Goal: Entertainment & Leisure: Browse casually

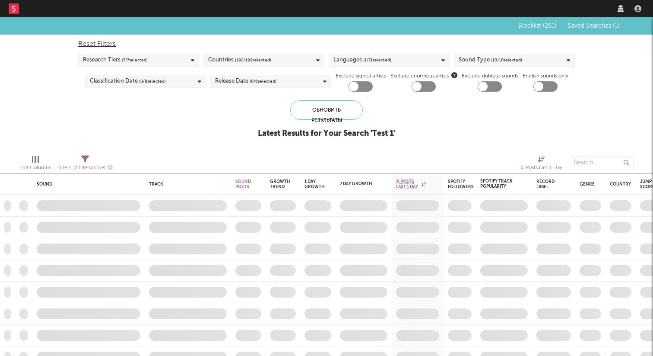
click at [595, 29] on button "Saved Searches ( 1 )" at bounding box center [593, 25] width 54 height 7
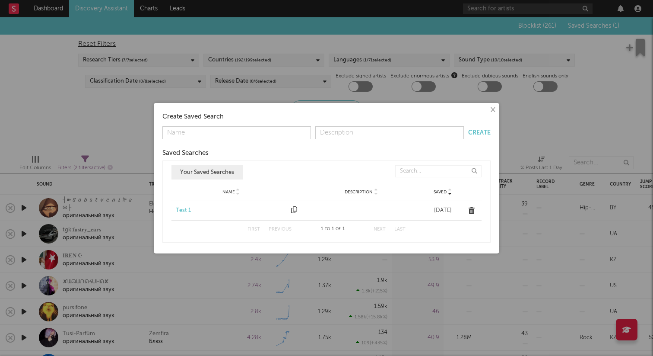
click at [185, 216] on div "Name Test 1 Description Saved [DATE]" at bounding box center [327, 210] width 310 height 19
click at [183, 212] on div "Test 1" at bounding box center [231, 210] width 111 height 9
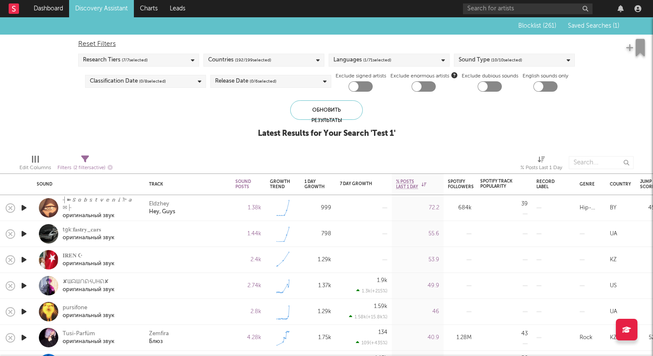
click at [26, 207] on icon "button" at bounding box center [23, 207] width 9 height 11
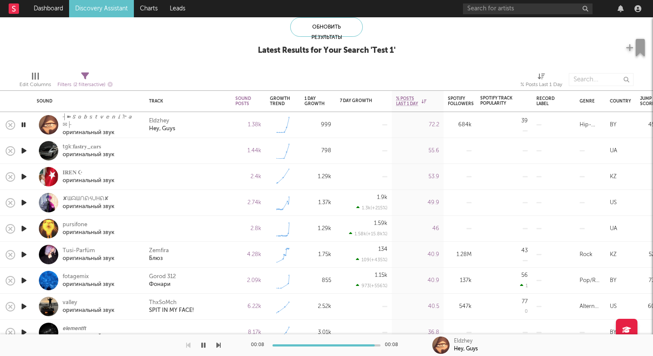
click at [25, 149] on icon "button" at bounding box center [23, 150] width 9 height 11
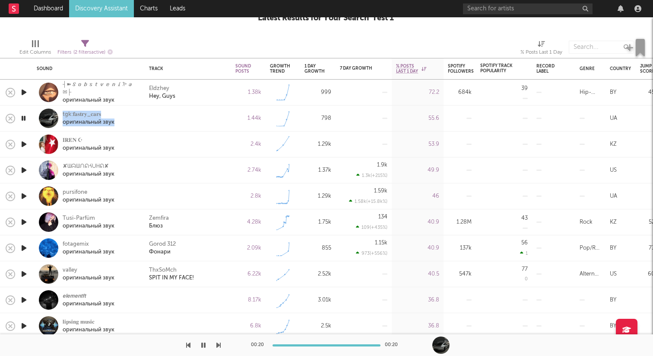
click at [25, 143] on icon "button" at bounding box center [23, 144] width 9 height 11
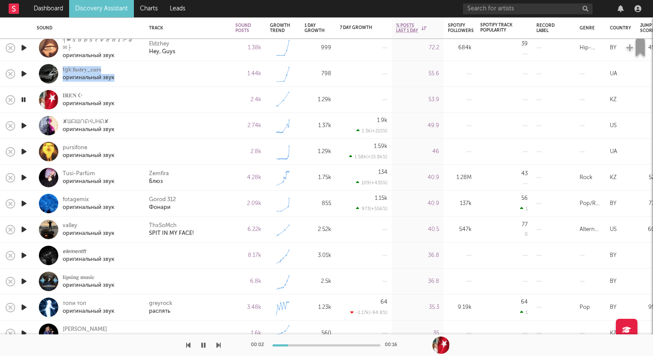
click at [23, 125] on icon "button" at bounding box center [23, 125] width 9 height 11
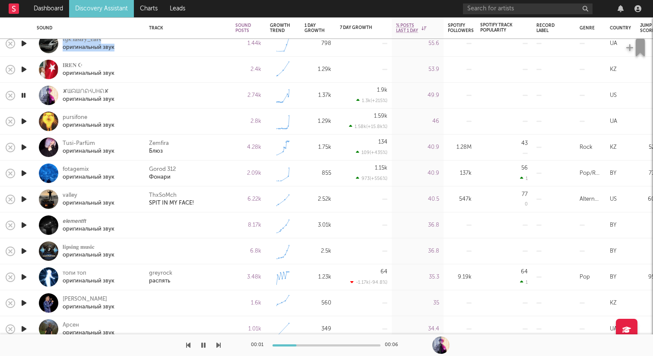
click at [23, 124] on icon "button" at bounding box center [23, 121] width 9 height 11
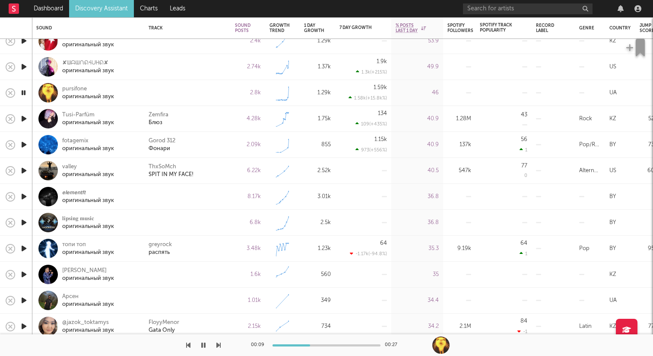
click at [26, 92] on icon "button" at bounding box center [23, 92] width 8 height 11
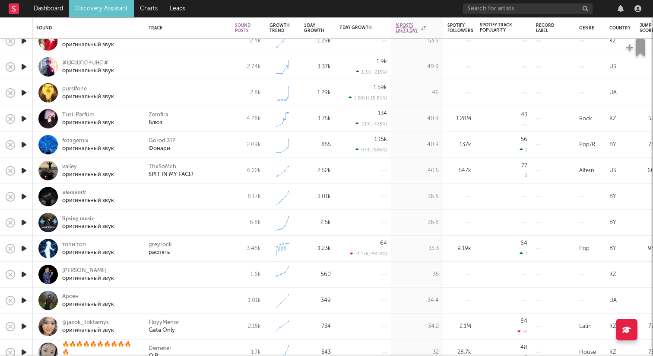
click at [24, 93] on icon "button" at bounding box center [23, 92] width 9 height 11
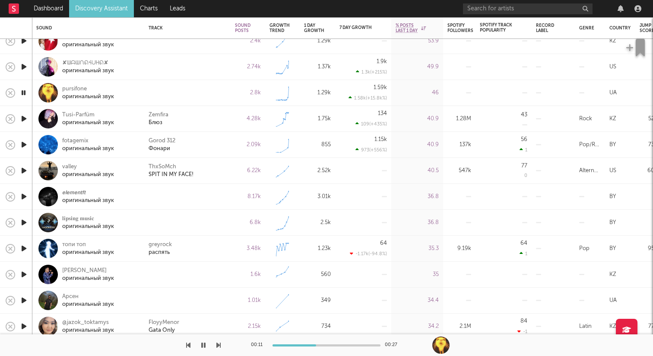
click at [25, 113] on icon "button" at bounding box center [23, 118] width 9 height 11
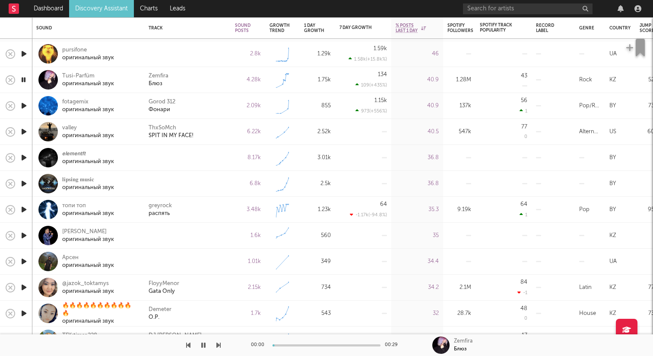
click at [21, 104] on icon "button" at bounding box center [23, 105] width 9 height 11
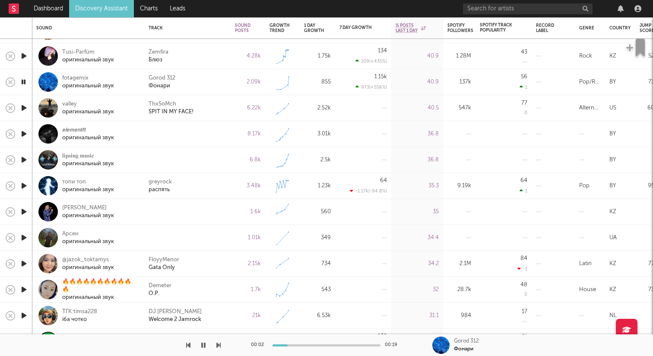
click at [25, 132] on icon "button" at bounding box center [23, 133] width 9 height 11
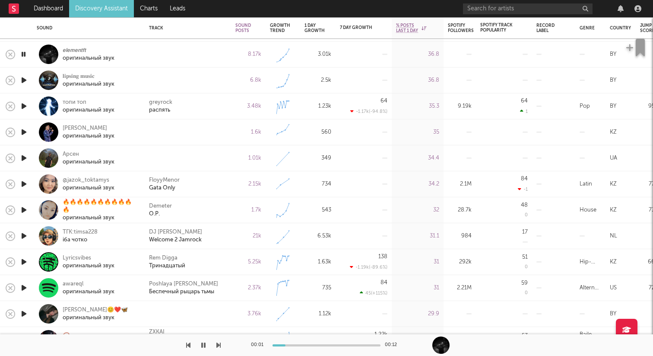
click at [24, 82] on icon "button" at bounding box center [23, 80] width 9 height 11
click at [24, 104] on icon "button" at bounding box center [23, 106] width 9 height 11
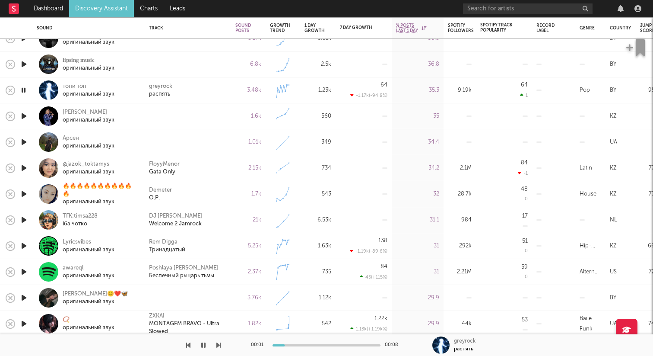
click at [24, 116] on icon "button" at bounding box center [23, 116] width 9 height 11
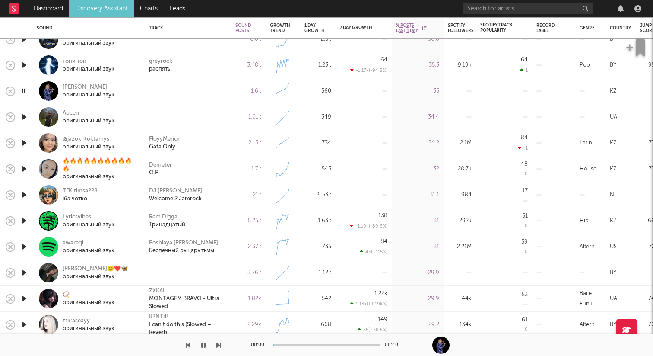
click at [24, 116] on icon "button" at bounding box center [23, 116] width 9 height 11
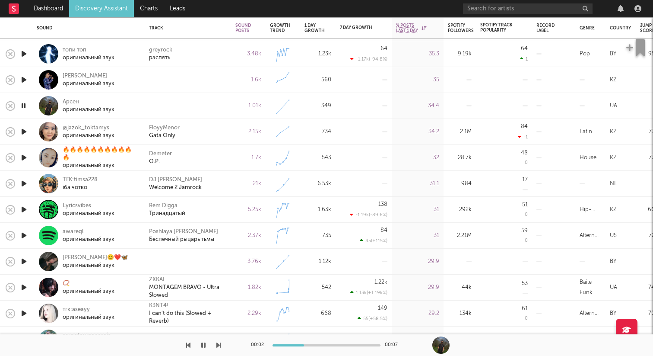
click at [23, 105] on icon "button" at bounding box center [23, 105] width 8 height 11
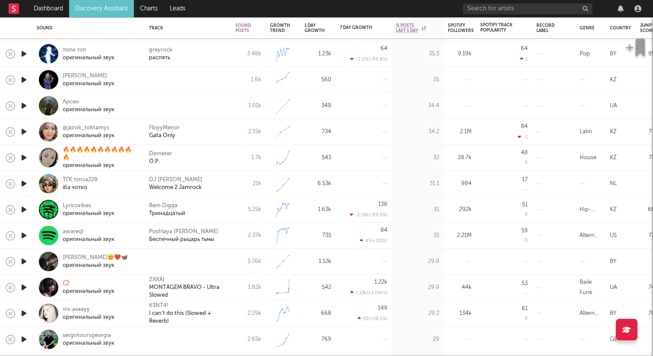
click at [23, 108] on icon "button" at bounding box center [23, 105] width 9 height 11
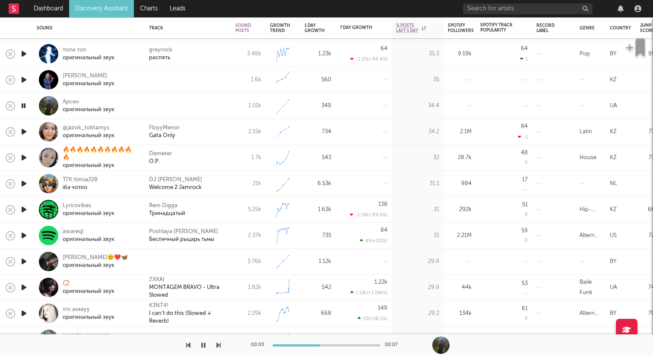
click at [23, 108] on icon "button" at bounding box center [23, 105] width 8 height 11
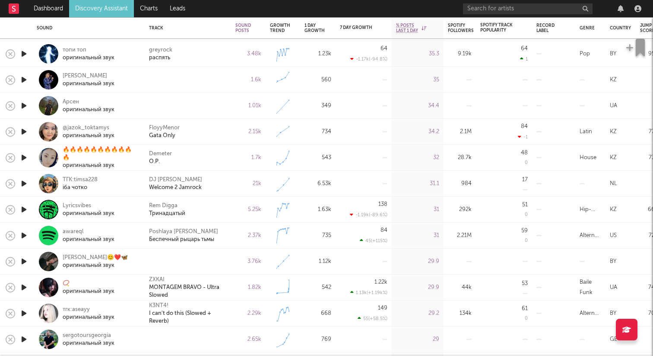
click at [25, 133] on icon "button" at bounding box center [23, 131] width 9 height 11
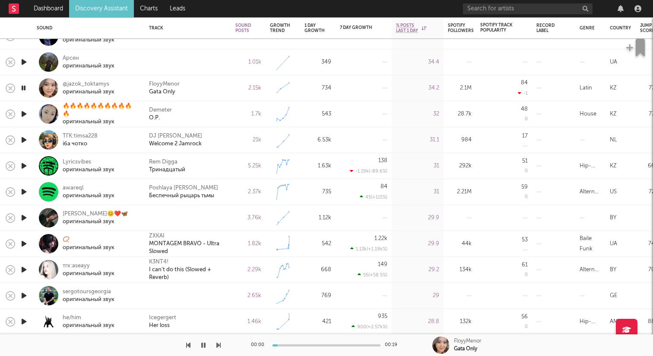
click at [24, 115] on icon "button" at bounding box center [23, 113] width 9 height 11
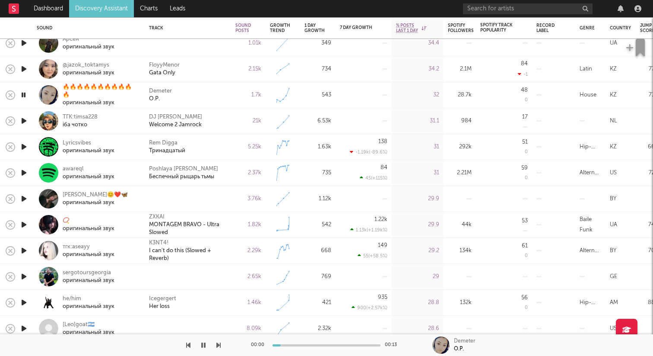
click at [24, 200] on icon "button" at bounding box center [23, 198] width 9 height 11
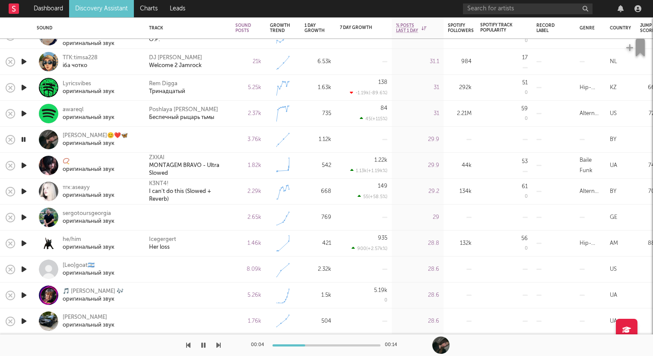
click at [24, 165] on icon "button" at bounding box center [23, 165] width 9 height 11
click at [28, 191] on icon "button" at bounding box center [23, 191] width 9 height 11
click at [28, 191] on div at bounding box center [23, 191] width 9 height 11
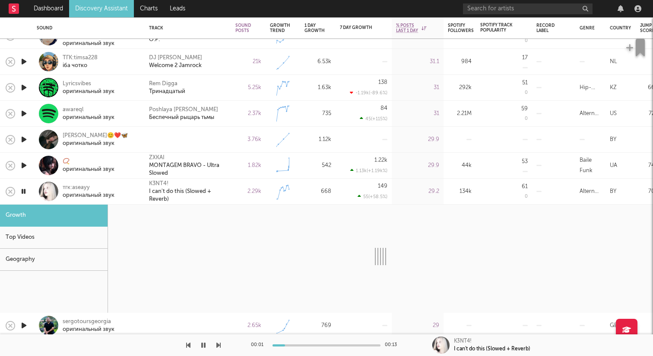
click at [39, 191] on div at bounding box center [48, 190] width 19 height 19
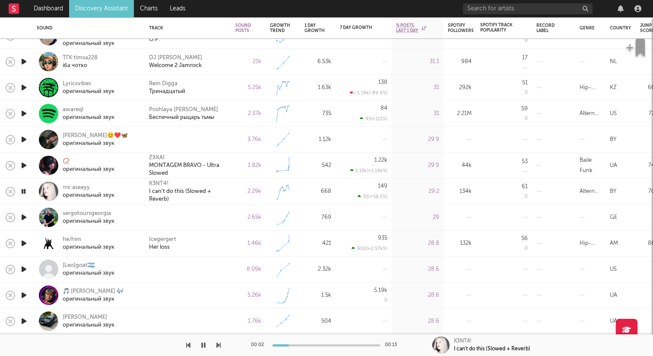
click at [26, 191] on icon "button" at bounding box center [23, 191] width 8 height 11
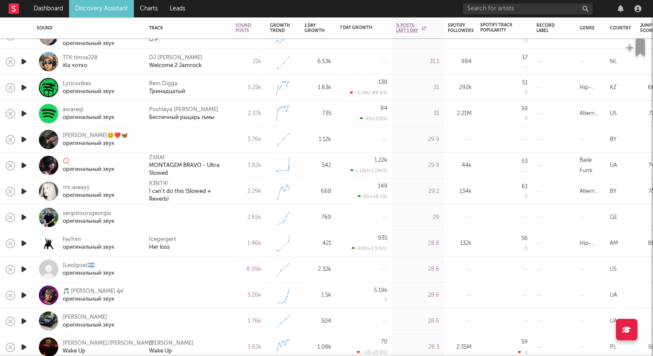
click at [25, 191] on icon "button" at bounding box center [23, 191] width 9 height 11
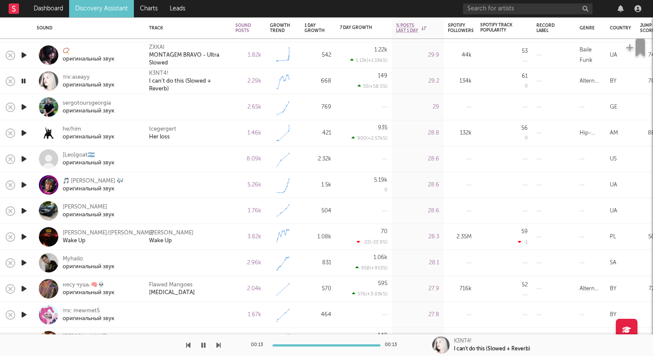
click at [26, 109] on icon "button" at bounding box center [23, 107] width 9 height 11
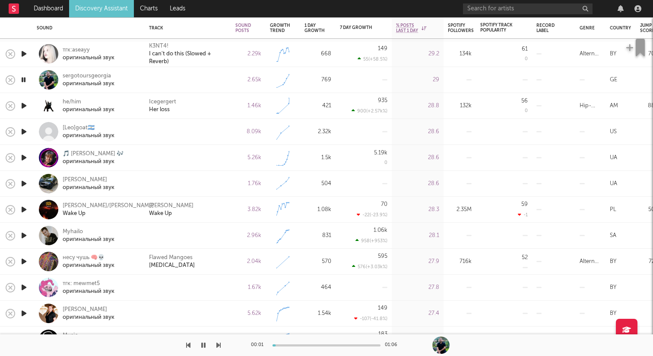
click at [22, 135] on icon "button" at bounding box center [23, 131] width 9 height 11
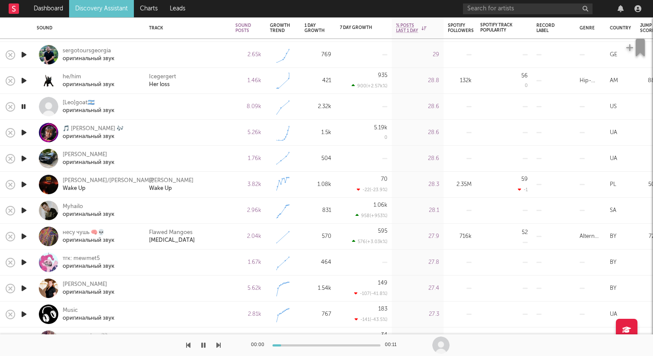
click at [22, 135] on icon "button" at bounding box center [23, 132] width 9 height 11
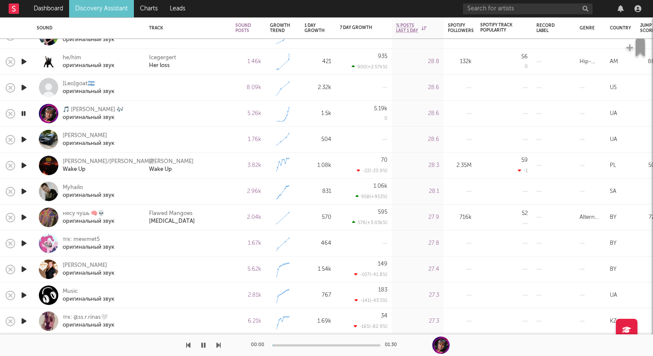
click at [23, 140] on icon "button" at bounding box center [23, 139] width 9 height 11
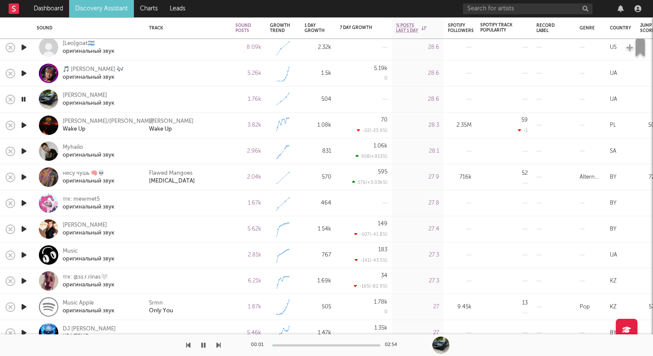
click at [24, 151] on icon "button" at bounding box center [23, 151] width 9 height 11
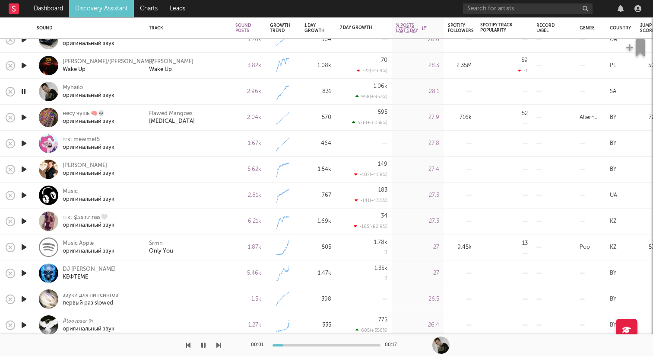
click at [21, 141] on icon "button" at bounding box center [23, 143] width 9 height 11
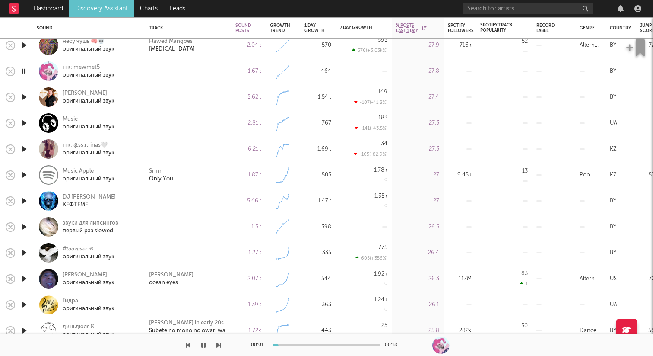
click at [23, 98] on icon "button" at bounding box center [23, 97] width 9 height 11
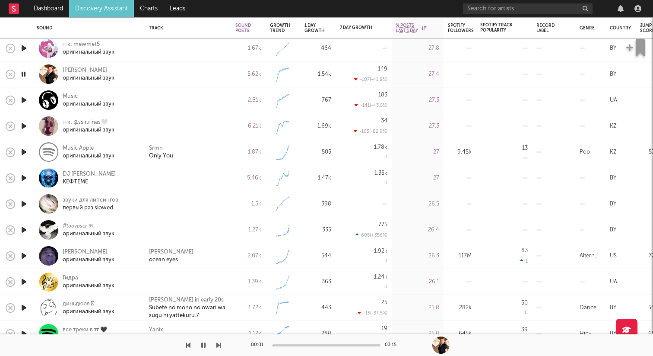
click at [22, 101] on icon "button" at bounding box center [23, 100] width 9 height 11
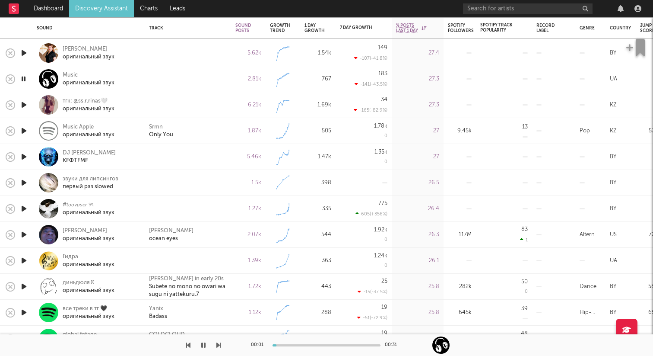
click at [22, 105] on icon "button" at bounding box center [23, 104] width 9 height 11
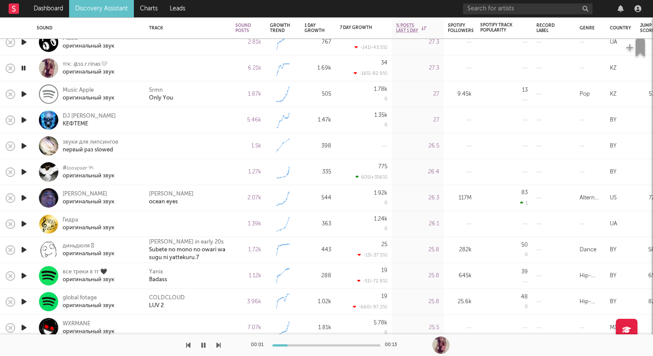
click at [25, 121] on icon "button" at bounding box center [23, 120] width 9 height 11
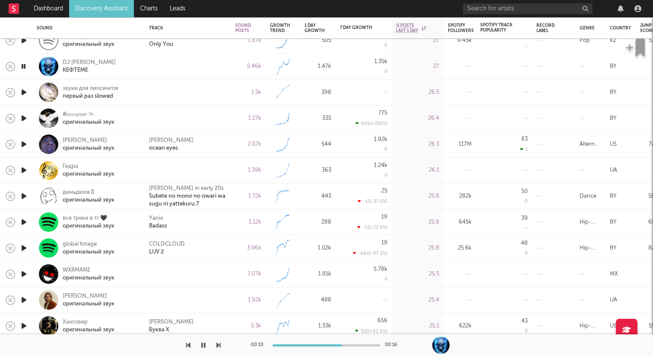
click at [25, 92] on icon "button" at bounding box center [23, 92] width 9 height 11
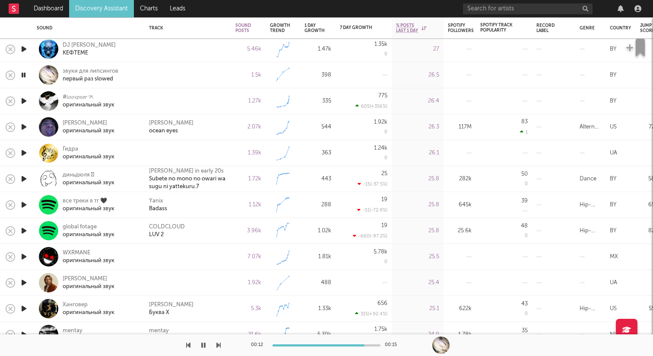
click at [26, 101] on icon "button" at bounding box center [23, 100] width 9 height 11
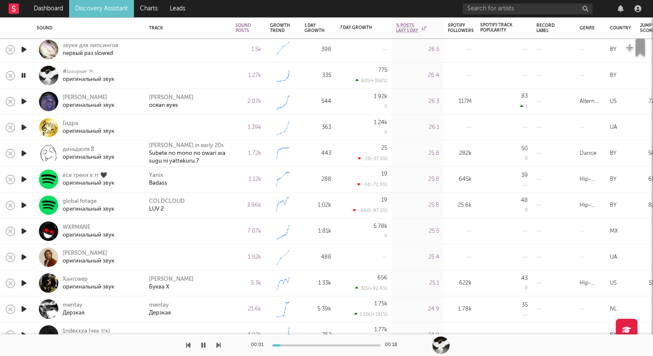
click at [23, 123] on icon "button" at bounding box center [23, 127] width 9 height 11
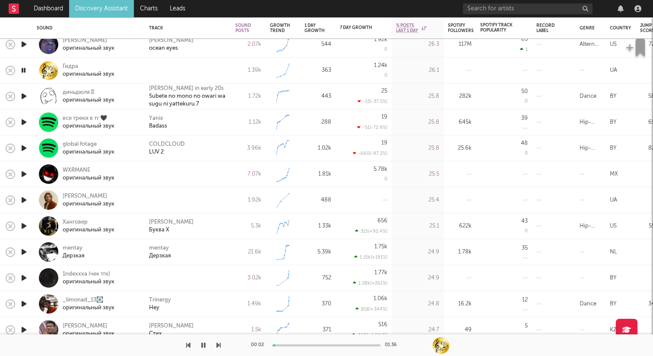
click at [23, 173] on icon "button" at bounding box center [23, 174] width 9 height 11
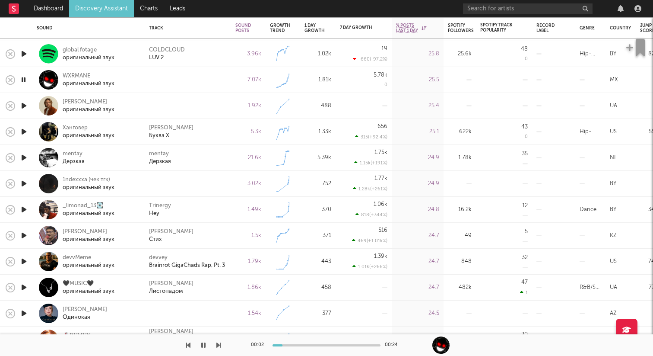
click at [27, 107] on icon "button" at bounding box center [23, 105] width 9 height 11
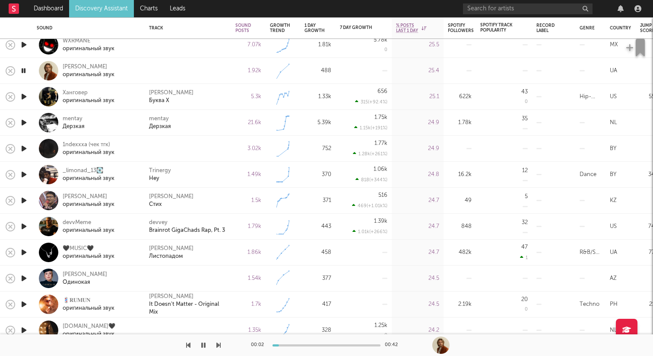
click at [26, 123] on icon "button" at bounding box center [23, 122] width 9 height 11
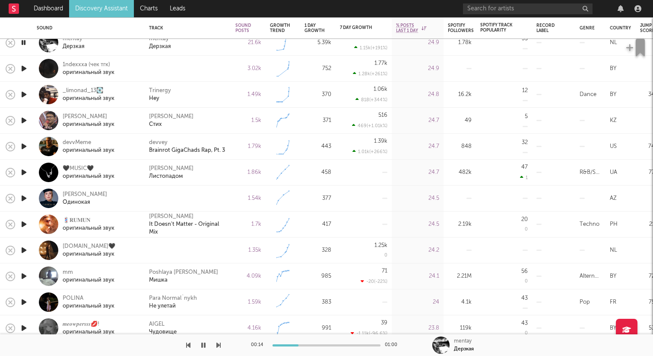
click at [24, 67] on icon "button" at bounding box center [23, 68] width 9 height 11
click at [24, 68] on icon "button" at bounding box center [23, 68] width 8 height 11
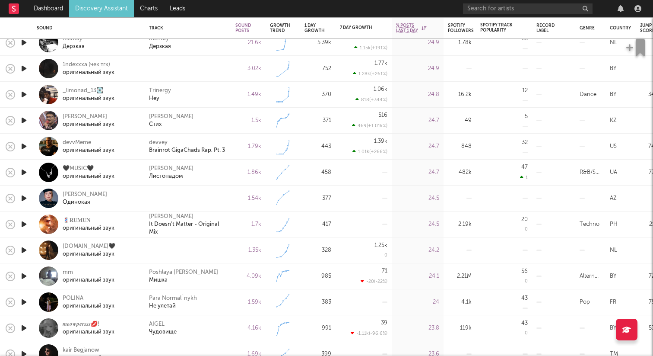
click at [34, 133] on div "[PERSON_NAME] оригинальный звук" at bounding box center [88, 121] width 112 height 26
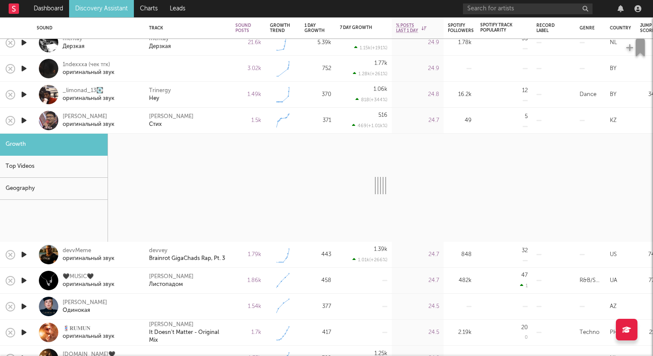
click at [52, 137] on div "Growth" at bounding box center [54, 145] width 108 height 22
click at [51, 121] on div at bounding box center [48, 120] width 19 height 19
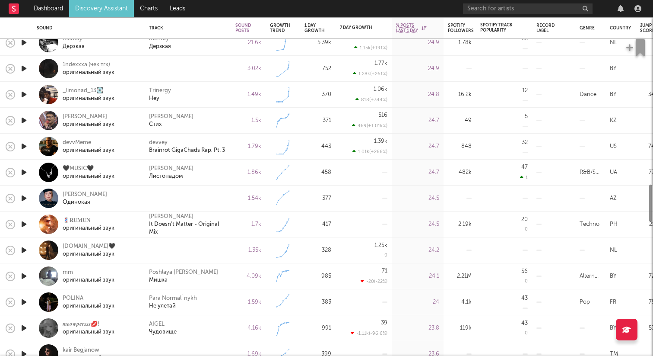
click at [25, 93] on icon "button" at bounding box center [23, 94] width 9 height 11
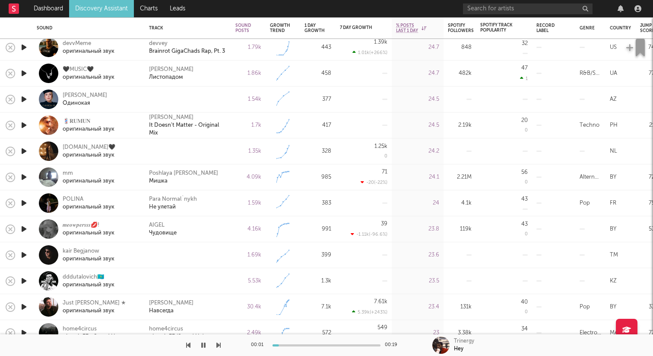
click at [28, 98] on icon "button" at bounding box center [23, 99] width 9 height 11
click at [24, 151] on icon "button" at bounding box center [23, 151] width 9 height 11
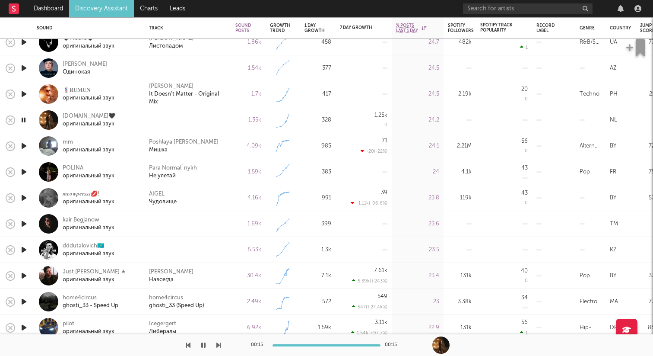
click at [23, 147] on icon "button" at bounding box center [23, 145] width 9 height 11
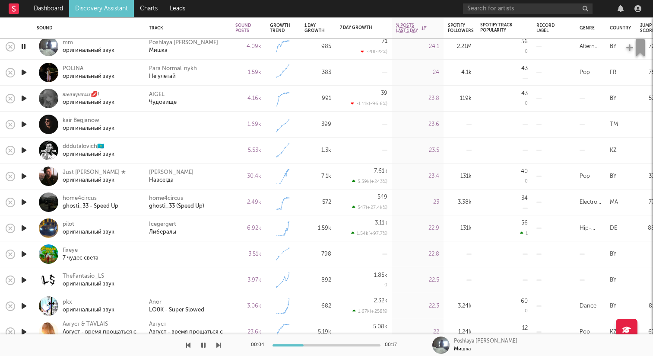
click at [23, 98] on icon "button" at bounding box center [23, 98] width 9 height 11
click at [26, 126] on icon "button" at bounding box center [23, 124] width 9 height 11
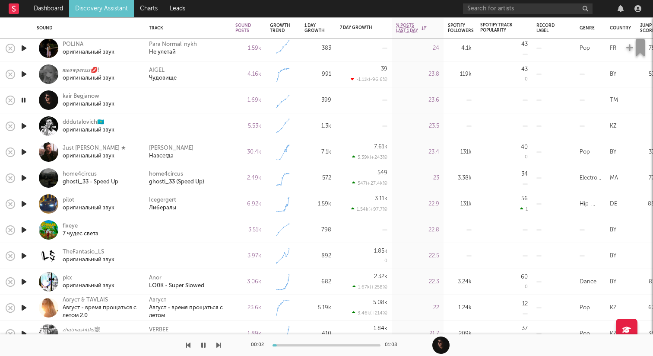
click at [23, 125] on icon "button" at bounding box center [23, 126] width 9 height 11
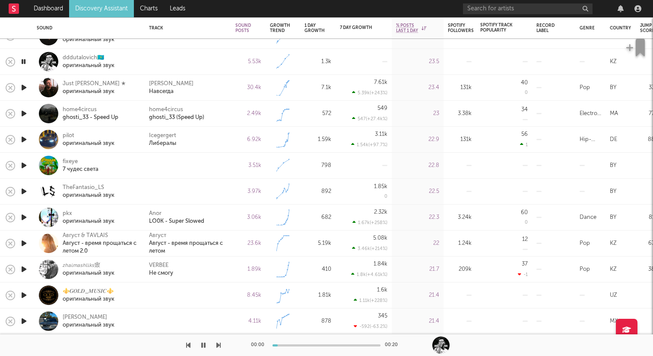
click at [25, 166] on icon "button" at bounding box center [23, 165] width 9 height 11
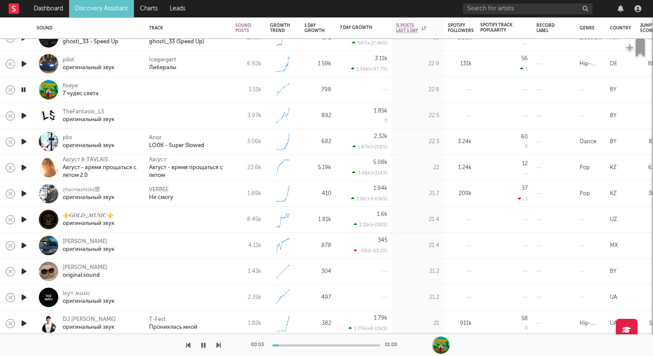
click at [24, 115] on icon "button" at bounding box center [23, 115] width 9 height 11
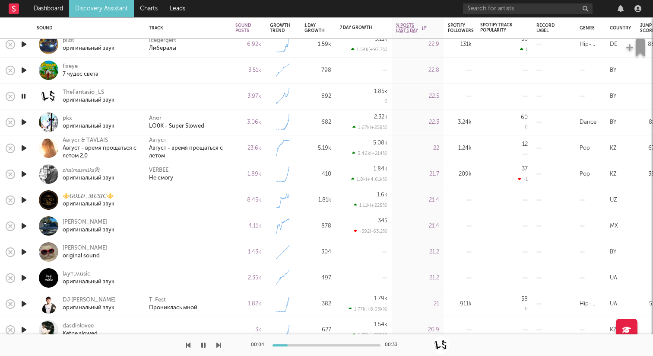
click at [22, 199] on icon "button" at bounding box center [23, 199] width 9 height 11
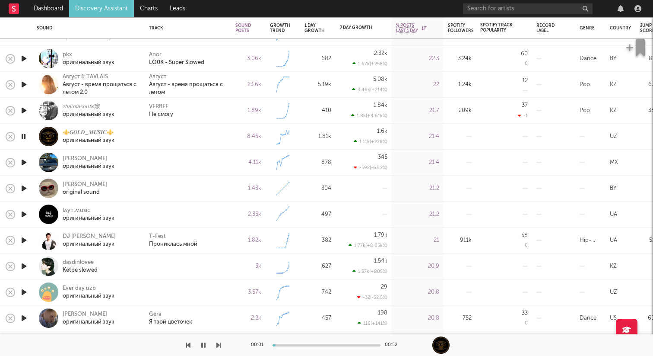
click at [25, 163] on icon "button" at bounding box center [23, 162] width 9 height 11
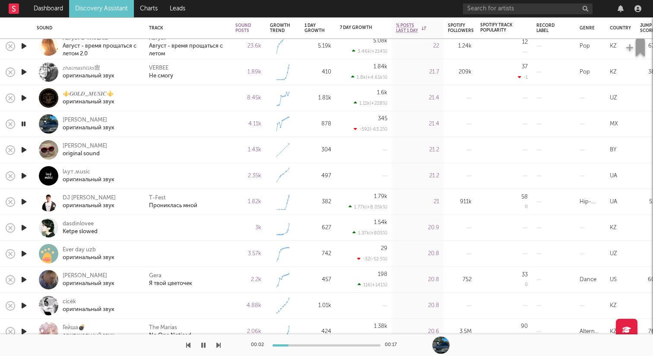
click at [26, 148] on icon "button" at bounding box center [23, 149] width 9 height 11
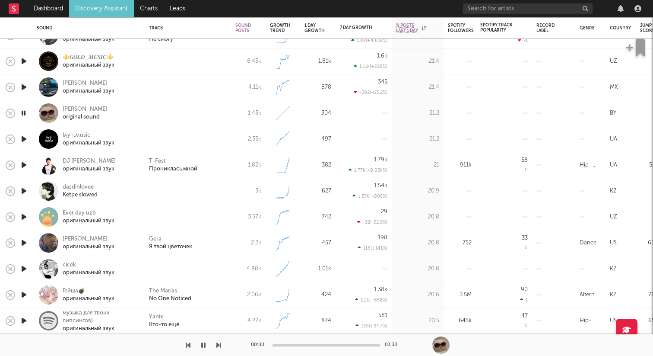
click at [25, 139] on icon "button" at bounding box center [23, 139] width 9 height 11
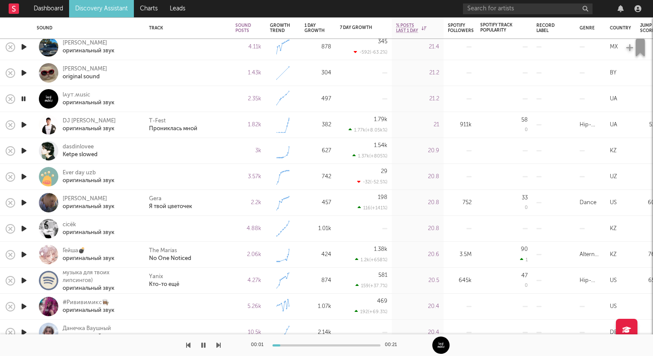
click at [24, 121] on icon "button" at bounding box center [23, 124] width 9 height 11
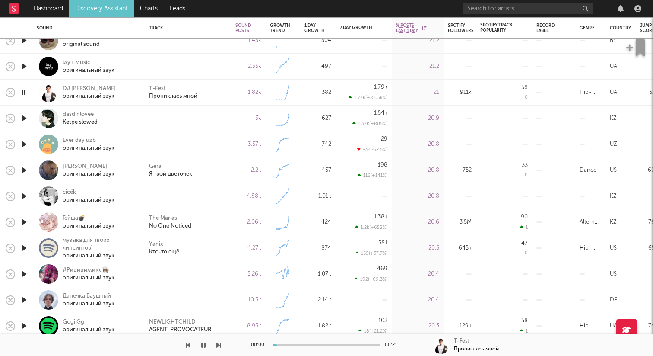
click at [22, 118] on icon "button" at bounding box center [23, 118] width 9 height 11
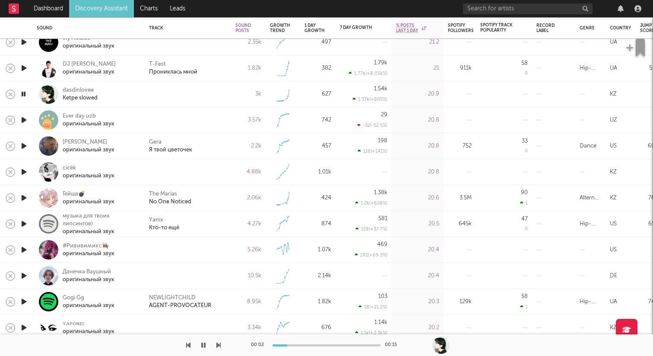
click at [22, 120] on icon "button" at bounding box center [23, 120] width 9 height 11
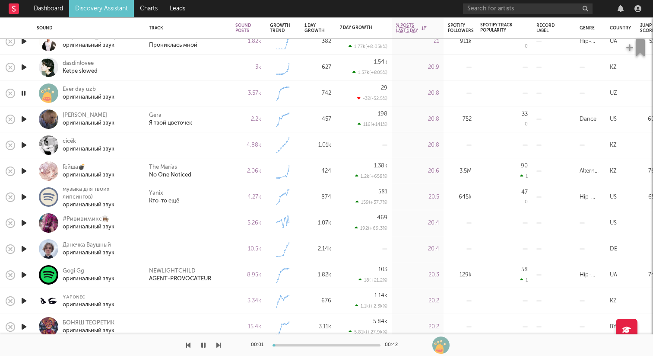
click at [24, 142] on icon "button" at bounding box center [23, 145] width 9 height 11
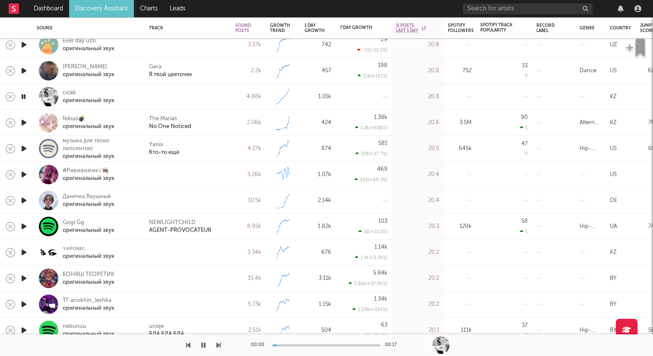
click at [23, 176] on icon "button" at bounding box center [23, 174] width 9 height 11
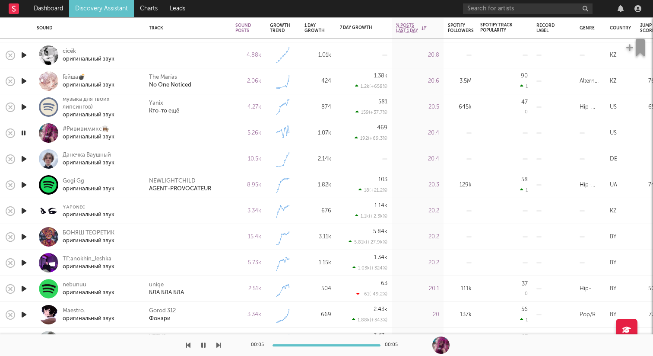
click at [27, 159] on icon "button" at bounding box center [23, 158] width 9 height 11
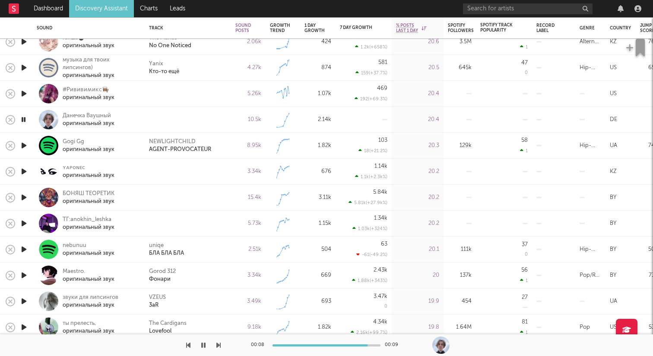
click at [26, 171] on icon "button" at bounding box center [23, 171] width 9 height 11
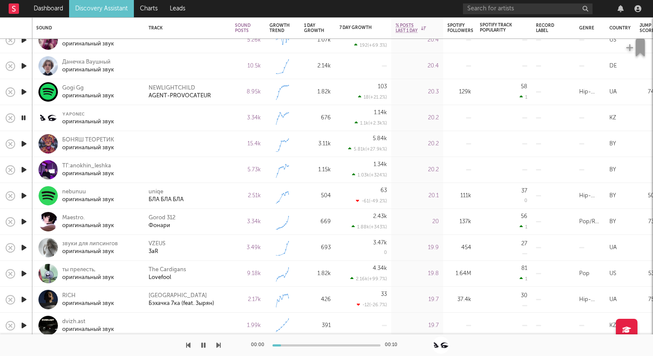
click at [25, 143] on icon "button" at bounding box center [23, 143] width 9 height 11
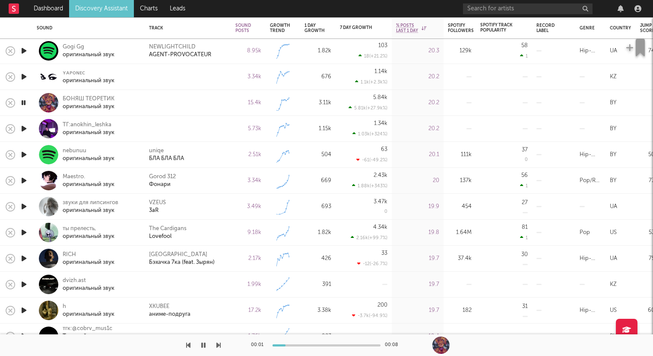
click at [25, 129] on icon "button" at bounding box center [23, 128] width 9 height 11
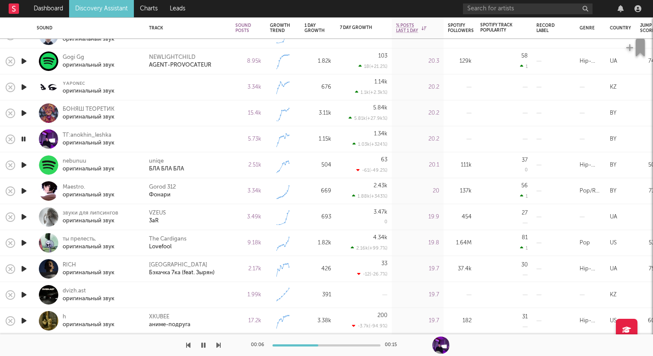
click at [25, 141] on icon "button" at bounding box center [23, 139] width 8 height 11
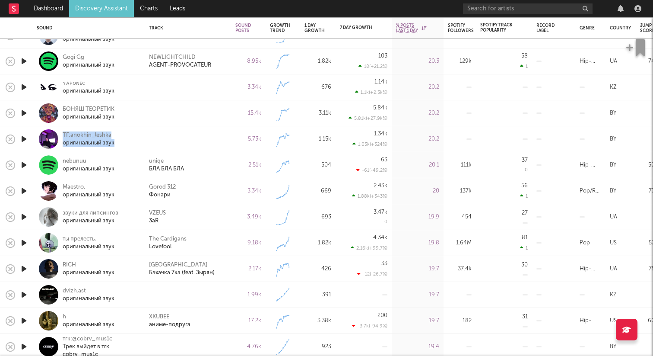
click at [22, 162] on icon "button" at bounding box center [23, 164] width 9 height 11
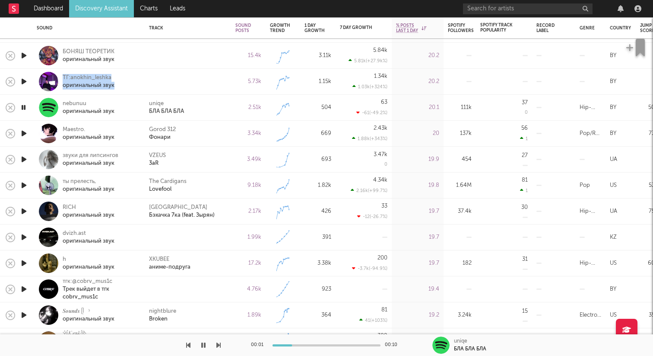
click at [20, 239] on icon "button" at bounding box center [23, 237] width 9 height 11
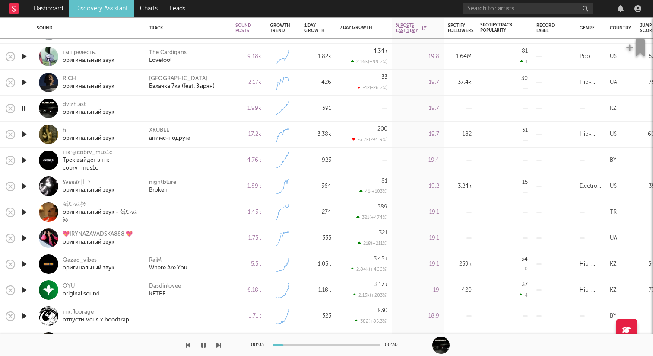
click at [24, 159] on icon "button" at bounding box center [23, 160] width 9 height 11
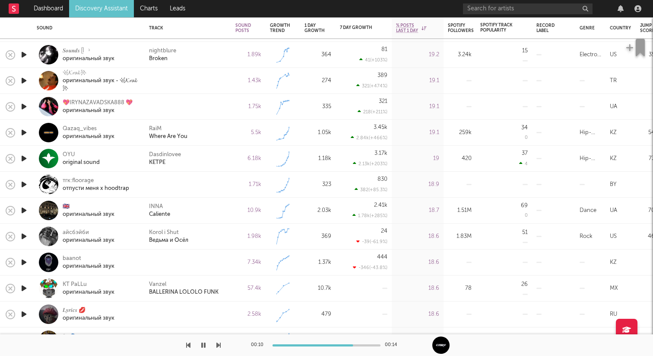
click at [25, 80] on icon "button" at bounding box center [23, 80] width 9 height 11
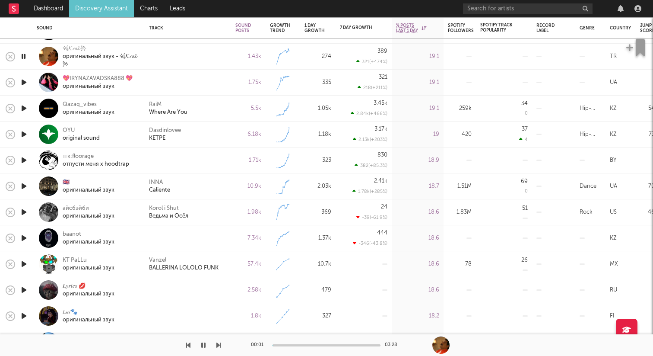
click at [24, 83] on icon "button" at bounding box center [23, 82] width 9 height 11
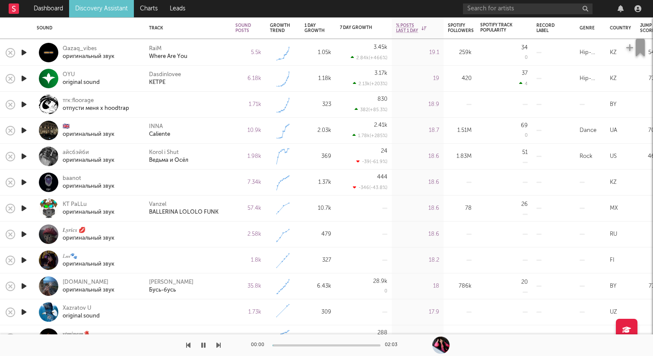
click at [24, 101] on icon "button" at bounding box center [23, 104] width 9 height 11
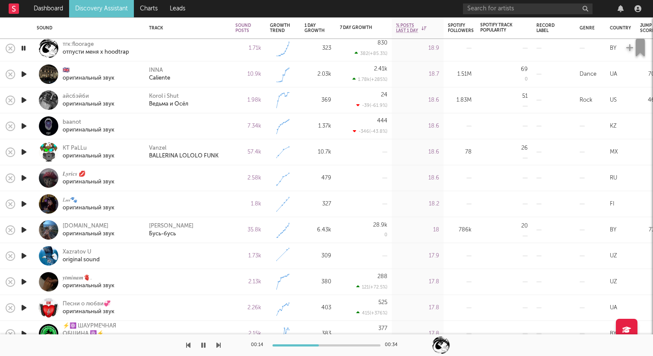
click at [26, 126] on icon "button" at bounding box center [23, 126] width 9 height 11
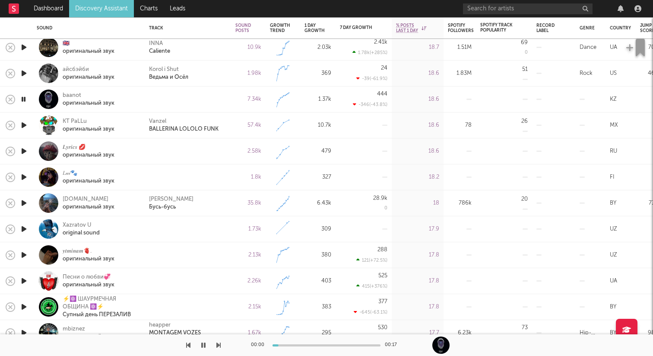
click at [25, 151] on icon "button" at bounding box center [23, 151] width 9 height 11
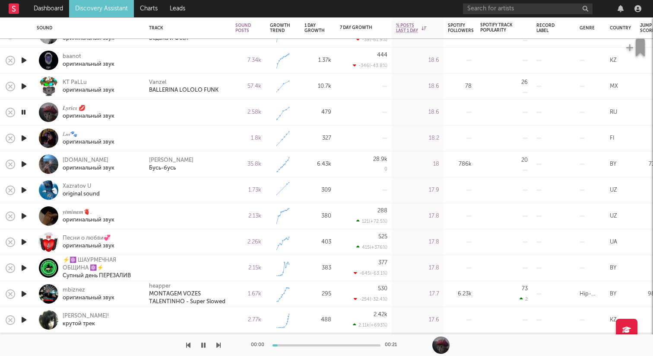
click at [22, 137] on icon "button" at bounding box center [23, 138] width 9 height 11
click at [23, 113] on icon "button" at bounding box center [23, 112] width 9 height 11
click at [25, 140] on icon "button" at bounding box center [23, 138] width 9 height 11
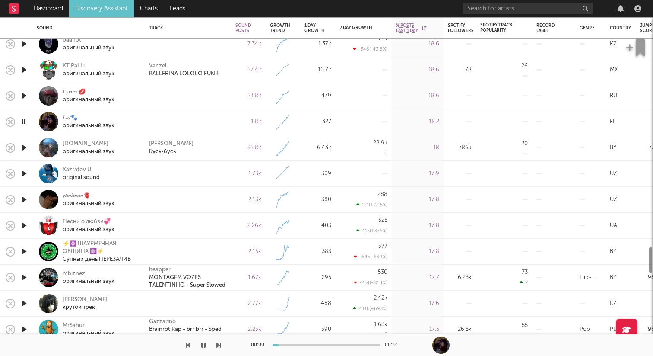
click at [23, 94] on icon "button" at bounding box center [23, 95] width 9 height 11
click at [25, 121] on icon "button" at bounding box center [23, 121] width 9 height 11
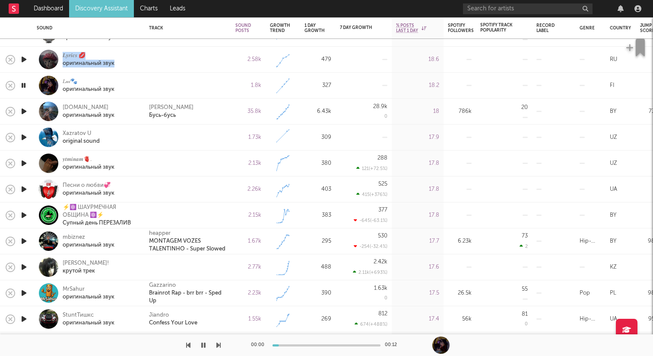
click at [25, 114] on icon "button" at bounding box center [23, 111] width 9 height 11
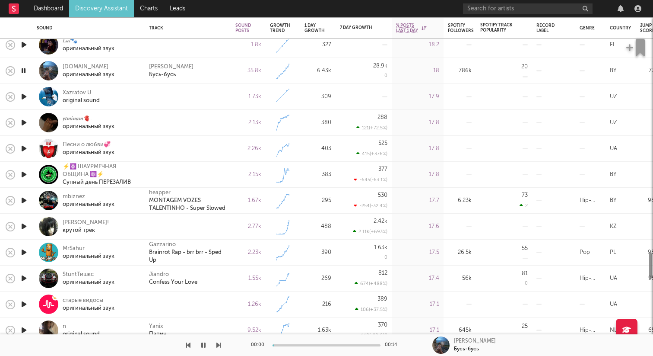
click at [25, 94] on icon "button" at bounding box center [23, 96] width 9 height 11
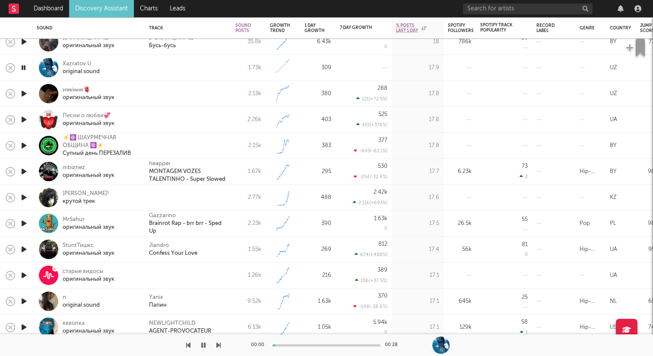
click at [23, 92] on icon "button" at bounding box center [23, 93] width 9 height 11
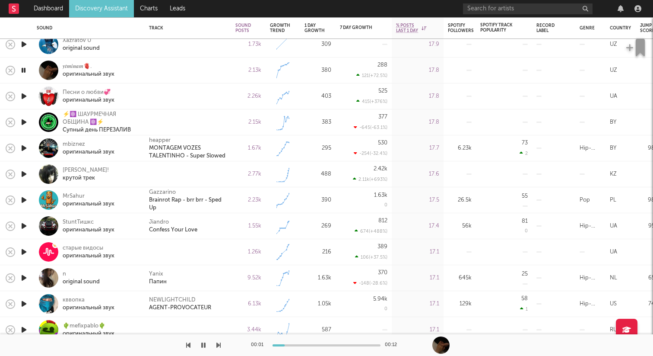
click at [23, 93] on icon "button" at bounding box center [23, 96] width 9 height 11
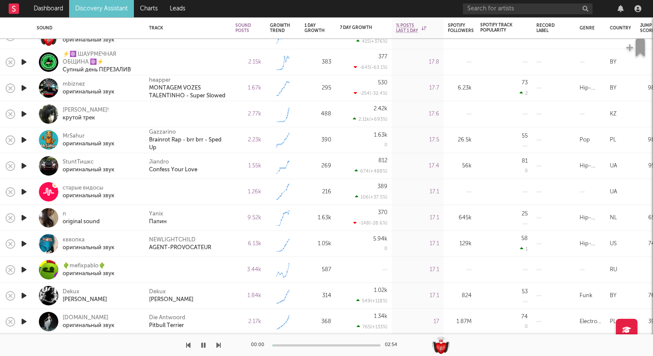
click at [25, 113] on icon "button" at bounding box center [23, 113] width 9 height 11
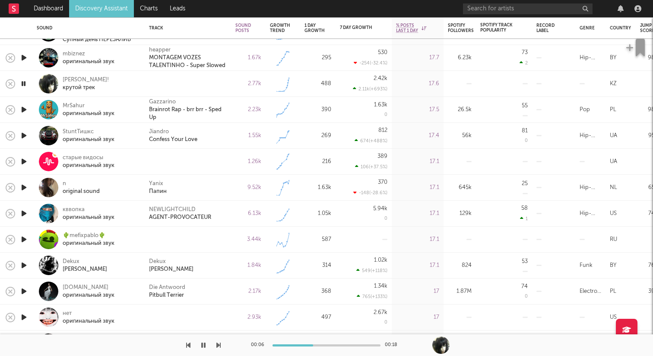
click at [203, 349] on button "button" at bounding box center [203, 345] width 9 height 22
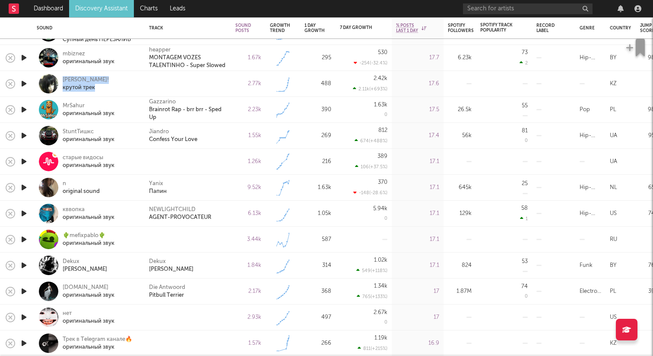
click at [26, 111] on icon "button" at bounding box center [23, 109] width 9 height 11
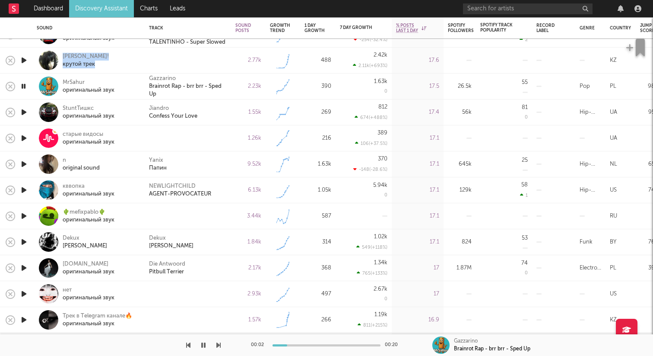
click at [26, 137] on icon "button" at bounding box center [23, 138] width 9 height 11
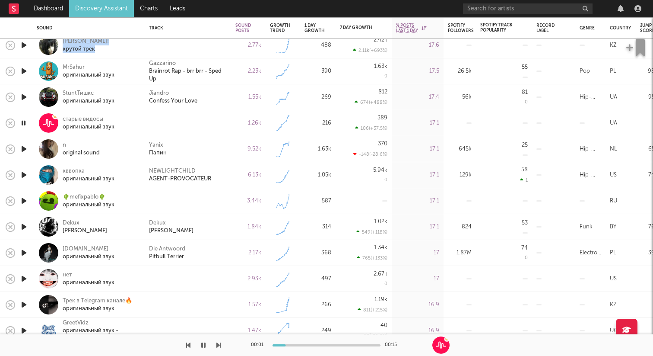
click at [25, 146] on icon "button" at bounding box center [23, 148] width 9 height 11
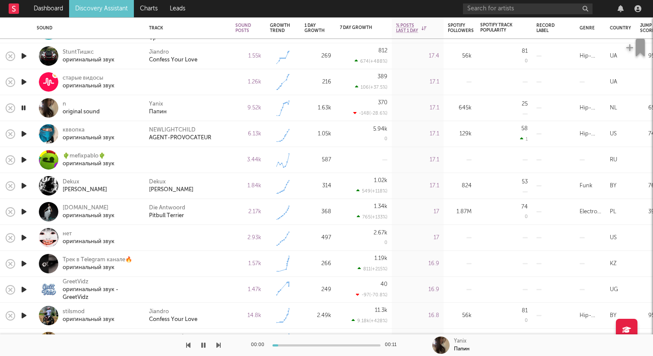
click at [24, 159] on icon "button" at bounding box center [23, 159] width 9 height 11
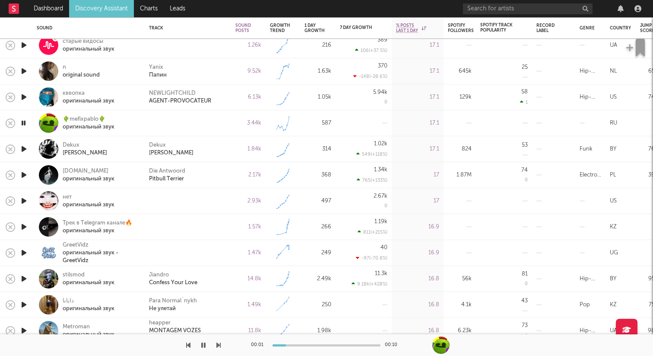
click at [23, 198] on icon "button" at bounding box center [23, 200] width 9 height 11
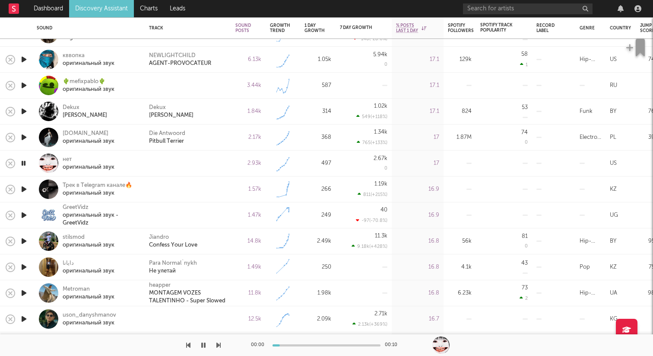
click at [23, 189] on icon "button" at bounding box center [23, 189] width 9 height 11
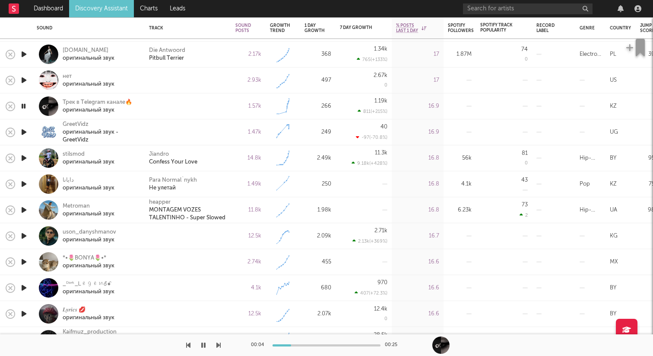
click at [27, 133] on icon "button" at bounding box center [23, 132] width 9 height 11
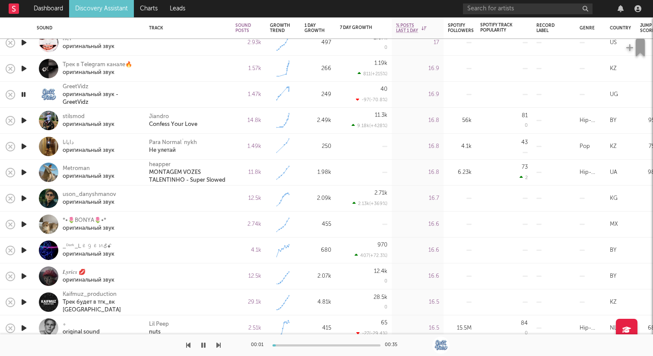
click at [27, 122] on icon "button" at bounding box center [23, 120] width 9 height 11
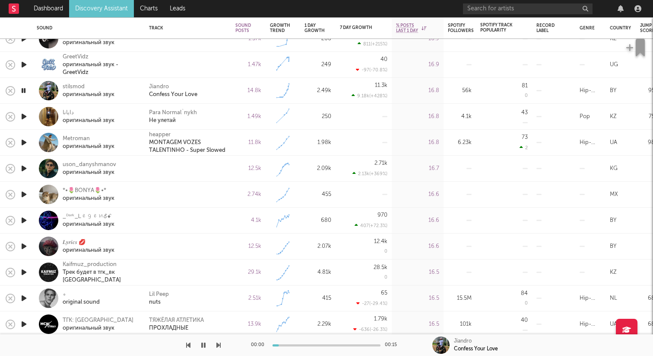
click at [26, 166] on icon "button" at bounding box center [23, 168] width 9 height 11
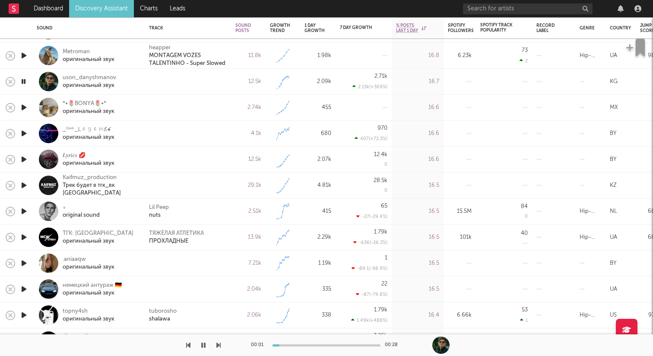
click at [25, 108] on icon "button" at bounding box center [23, 107] width 9 height 11
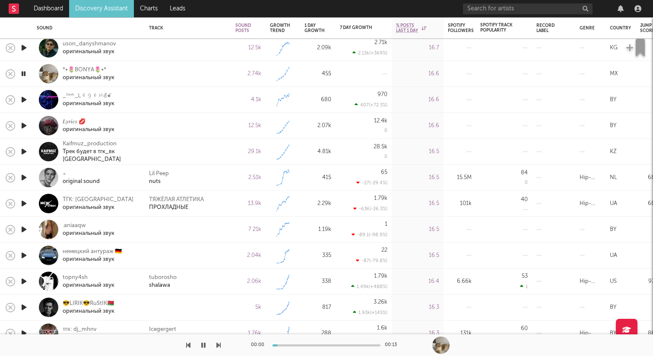
click at [24, 98] on icon "button" at bounding box center [23, 99] width 9 height 11
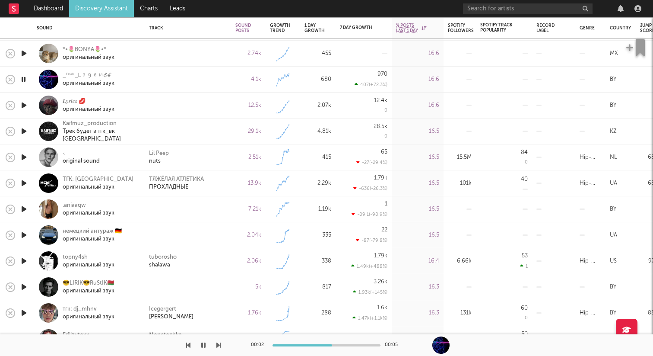
click at [23, 106] on icon "button" at bounding box center [23, 105] width 9 height 11
click at [26, 156] on icon "button" at bounding box center [23, 157] width 9 height 11
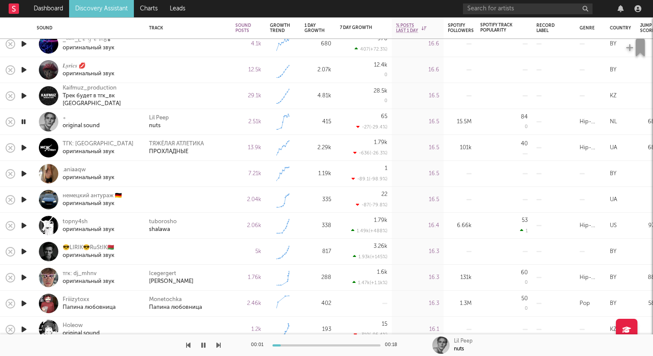
click at [24, 171] on icon "button" at bounding box center [23, 173] width 9 height 11
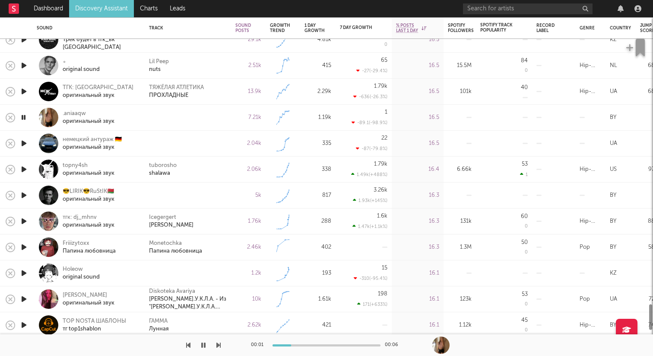
click at [30, 143] on div at bounding box center [23, 143] width 17 height 26
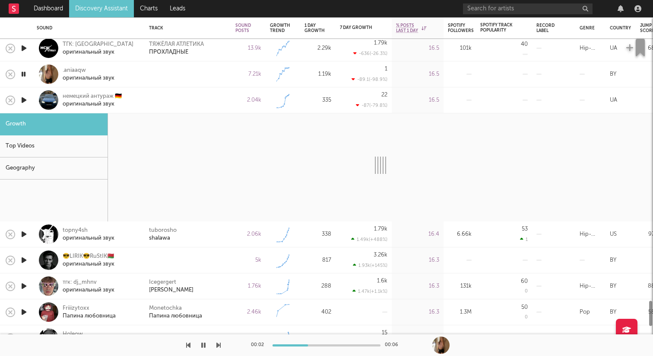
click at [53, 92] on div at bounding box center [48, 99] width 19 height 19
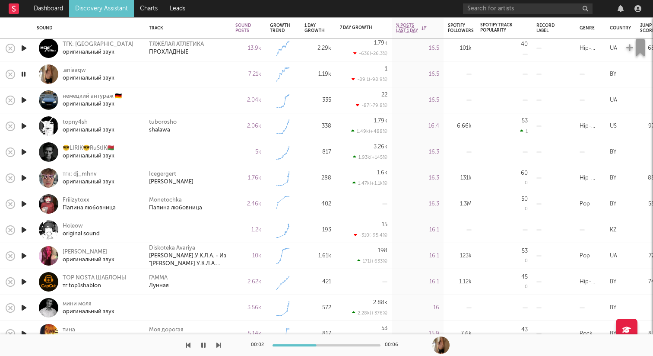
click at [23, 100] on icon "button" at bounding box center [23, 100] width 9 height 11
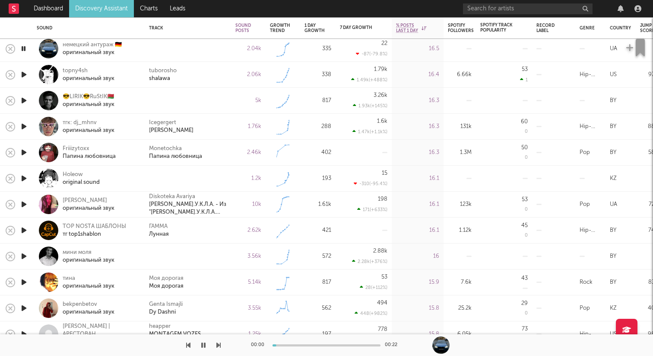
click at [24, 73] on icon "button" at bounding box center [23, 74] width 9 height 11
click at [25, 102] on icon "button" at bounding box center [23, 100] width 9 height 11
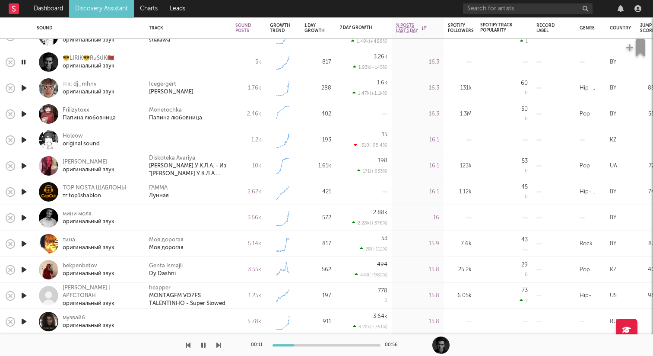
click at [20, 137] on icon "button" at bounding box center [23, 139] width 9 height 11
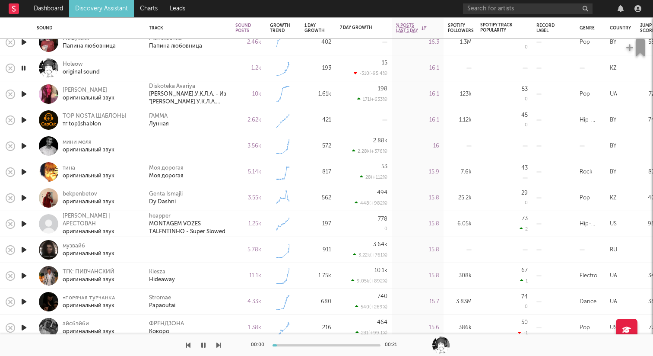
click at [27, 143] on icon "button" at bounding box center [23, 145] width 9 height 11
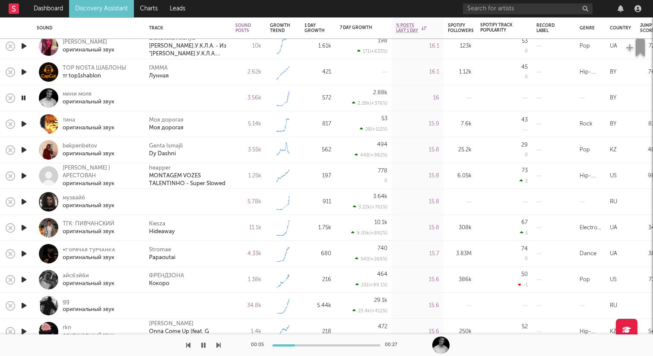
click at [26, 201] on icon "button" at bounding box center [23, 201] width 9 height 11
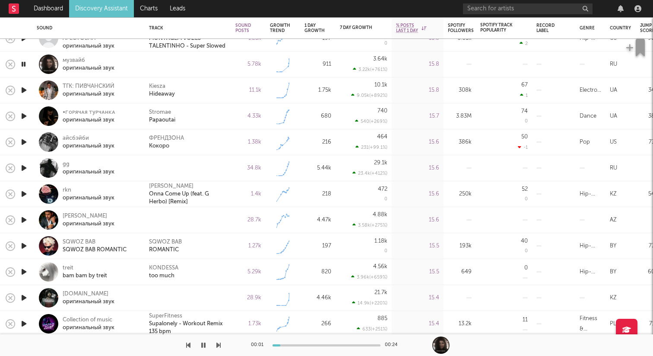
click at [22, 169] on icon "button" at bounding box center [23, 167] width 9 height 11
click at [25, 218] on icon "button" at bounding box center [23, 219] width 9 height 11
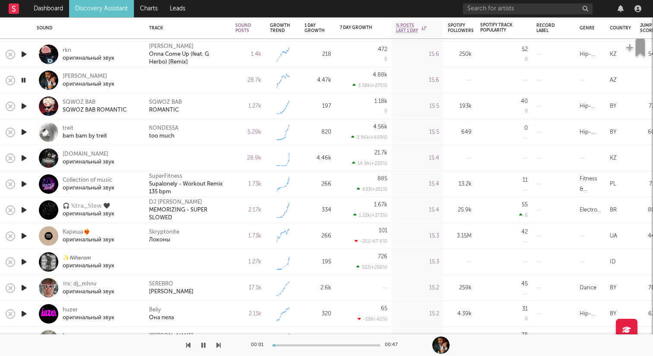
click at [24, 156] on icon "button" at bounding box center [23, 158] width 9 height 11
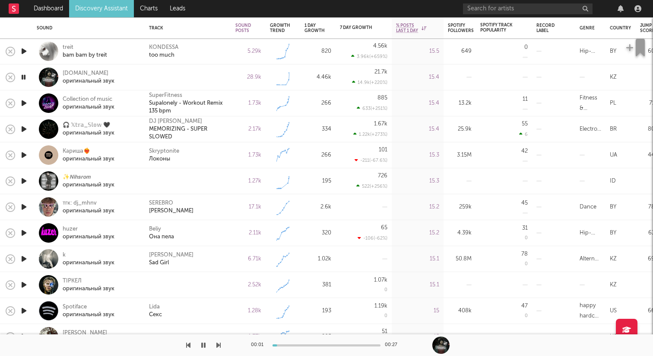
click at [22, 180] on icon "button" at bounding box center [23, 180] width 9 height 11
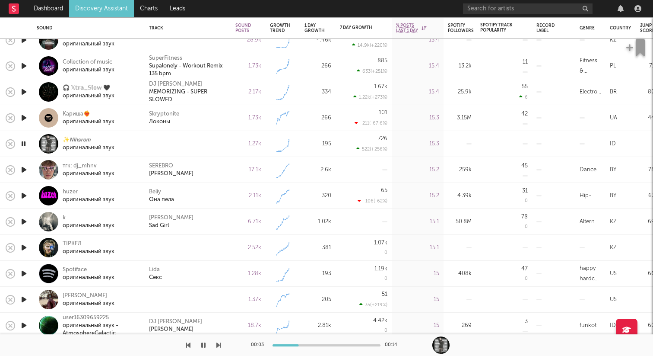
click at [21, 197] on icon "button" at bounding box center [23, 195] width 9 height 11
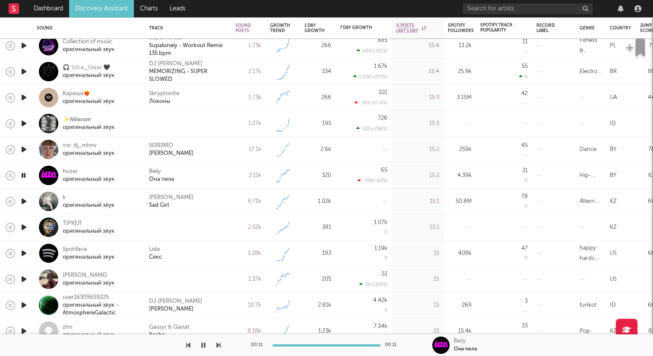
click at [24, 223] on icon "button" at bounding box center [23, 227] width 9 height 11
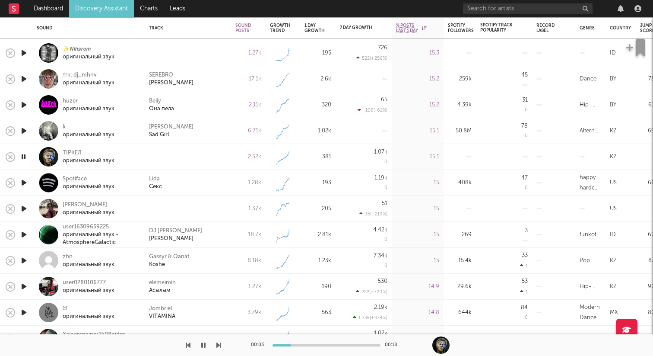
click at [25, 208] on icon "button" at bounding box center [23, 208] width 9 height 11
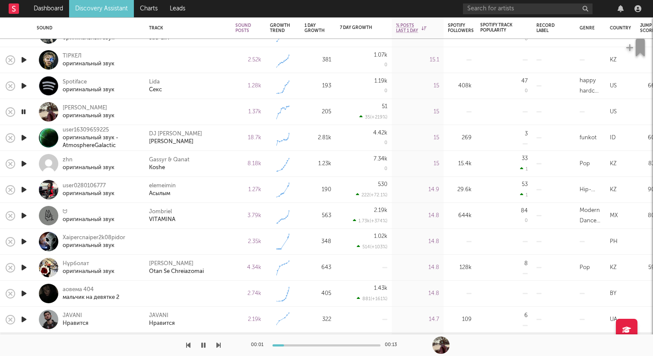
click at [22, 241] on icon "button" at bounding box center [23, 241] width 9 height 11
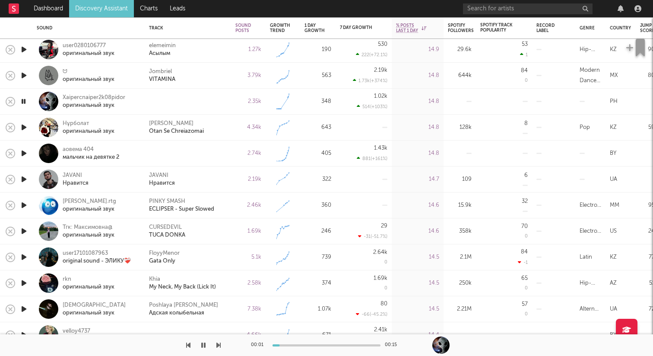
click at [22, 154] on icon "button" at bounding box center [23, 153] width 9 height 11
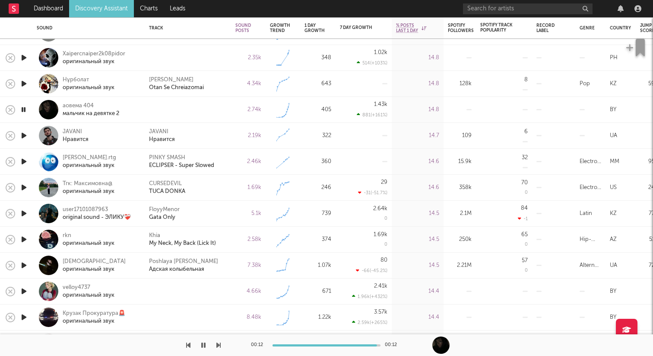
click at [23, 135] on icon "button" at bounding box center [23, 135] width 9 height 11
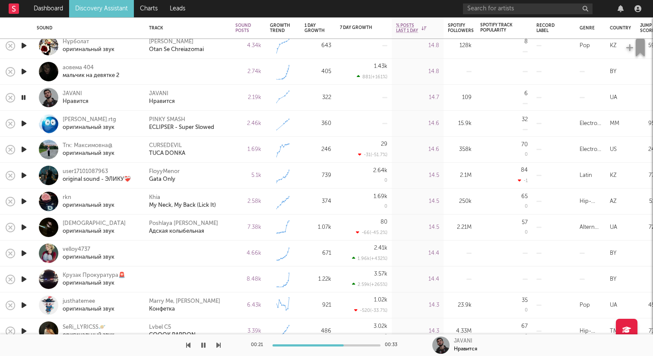
click at [27, 121] on icon "button" at bounding box center [23, 123] width 9 height 11
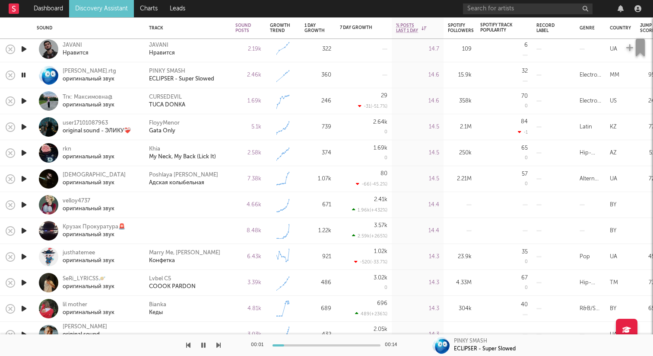
click at [20, 202] on icon "button" at bounding box center [23, 204] width 9 height 11
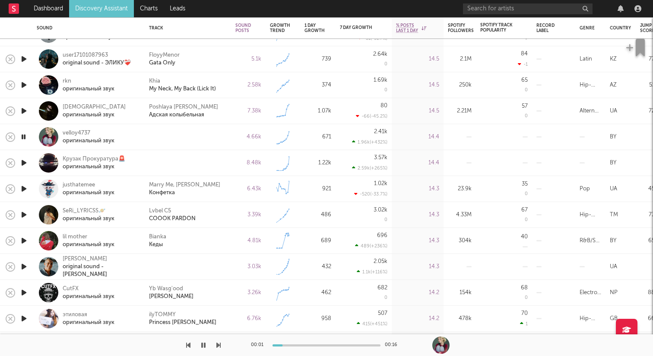
click at [24, 161] on icon "button" at bounding box center [23, 162] width 9 height 11
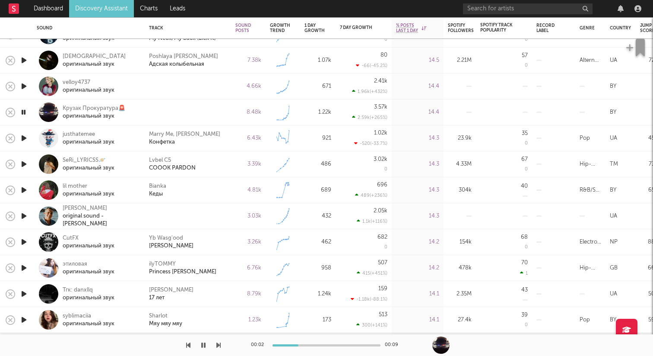
click at [26, 216] on icon "button" at bounding box center [23, 215] width 9 height 11
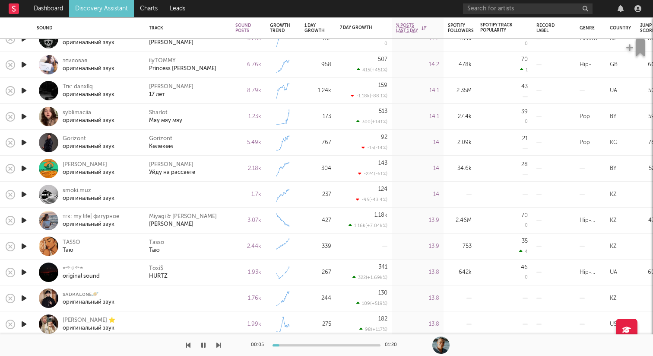
click at [25, 191] on icon "button" at bounding box center [23, 194] width 9 height 11
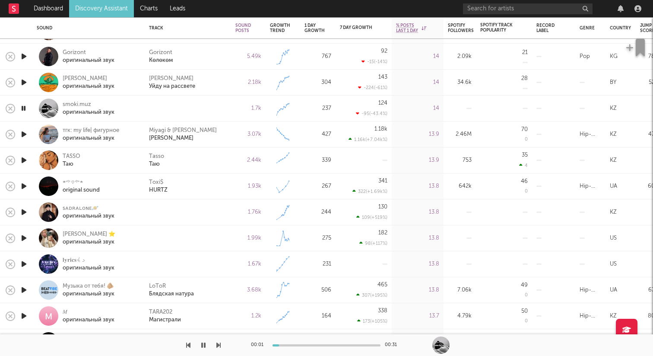
click at [26, 210] on icon "button" at bounding box center [23, 212] width 9 height 11
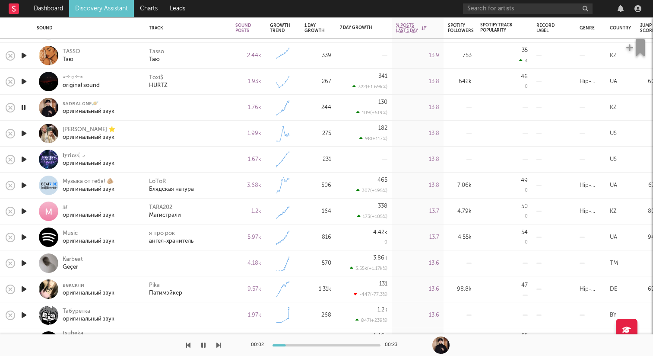
click at [21, 134] on icon "button" at bounding box center [23, 133] width 9 height 11
click at [25, 159] on icon "button" at bounding box center [23, 159] width 9 height 11
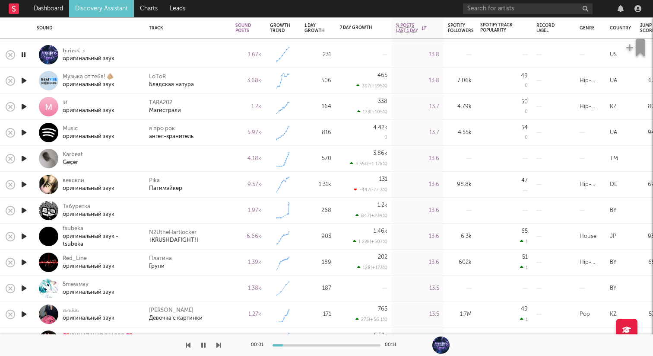
click at [24, 156] on icon "button" at bounding box center [23, 158] width 9 height 11
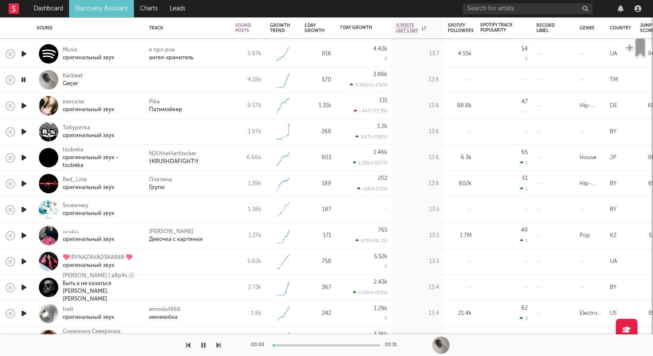
click at [23, 130] on icon "button" at bounding box center [23, 131] width 9 height 11
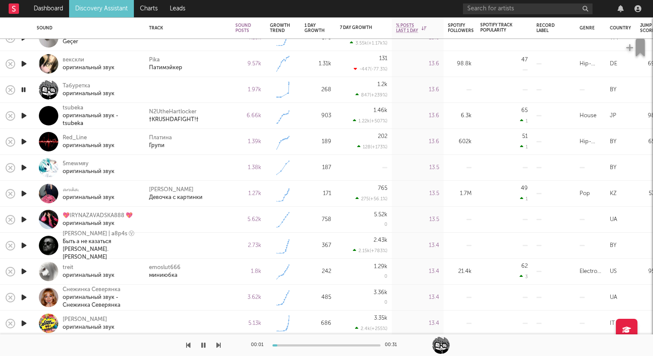
click at [25, 167] on icon "button" at bounding box center [23, 167] width 9 height 11
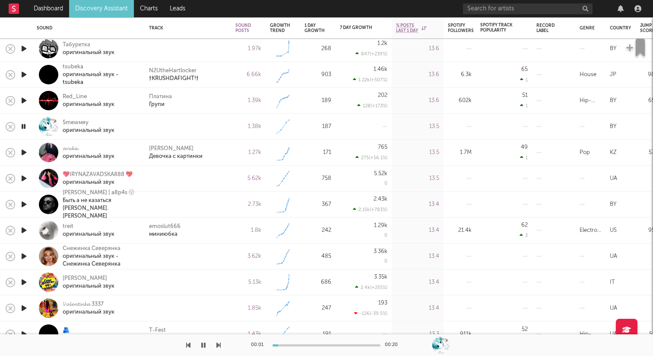
click at [25, 176] on icon "button" at bounding box center [23, 178] width 9 height 11
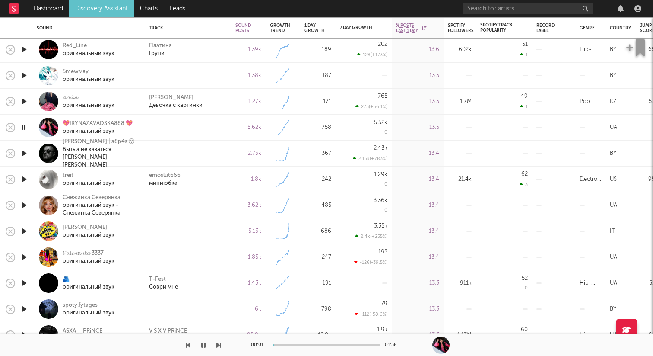
click at [26, 178] on icon "button" at bounding box center [23, 179] width 9 height 11
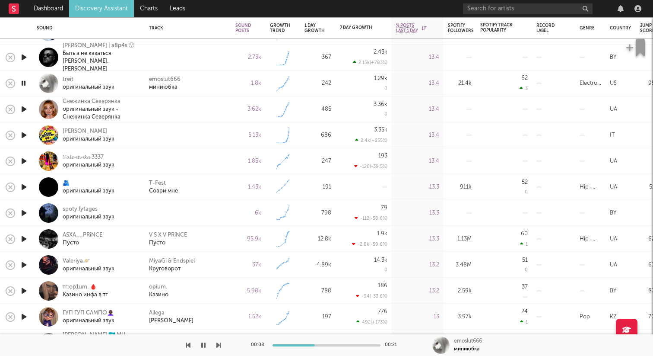
click at [23, 185] on icon "button" at bounding box center [23, 186] width 9 height 11
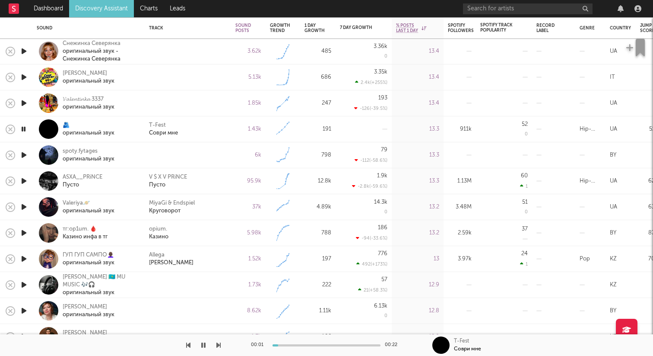
click at [25, 154] on icon "button" at bounding box center [23, 155] width 9 height 11
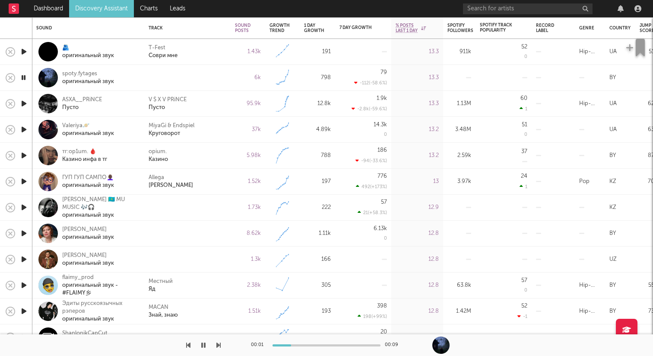
click at [23, 208] on icon "button" at bounding box center [23, 207] width 9 height 11
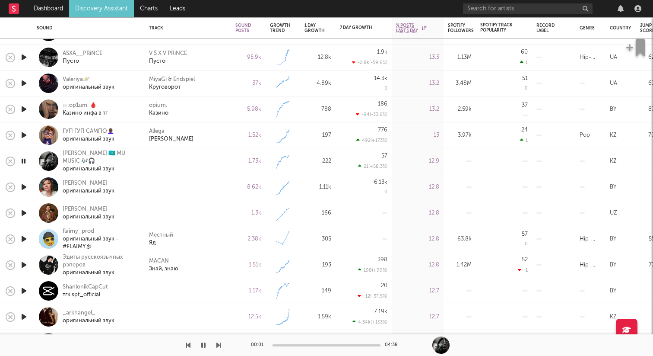
click at [25, 188] on icon "button" at bounding box center [23, 186] width 9 height 11
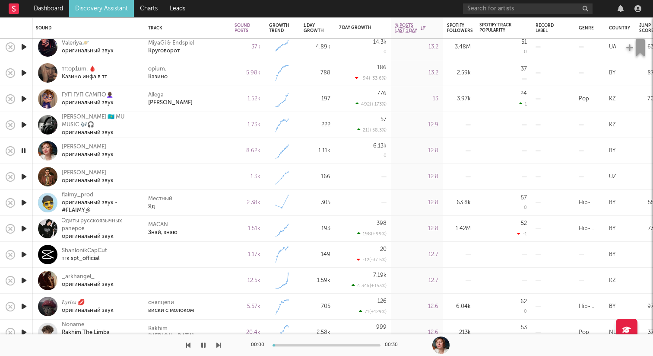
click at [25, 175] on icon "button" at bounding box center [23, 176] width 9 height 11
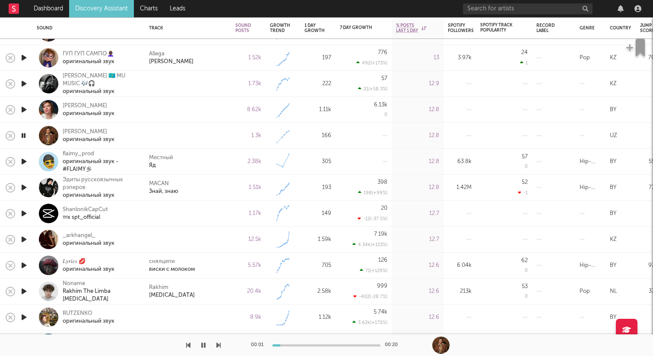
click at [25, 164] on icon "button" at bounding box center [23, 161] width 9 height 11
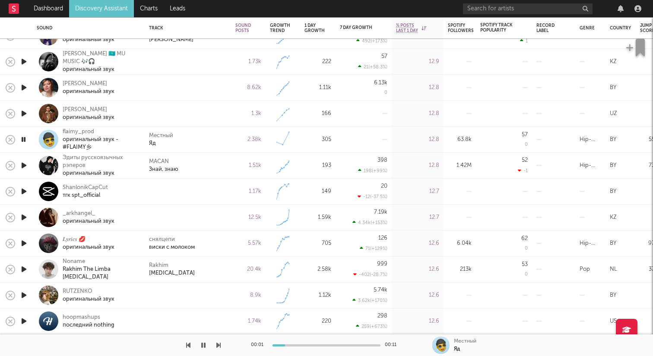
click at [23, 187] on icon "button" at bounding box center [23, 191] width 9 height 11
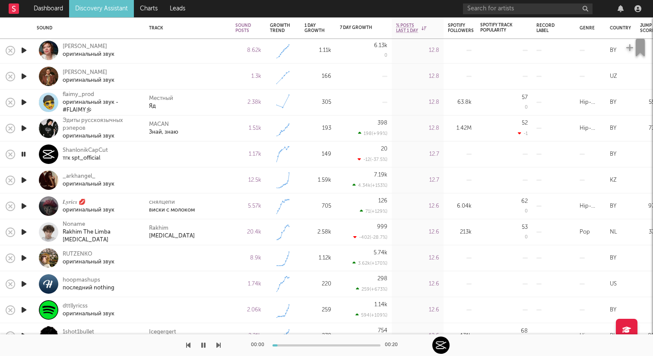
click at [25, 180] on icon "button" at bounding box center [23, 180] width 9 height 11
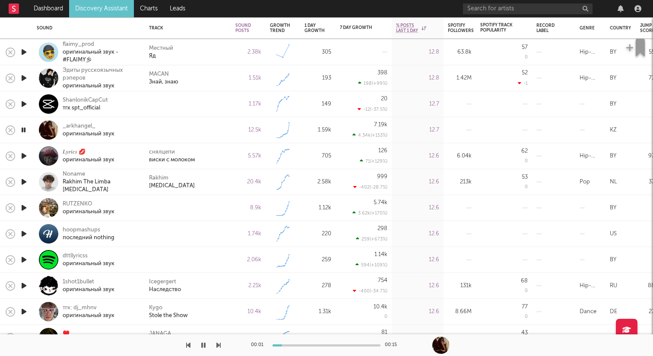
click at [24, 206] on icon "button" at bounding box center [23, 207] width 9 height 11
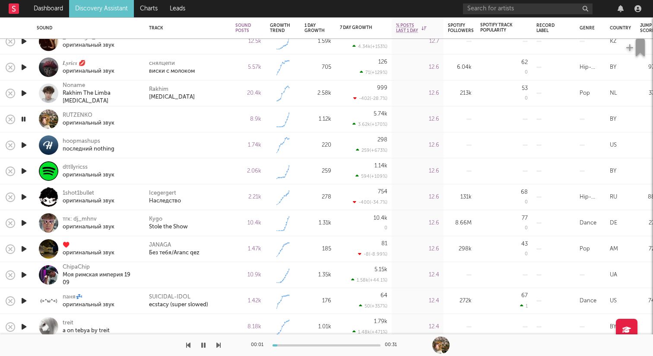
click at [27, 145] on icon "button" at bounding box center [23, 145] width 9 height 11
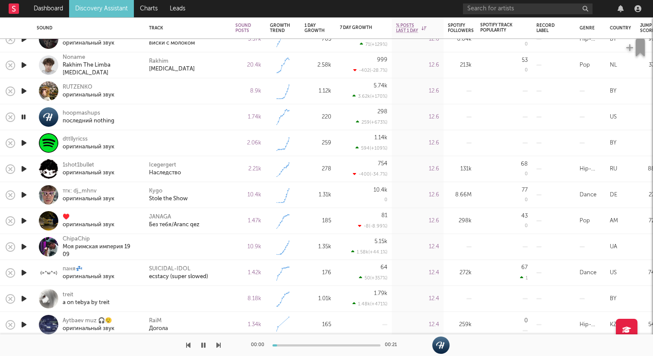
click at [27, 144] on icon "button" at bounding box center [23, 142] width 9 height 11
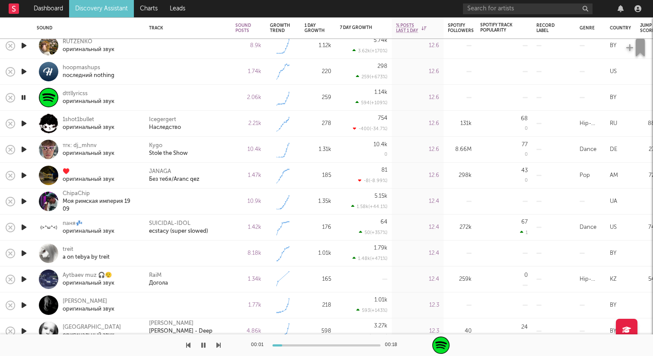
click at [22, 201] on icon "button" at bounding box center [23, 201] width 9 height 11
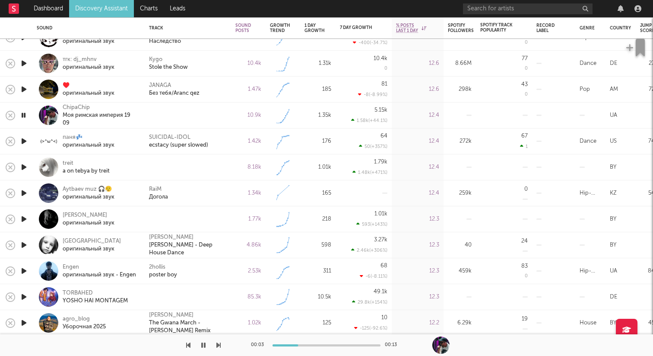
click at [24, 219] on icon "button" at bounding box center [23, 218] width 9 height 11
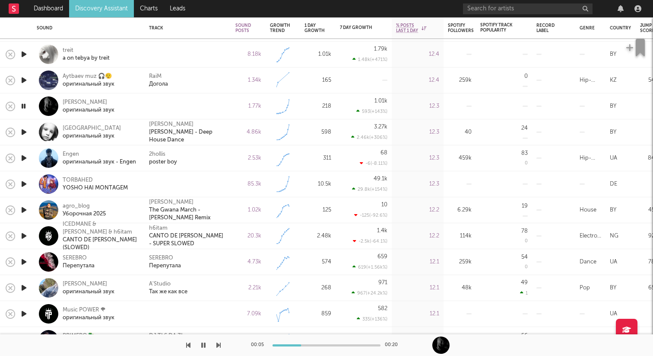
click at [27, 181] on icon "button" at bounding box center [23, 183] width 9 height 11
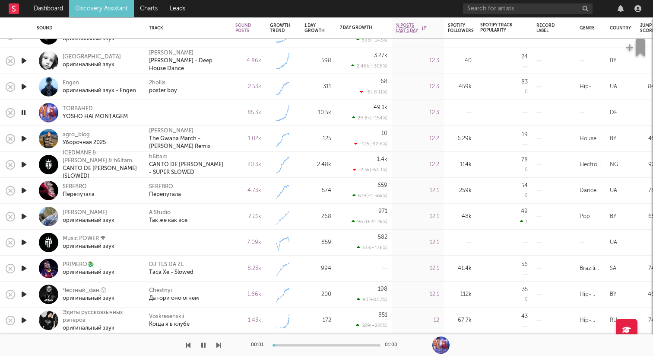
click at [21, 241] on icon "button" at bounding box center [23, 242] width 9 height 11
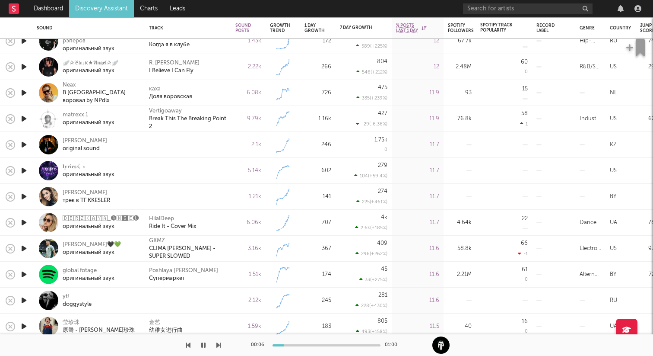
click at [24, 144] on icon "button" at bounding box center [23, 144] width 9 height 11
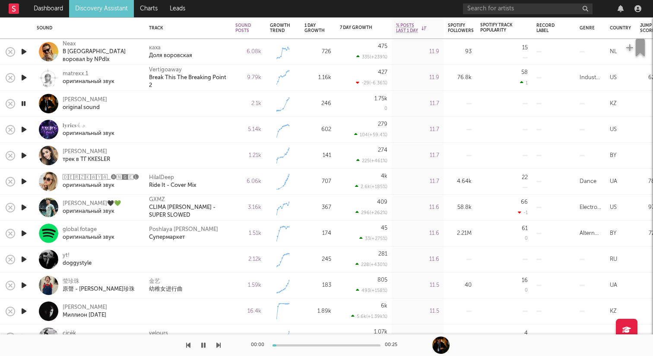
click at [25, 127] on icon "button" at bounding box center [23, 129] width 9 height 11
click at [23, 153] on icon "button" at bounding box center [23, 155] width 9 height 11
click at [23, 179] on icon "button" at bounding box center [23, 181] width 9 height 11
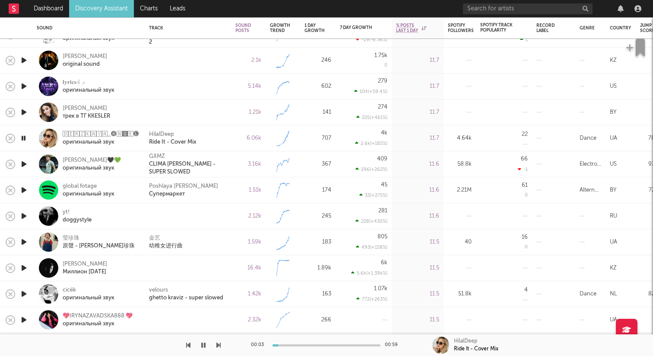
click at [24, 214] on icon "button" at bounding box center [23, 215] width 9 height 11
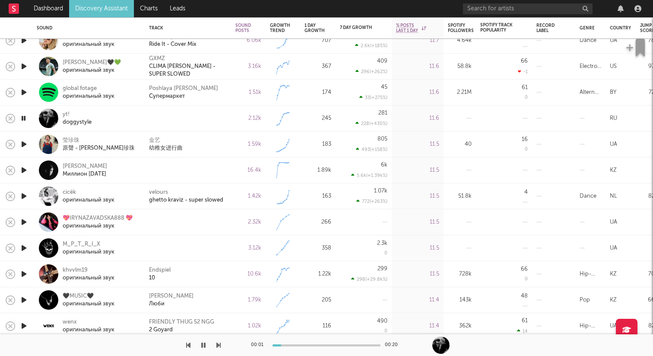
click at [25, 170] on icon "button" at bounding box center [23, 170] width 9 height 11
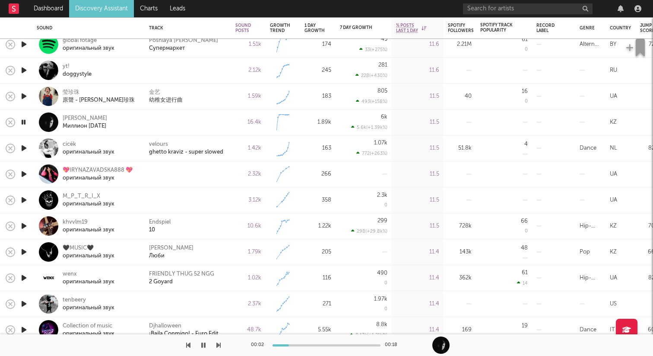
click at [25, 172] on icon "button" at bounding box center [23, 174] width 9 height 11
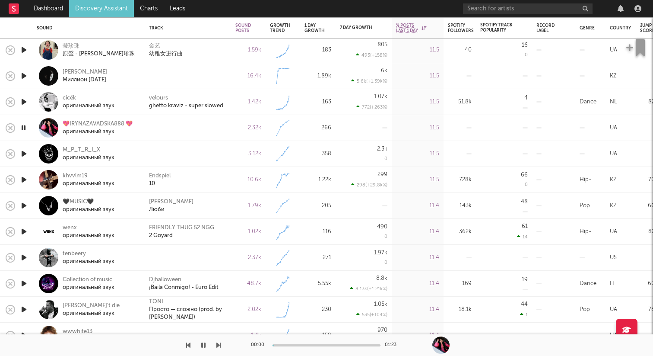
click at [25, 150] on icon "button" at bounding box center [23, 153] width 9 height 11
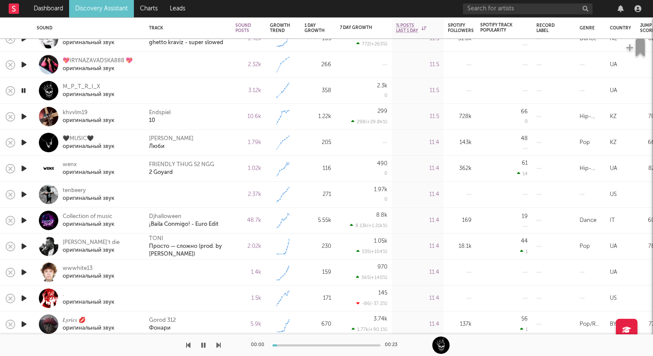
click at [25, 191] on icon "button" at bounding box center [23, 194] width 9 height 11
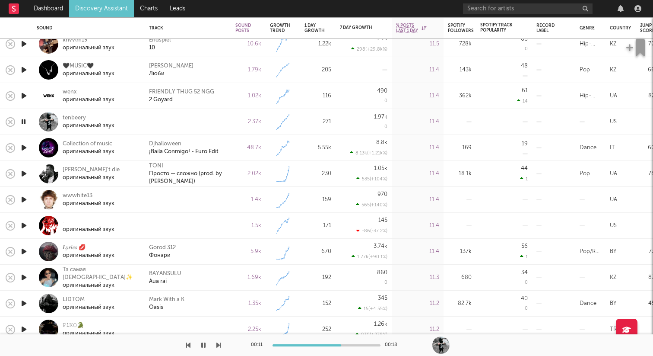
click at [25, 196] on icon "button" at bounding box center [23, 199] width 9 height 11
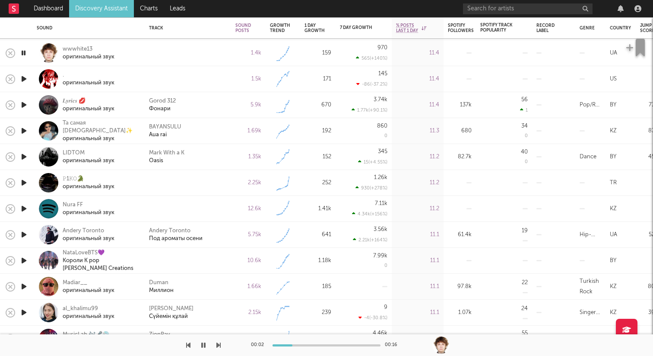
click at [25, 76] on icon "button" at bounding box center [23, 78] width 9 height 11
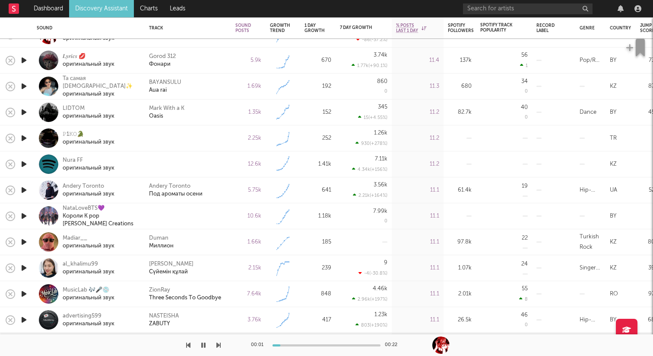
click at [24, 138] on icon "button" at bounding box center [23, 138] width 9 height 11
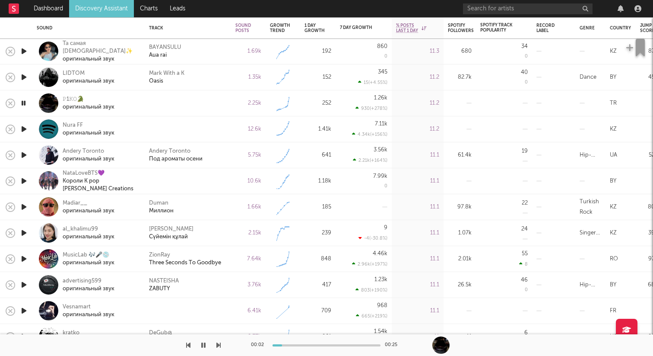
click at [25, 128] on icon "button" at bounding box center [23, 129] width 9 height 11
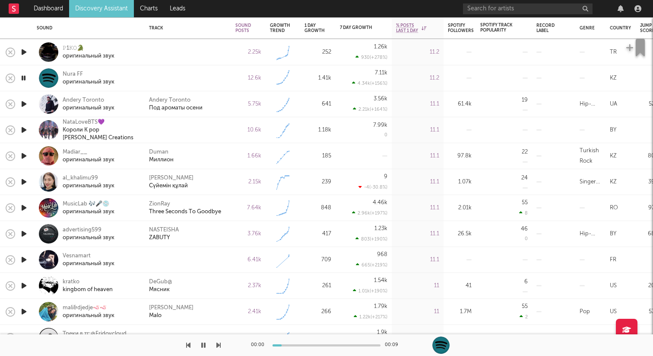
click at [23, 129] on icon "button" at bounding box center [23, 129] width 9 height 11
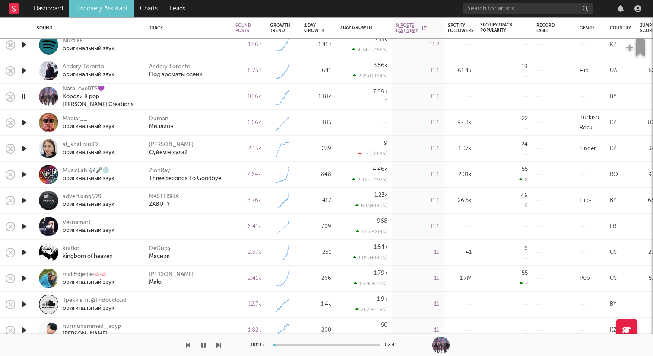
click at [25, 226] on icon "button" at bounding box center [23, 226] width 9 height 11
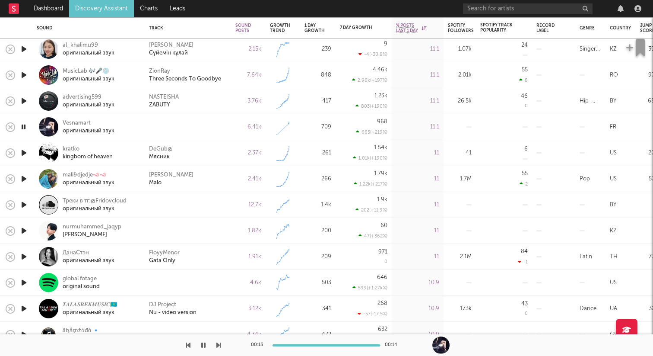
click at [206, 344] on button "button" at bounding box center [203, 345] width 9 height 22
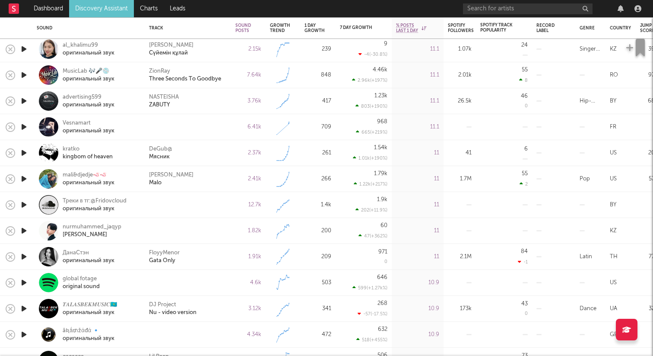
click at [26, 127] on icon "button" at bounding box center [23, 126] width 9 height 11
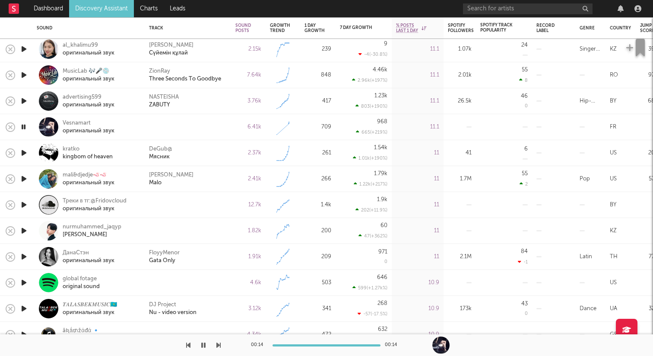
click at [25, 205] on icon "button" at bounding box center [23, 204] width 9 height 11
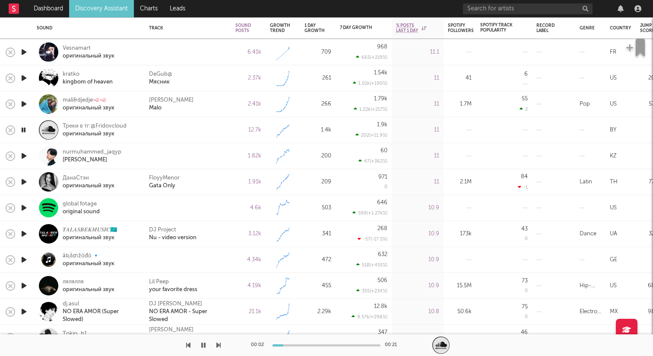
click at [25, 205] on icon "button" at bounding box center [23, 207] width 9 height 11
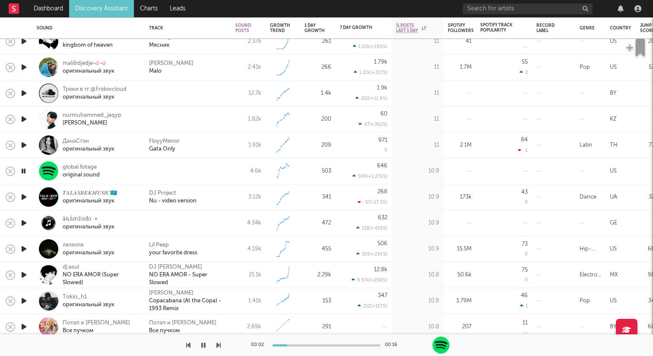
click at [22, 219] on icon "button" at bounding box center [23, 222] width 9 height 11
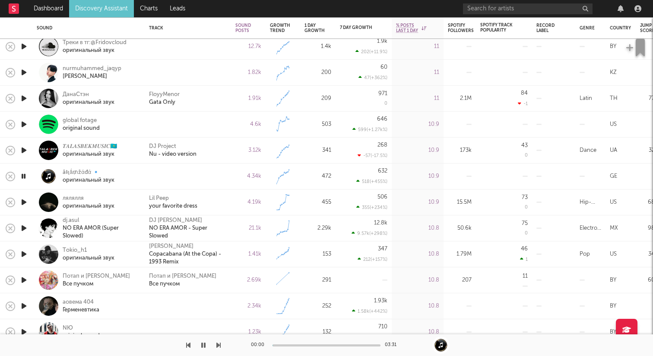
click at [24, 175] on icon "button" at bounding box center [23, 176] width 8 height 11
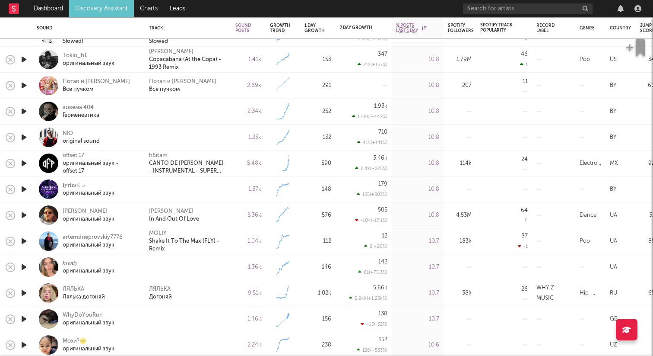
click at [24, 108] on icon "button" at bounding box center [23, 111] width 9 height 11
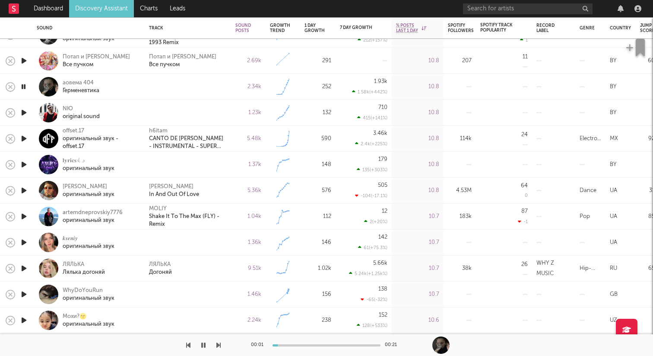
click at [24, 113] on icon "button" at bounding box center [23, 112] width 9 height 11
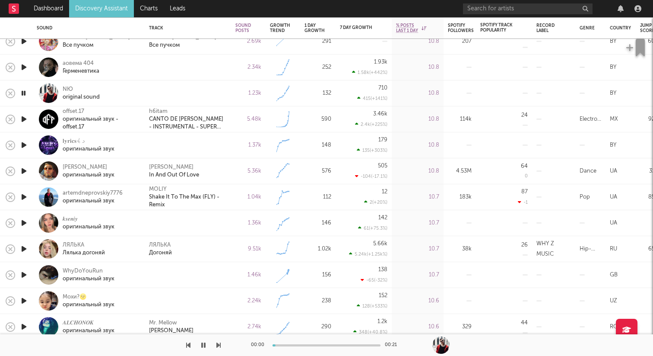
click at [25, 141] on icon "button" at bounding box center [23, 145] width 9 height 11
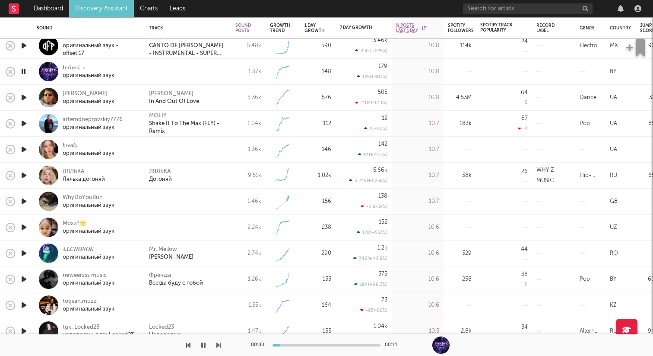
click at [25, 148] on icon "button" at bounding box center [23, 149] width 9 height 11
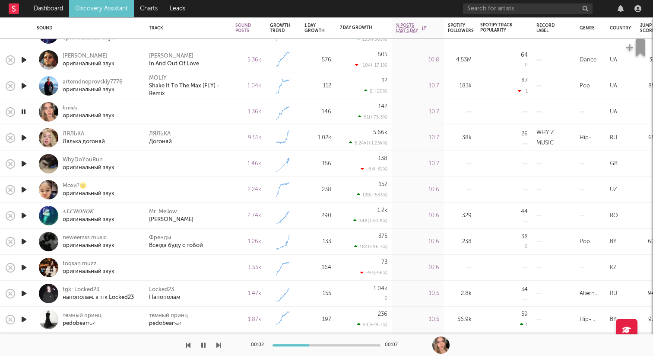
click at [22, 162] on icon "button" at bounding box center [23, 163] width 9 height 11
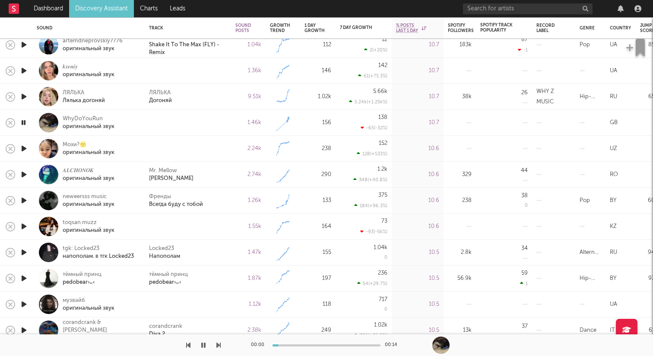
click at [25, 148] on icon "button" at bounding box center [23, 148] width 9 height 11
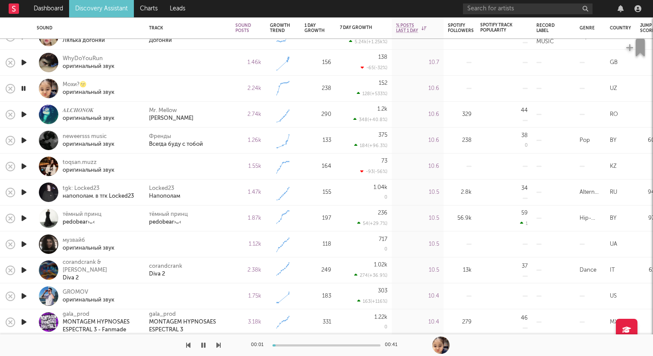
click at [24, 167] on icon "button" at bounding box center [23, 166] width 9 height 11
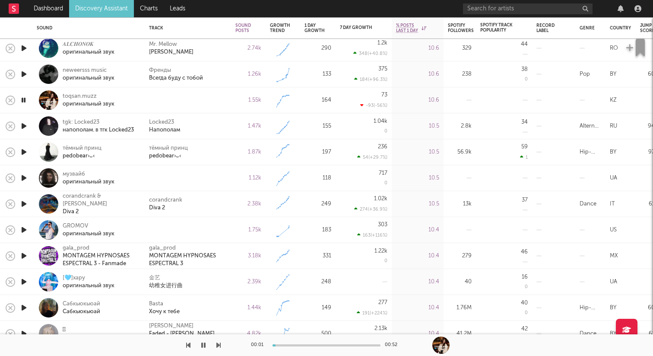
click at [22, 178] on icon "button" at bounding box center [23, 177] width 9 height 11
click at [22, 178] on icon "button" at bounding box center [23, 177] width 8 height 11
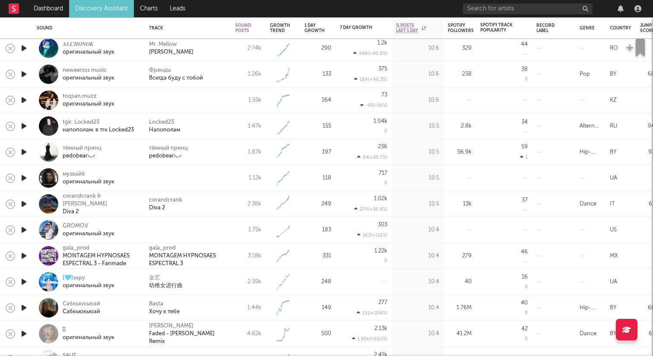
click at [22, 178] on icon "button" at bounding box center [23, 177] width 9 height 11
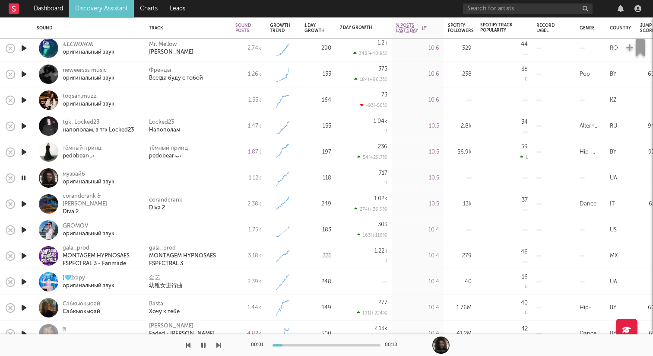
click at [24, 230] on icon "button" at bounding box center [23, 229] width 9 height 11
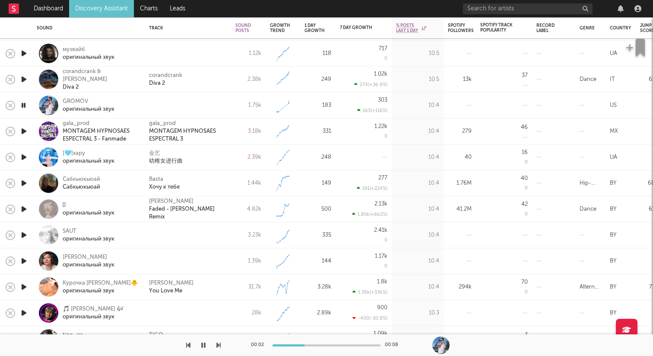
click at [23, 233] on icon "button" at bounding box center [23, 234] width 9 height 11
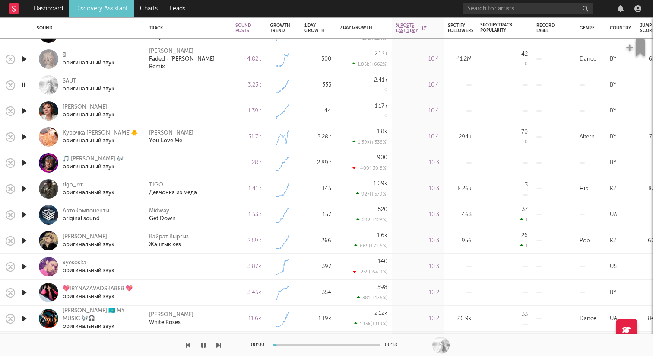
click at [22, 84] on icon "button" at bounding box center [23, 85] width 8 height 11
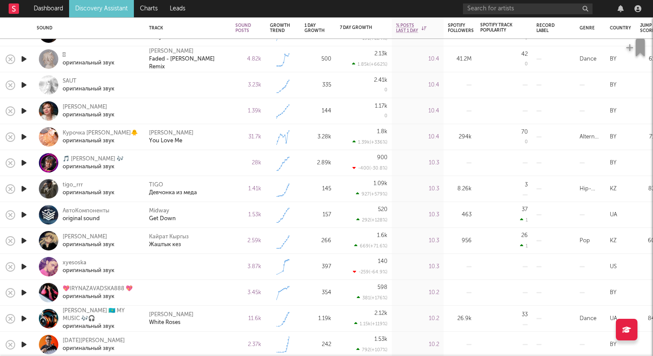
click at [23, 107] on icon "button" at bounding box center [23, 110] width 9 height 11
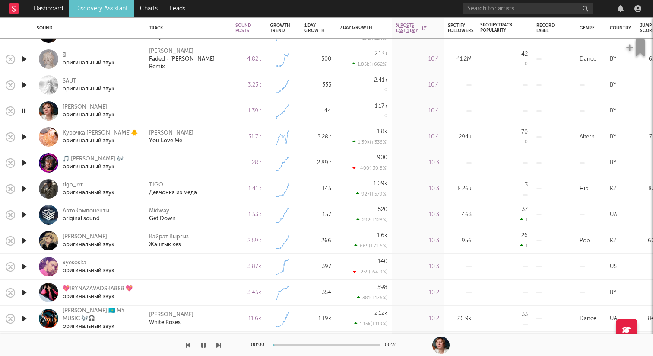
click at [22, 111] on icon "button" at bounding box center [23, 110] width 8 height 11
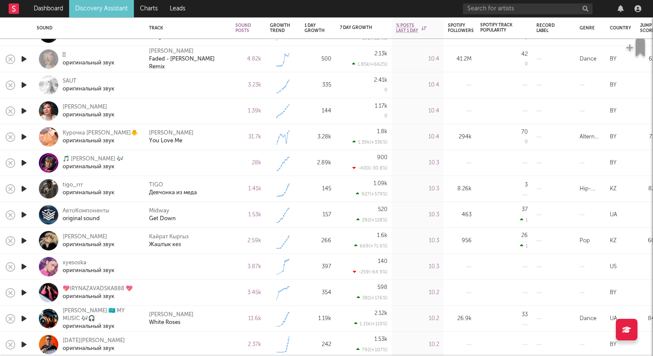
click at [22, 162] on icon "button" at bounding box center [23, 162] width 9 height 11
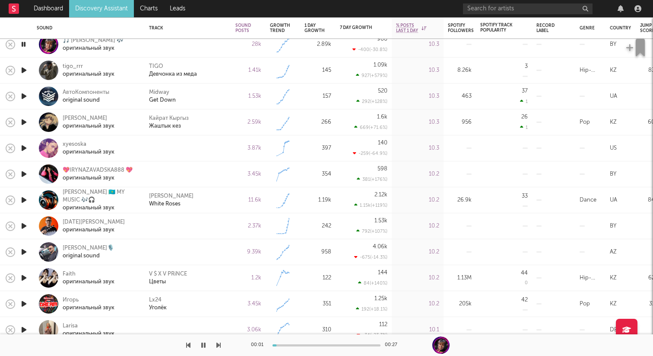
click at [25, 151] on icon "button" at bounding box center [23, 148] width 9 height 11
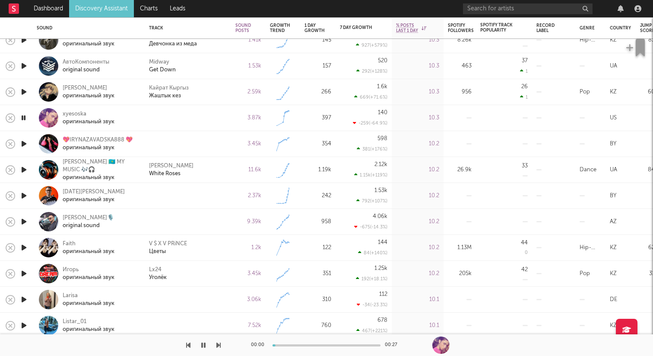
click at [25, 146] on icon "button" at bounding box center [23, 143] width 9 height 11
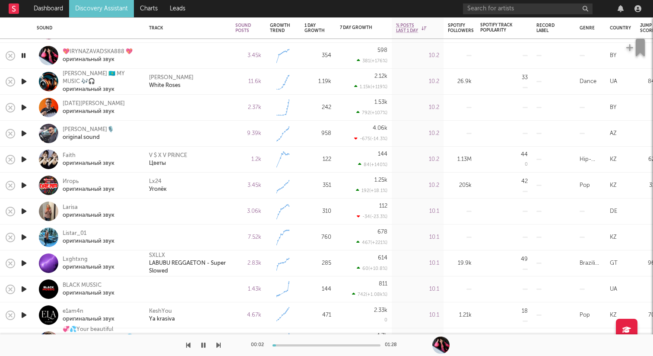
click at [28, 210] on icon "button" at bounding box center [23, 211] width 9 height 11
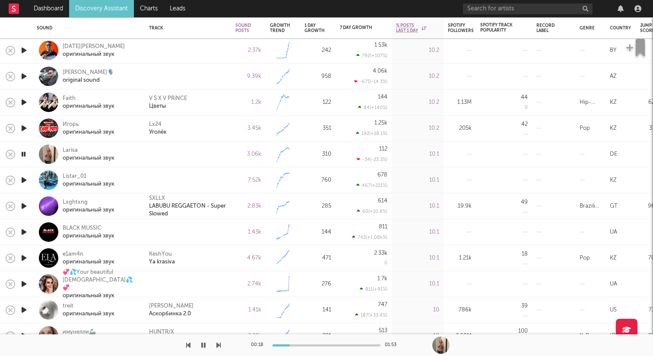
click at [23, 184] on icon "button" at bounding box center [23, 180] width 9 height 11
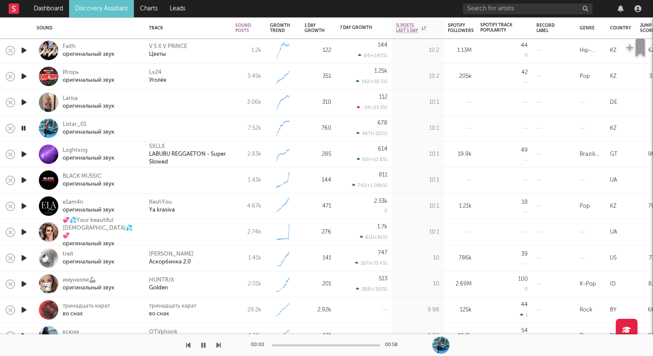
click at [23, 180] on icon "button" at bounding box center [23, 180] width 9 height 11
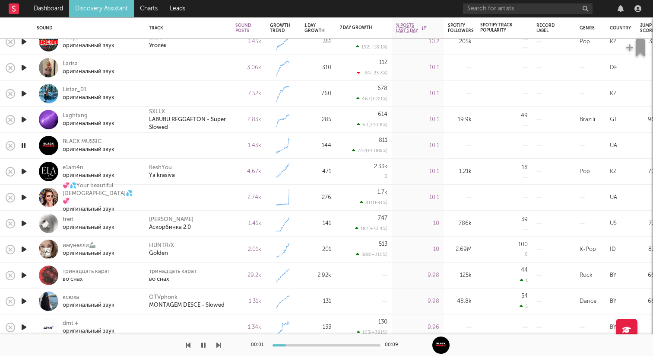
click at [25, 197] on icon "button" at bounding box center [23, 197] width 9 height 11
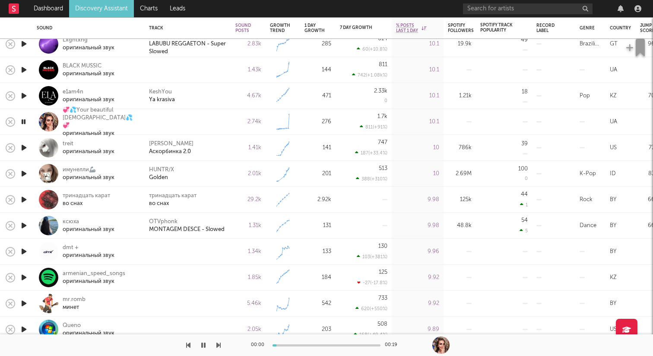
click at [26, 249] on icon "button" at bounding box center [23, 251] width 9 height 11
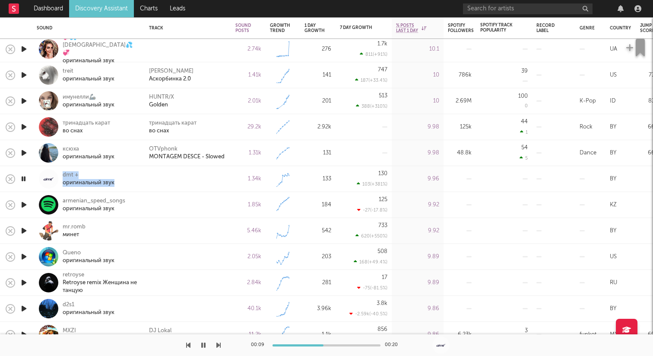
click at [25, 203] on icon "button" at bounding box center [23, 204] width 9 height 11
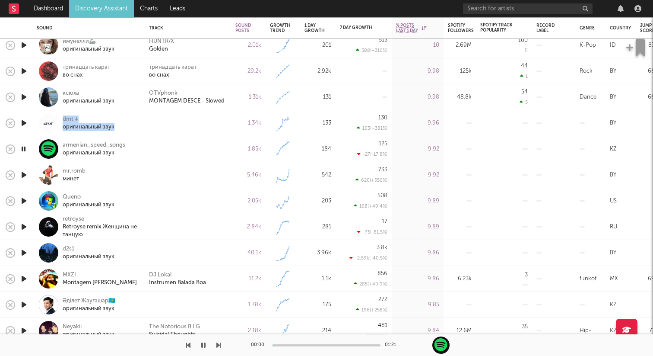
click at [26, 173] on icon "button" at bounding box center [23, 174] width 9 height 11
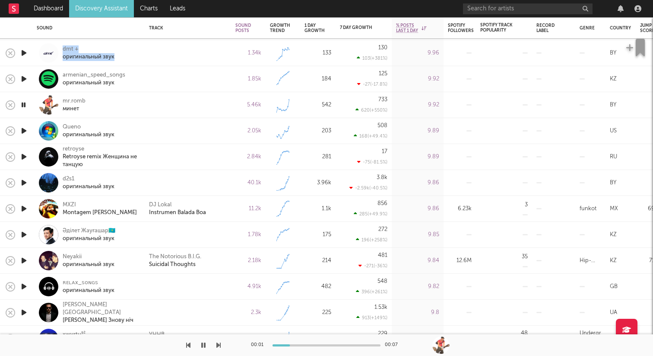
click at [26, 133] on icon "button" at bounding box center [23, 130] width 9 height 11
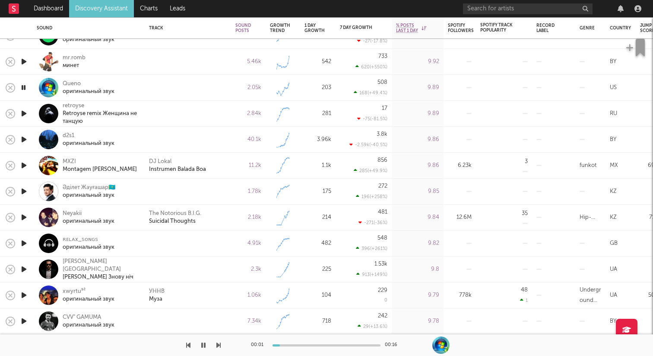
click at [25, 116] on icon "button" at bounding box center [23, 113] width 9 height 11
click at [25, 140] on icon "button" at bounding box center [23, 139] width 9 height 11
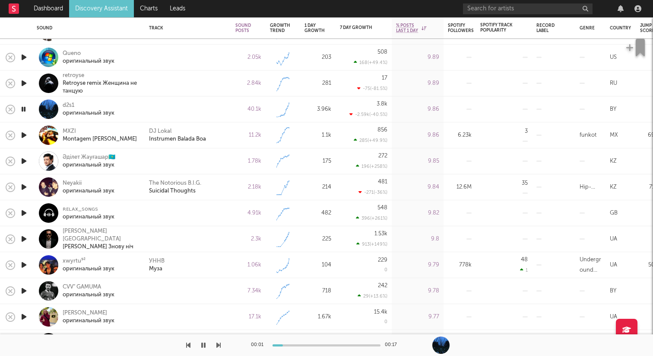
click at [26, 211] on icon "button" at bounding box center [23, 212] width 9 height 11
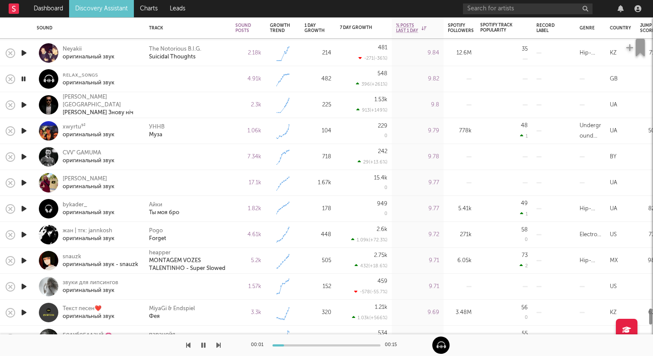
click at [26, 180] on icon "button" at bounding box center [23, 182] width 9 height 11
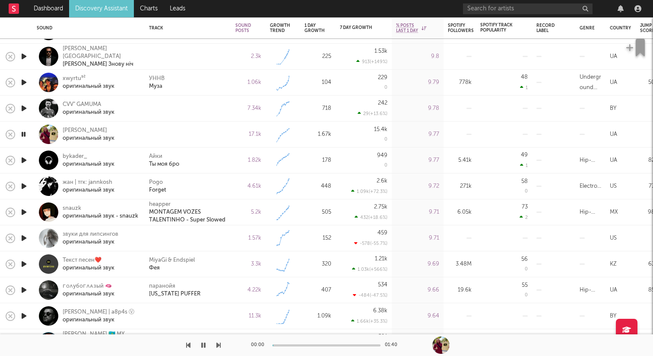
click at [26, 185] on icon "button" at bounding box center [23, 186] width 9 height 11
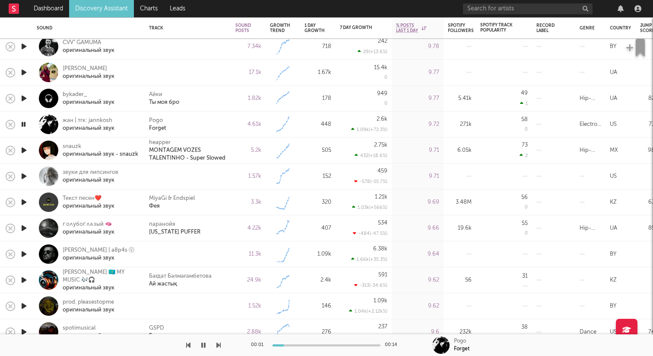
click at [24, 173] on icon "button" at bounding box center [23, 176] width 9 height 11
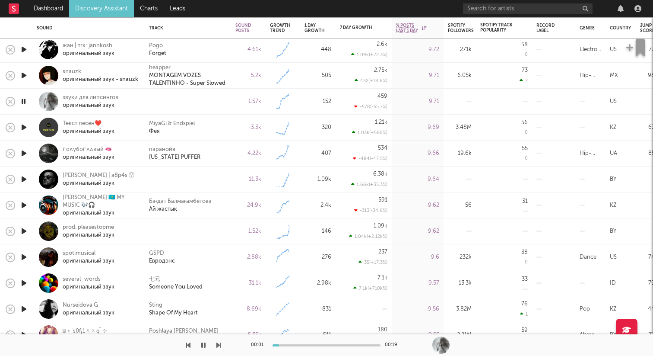
click at [27, 151] on icon "button" at bounding box center [23, 153] width 9 height 11
click at [27, 179] on icon "button" at bounding box center [23, 179] width 9 height 11
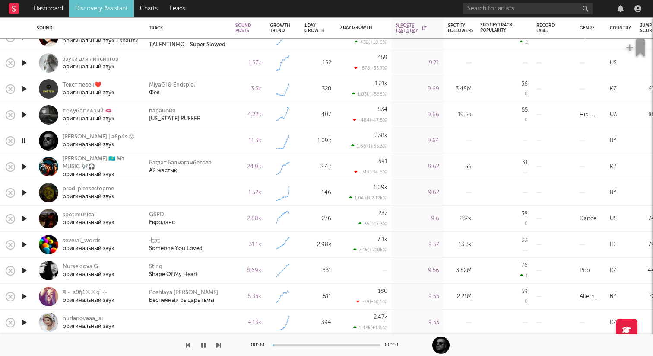
click at [26, 114] on icon "button" at bounding box center [23, 114] width 9 height 11
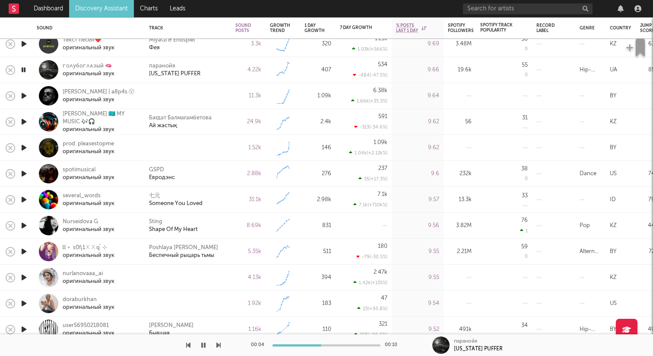
click at [27, 146] on icon "button" at bounding box center [23, 147] width 9 height 11
click at [27, 146] on icon "button" at bounding box center [23, 147] width 8 height 11
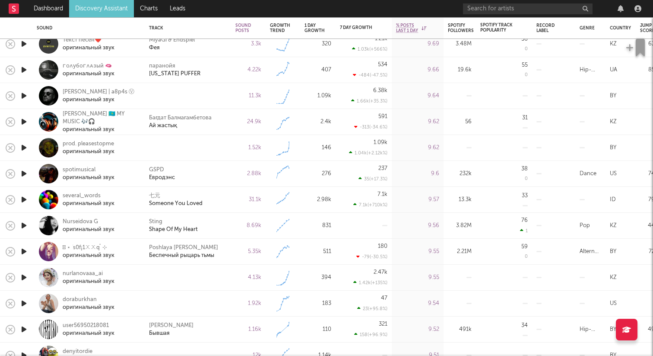
click at [26, 146] on icon "button" at bounding box center [23, 147] width 9 height 11
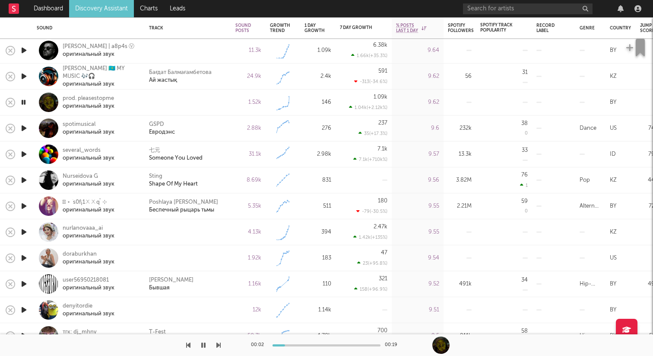
click at [27, 229] on icon "button" at bounding box center [23, 231] width 9 height 11
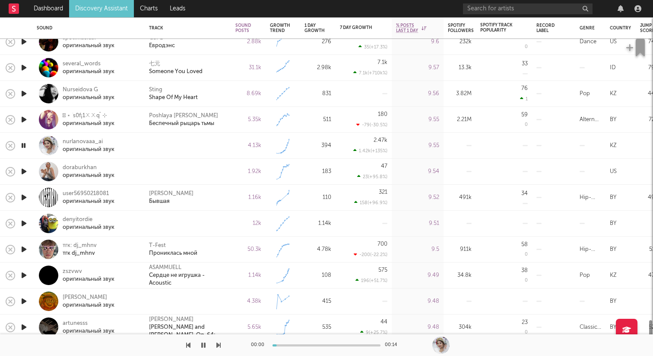
click at [25, 174] on icon "button" at bounding box center [23, 171] width 9 height 11
click at [25, 171] on icon "button" at bounding box center [23, 171] width 8 height 11
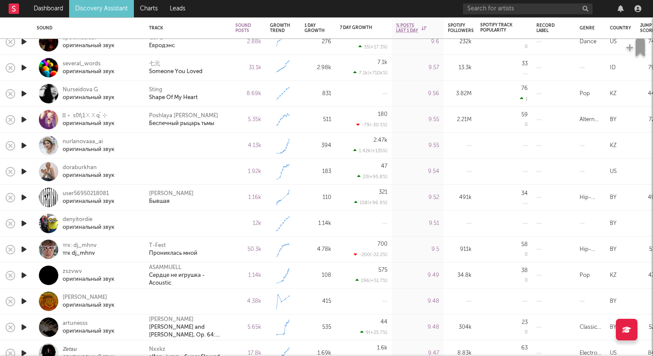
click at [29, 224] on div at bounding box center [23, 223] width 17 height 26
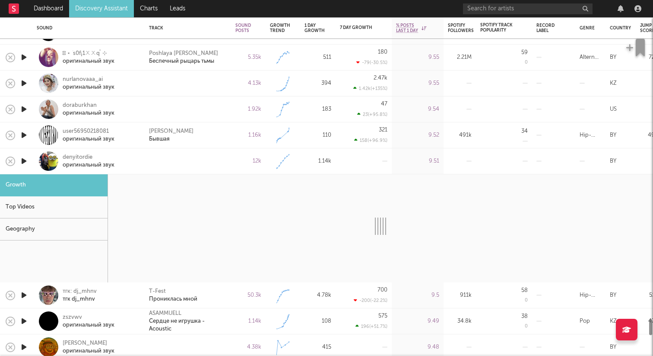
click at [50, 165] on div at bounding box center [48, 160] width 19 height 19
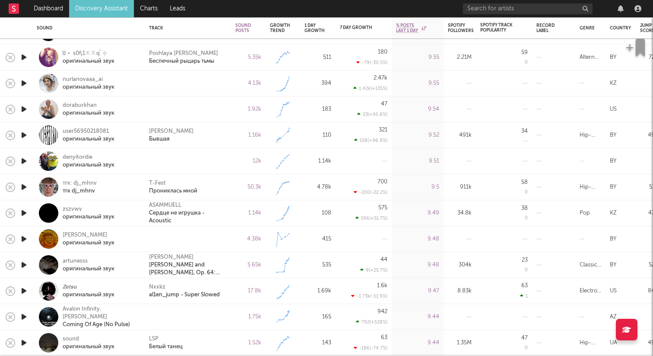
click at [20, 157] on icon "button" at bounding box center [23, 161] width 9 height 11
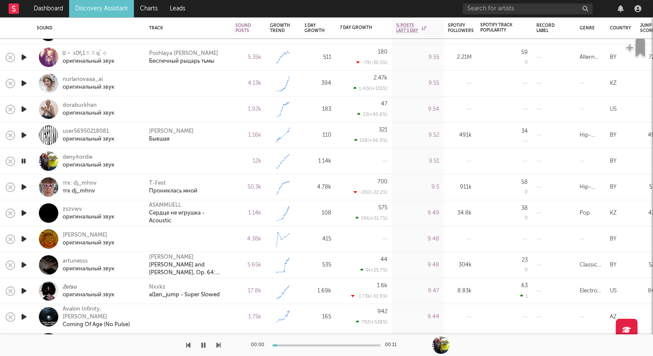
click at [20, 157] on icon "button" at bounding box center [23, 161] width 8 height 11
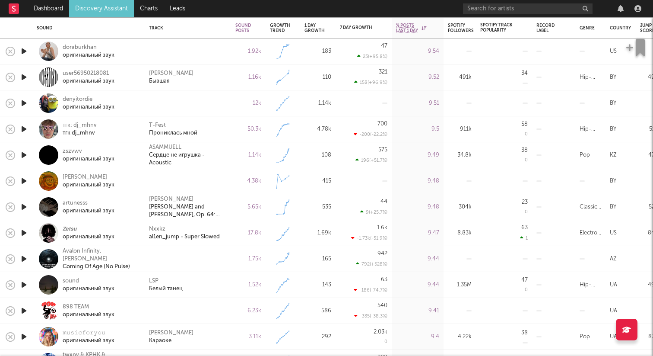
click at [25, 177] on icon "button" at bounding box center [23, 180] width 9 height 11
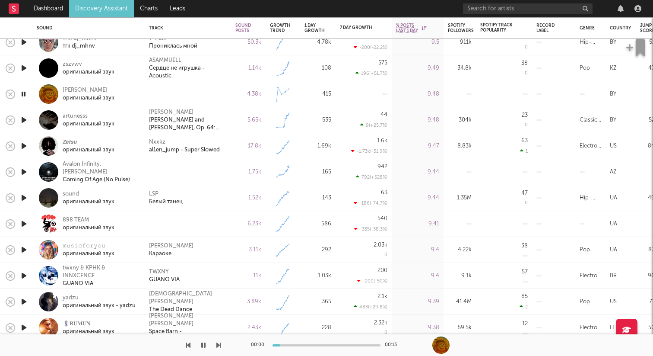
click at [25, 169] on icon "button" at bounding box center [23, 171] width 9 height 11
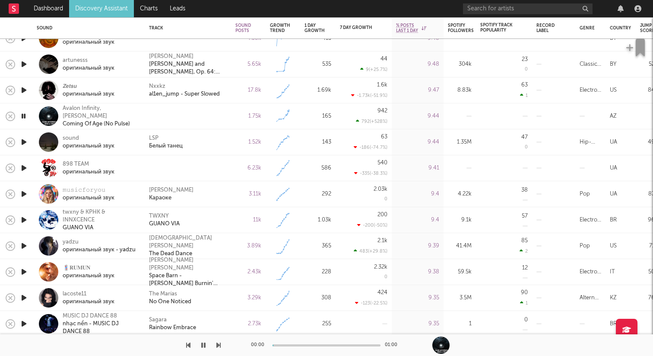
click at [24, 167] on icon "button" at bounding box center [23, 167] width 9 height 11
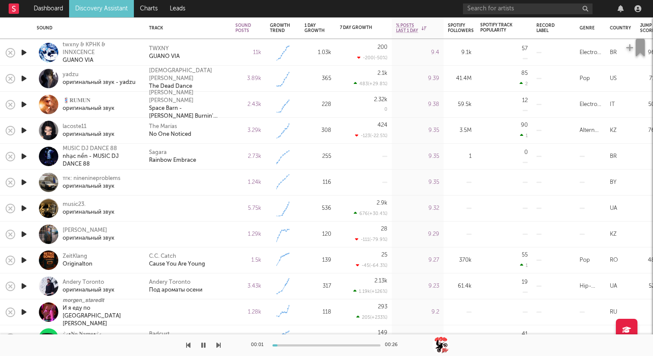
click at [25, 185] on icon "button" at bounding box center [23, 182] width 9 height 11
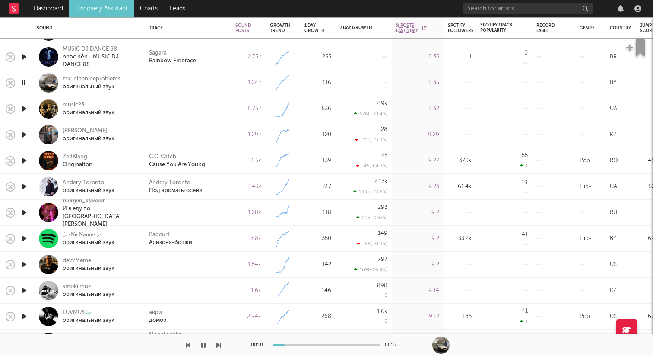
click at [23, 107] on icon "button" at bounding box center [23, 108] width 9 height 11
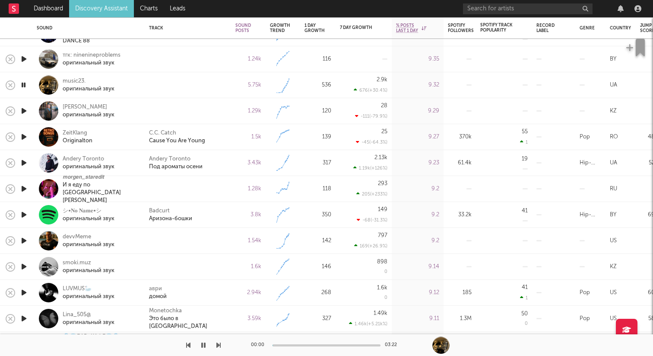
click at [23, 108] on icon "button" at bounding box center [23, 110] width 9 height 11
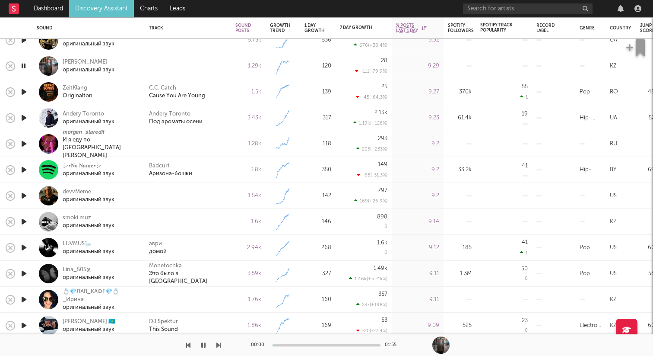
click at [25, 142] on icon "button" at bounding box center [23, 143] width 9 height 11
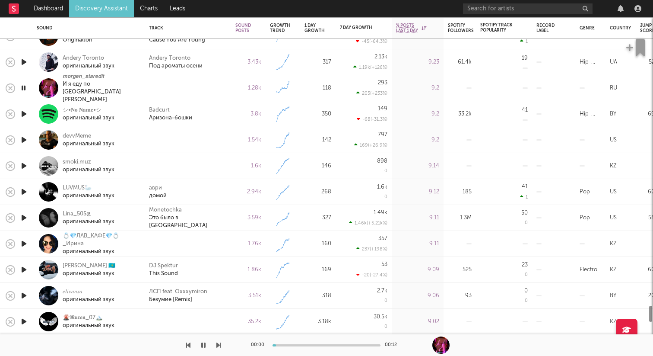
click at [25, 137] on icon "button" at bounding box center [23, 139] width 9 height 11
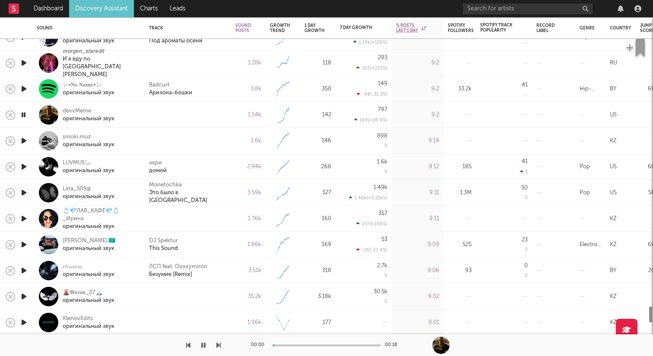
click at [25, 137] on icon "button" at bounding box center [23, 140] width 9 height 11
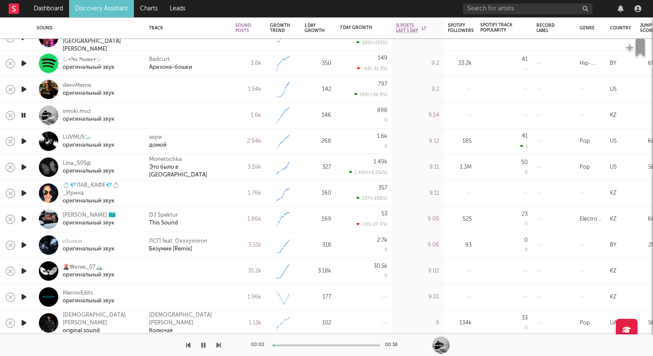
click at [28, 194] on icon "button" at bounding box center [23, 193] width 9 height 11
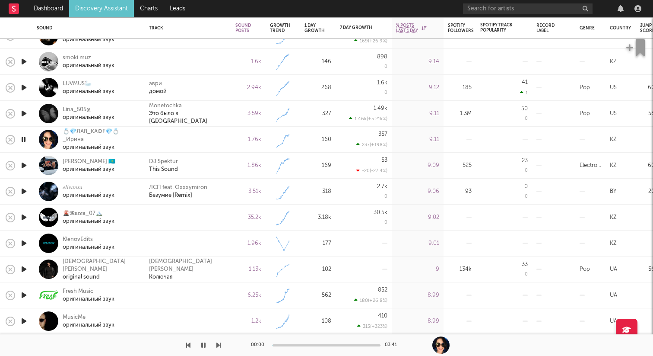
click at [26, 217] on icon "button" at bounding box center [23, 217] width 9 height 11
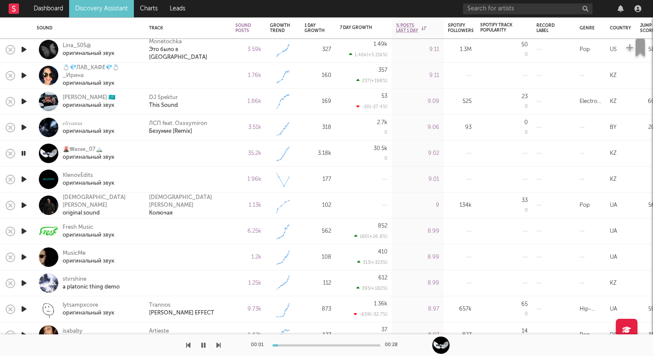
click at [22, 175] on icon "button" at bounding box center [23, 179] width 9 height 11
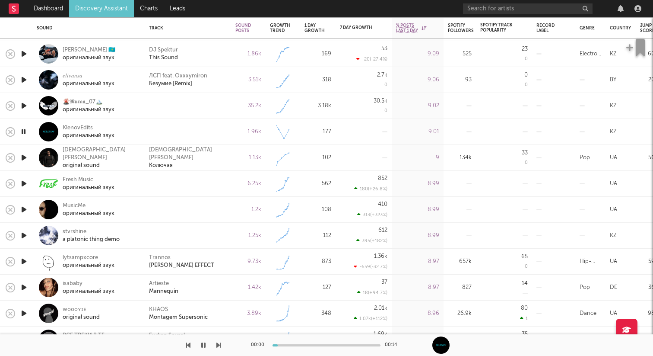
click at [22, 181] on icon "button" at bounding box center [23, 183] width 9 height 11
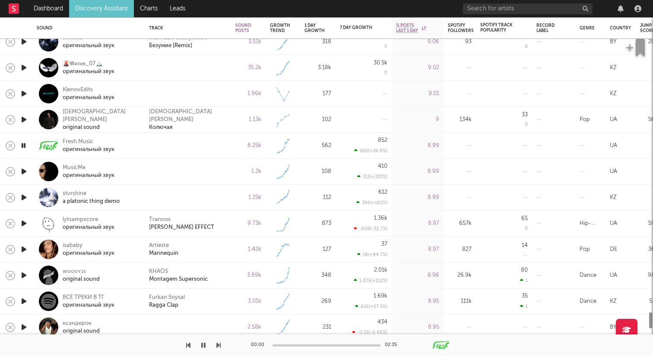
click at [23, 172] on icon "button" at bounding box center [23, 171] width 9 height 11
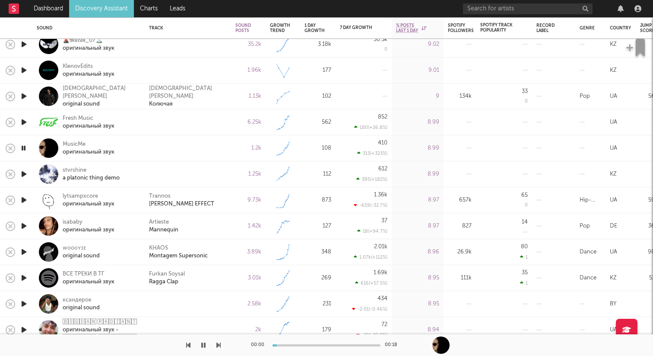
click at [22, 175] on icon "button" at bounding box center [23, 174] width 9 height 11
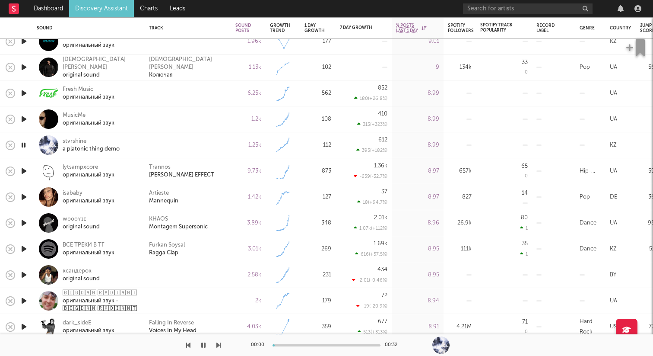
click at [23, 168] on icon "button" at bounding box center [23, 170] width 9 height 11
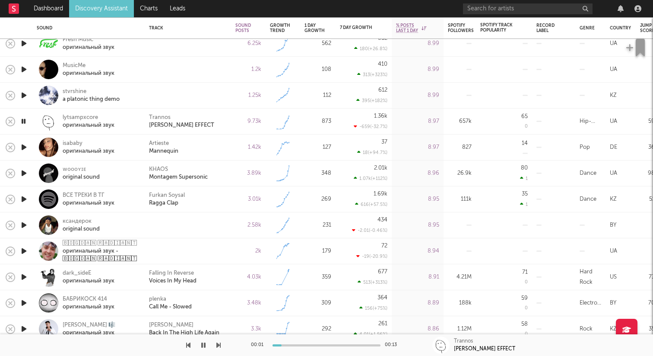
click at [25, 223] on icon "button" at bounding box center [23, 225] width 9 height 11
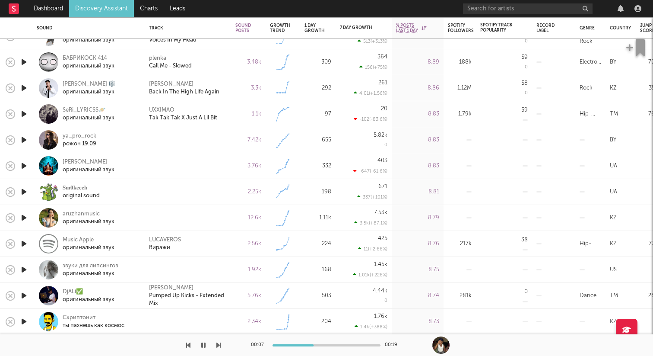
click at [23, 163] on icon "button" at bounding box center [23, 165] width 9 height 11
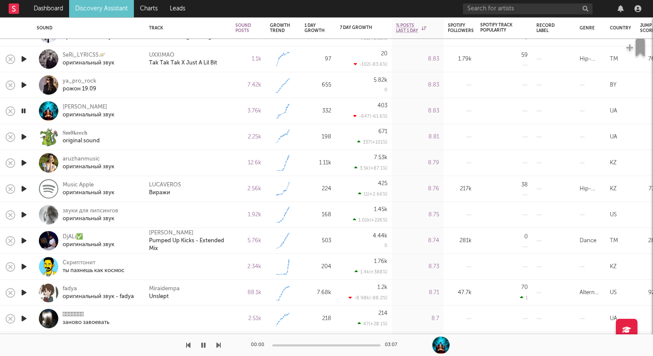
click at [24, 139] on icon "button" at bounding box center [23, 136] width 9 height 11
click at [24, 157] on div at bounding box center [23, 163] width 17 height 26
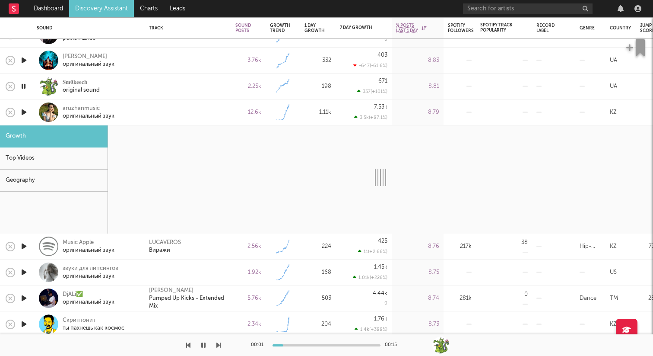
click at [45, 112] on div at bounding box center [48, 111] width 19 height 19
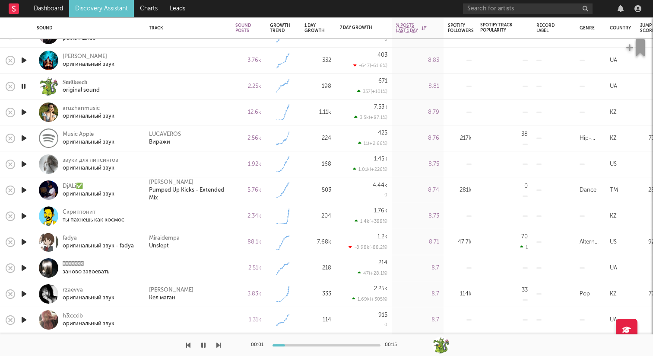
click at [24, 112] on icon "button" at bounding box center [23, 112] width 9 height 11
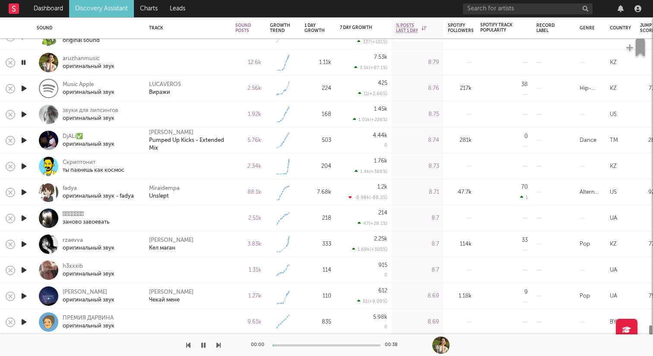
click at [23, 111] on icon "button" at bounding box center [23, 114] width 9 height 11
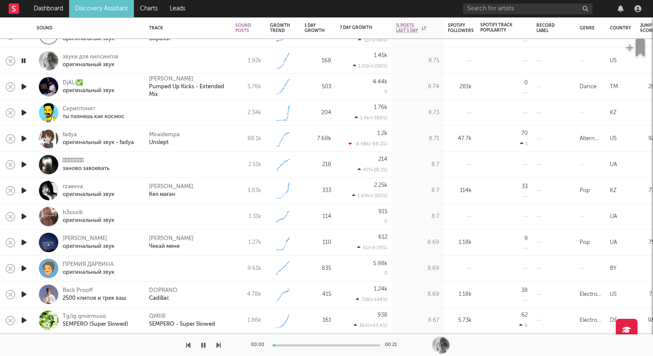
click at [25, 112] on icon "button" at bounding box center [23, 112] width 9 height 11
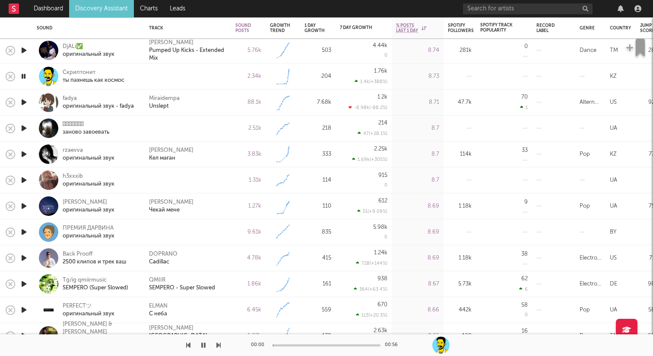
click at [25, 127] on icon "button" at bounding box center [23, 128] width 9 height 11
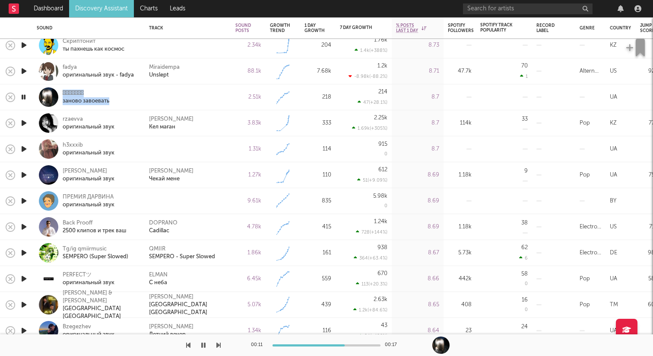
click at [29, 146] on icon "button" at bounding box center [23, 148] width 9 height 11
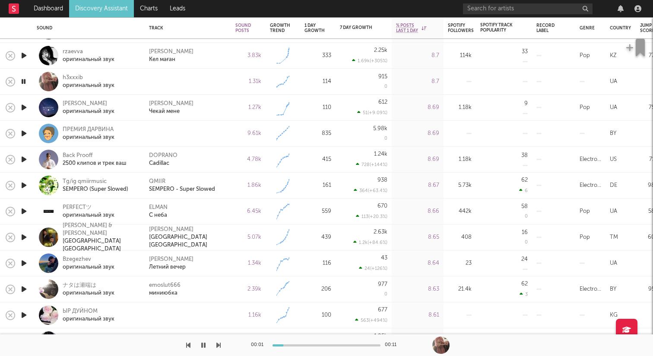
click at [25, 134] on icon "button" at bounding box center [23, 133] width 9 height 11
click at [27, 80] on icon "button" at bounding box center [23, 81] width 9 height 11
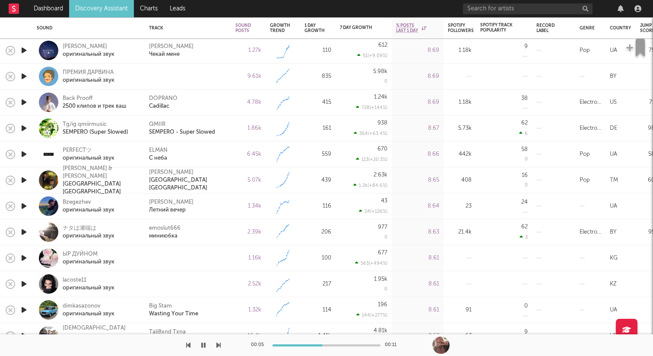
click at [23, 151] on icon "button" at bounding box center [23, 154] width 9 height 11
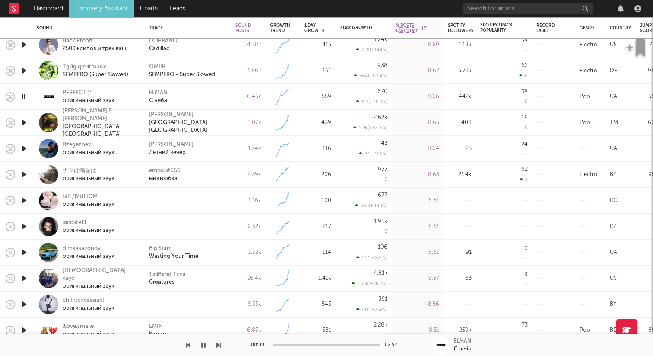
click at [24, 196] on icon "button" at bounding box center [23, 200] width 9 height 11
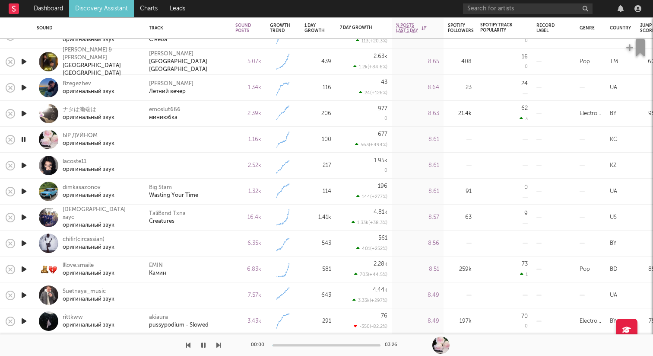
click at [24, 164] on icon "button" at bounding box center [23, 165] width 9 height 11
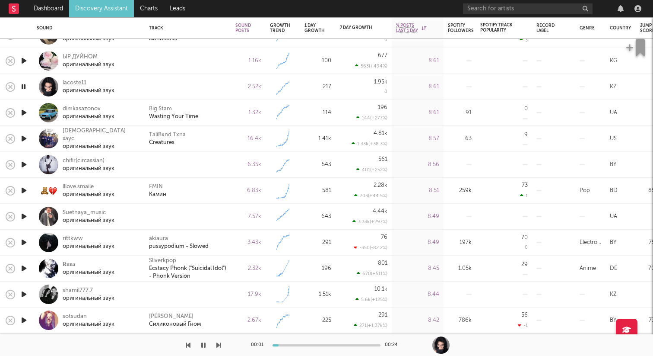
click at [21, 164] on icon "button" at bounding box center [23, 164] width 9 height 11
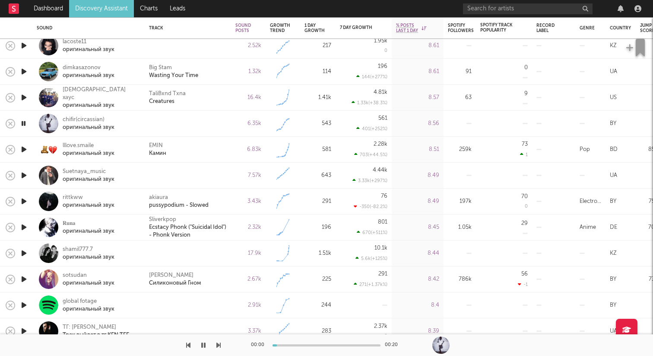
click at [25, 172] on icon "button" at bounding box center [23, 175] width 9 height 11
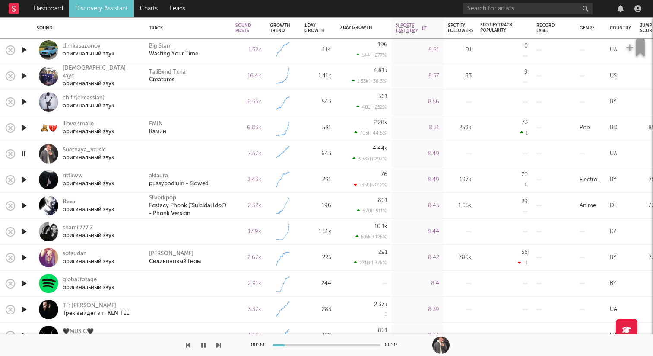
click at [22, 100] on icon "button" at bounding box center [23, 101] width 9 height 11
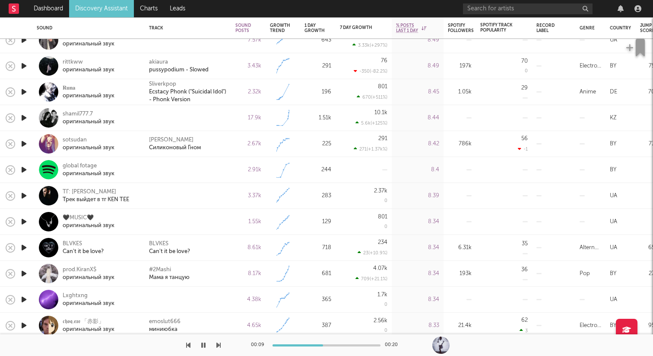
click at [25, 219] on icon "button" at bounding box center [23, 221] width 9 height 11
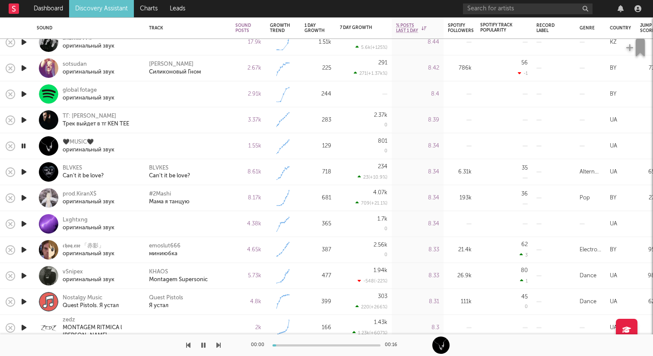
click at [25, 222] on icon "button" at bounding box center [23, 223] width 9 height 11
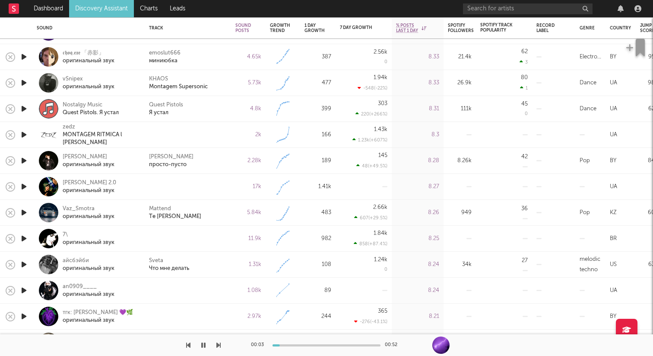
click at [24, 185] on icon "button" at bounding box center [23, 186] width 9 height 11
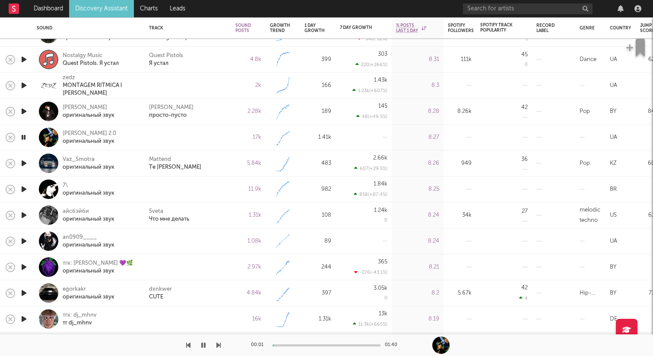
click at [25, 238] on icon "button" at bounding box center [23, 240] width 9 height 11
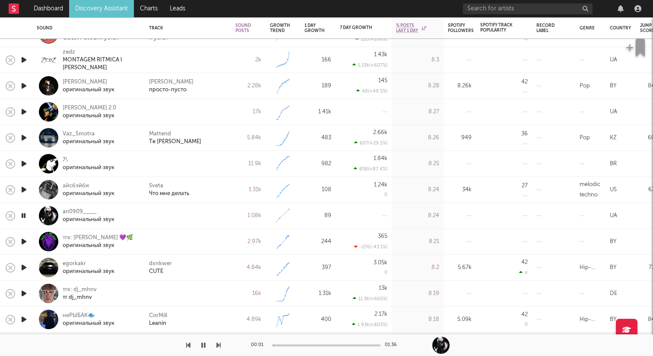
click at [24, 114] on icon "button" at bounding box center [23, 111] width 9 height 11
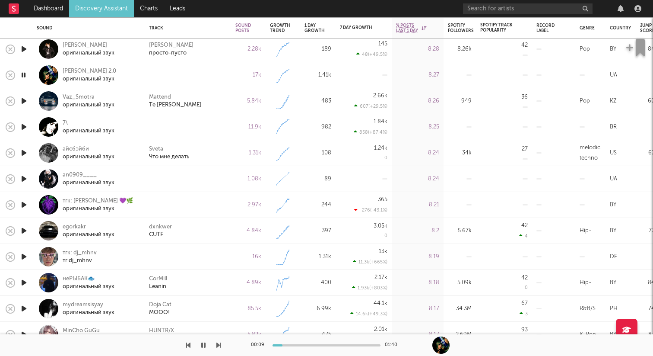
click at [21, 127] on icon "button" at bounding box center [23, 126] width 9 height 11
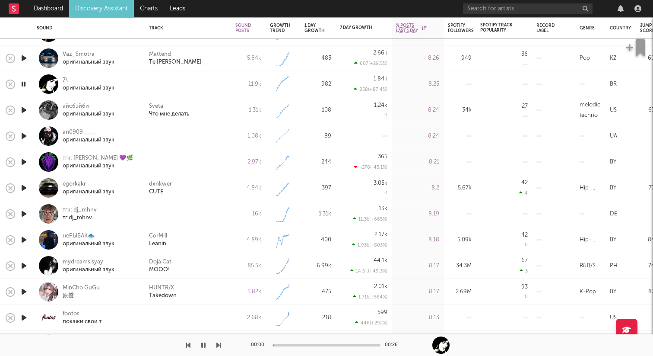
click at [23, 133] on icon "button" at bounding box center [23, 135] width 9 height 11
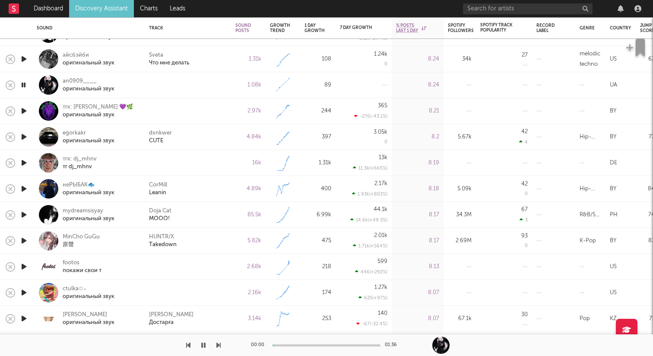
click at [23, 114] on icon "button" at bounding box center [23, 110] width 9 height 11
click at [24, 162] on icon "button" at bounding box center [23, 162] width 9 height 11
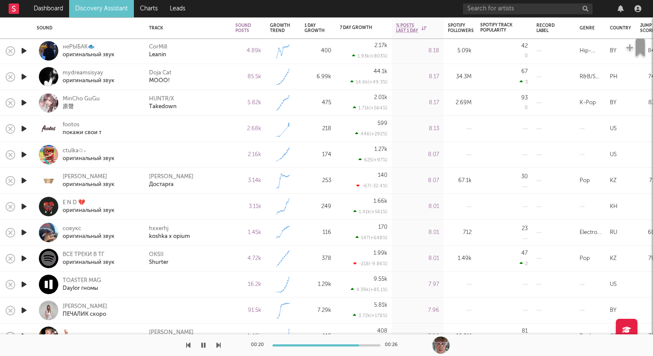
click at [22, 128] on icon "button" at bounding box center [23, 128] width 9 height 11
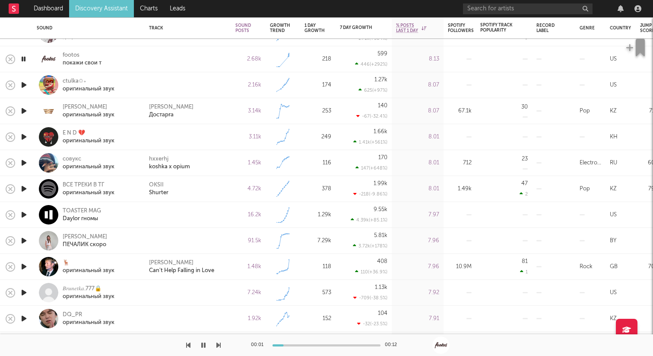
click at [21, 84] on icon "button" at bounding box center [23, 85] width 9 height 11
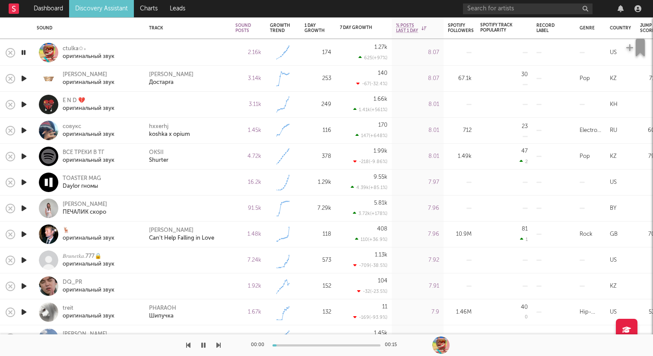
click at [22, 107] on icon "button" at bounding box center [23, 104] width 9 height 11
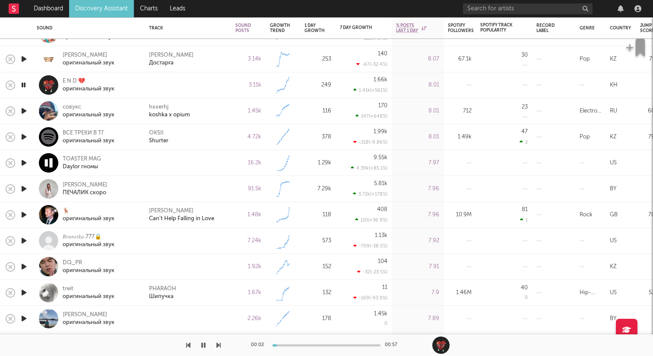
click at [22, 162] on icon "button" at bounding box center [23, 162] width 9 height 11
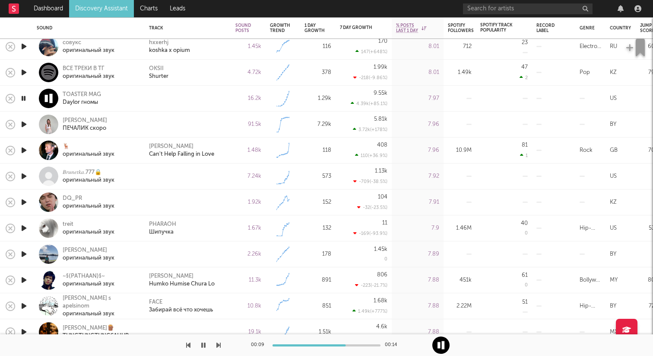
click at [23, 124] on icon "button" at bounding box center [23, 124] width 9 height 11
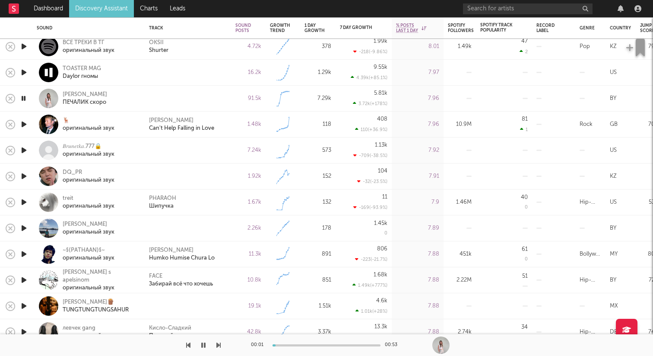
click at [26, 149] on icon "button" at bounding box center [23, 150] width 9 height 11
click at [21, 176] on icon "button" at bounding box center [23, 176] width 9 height 11
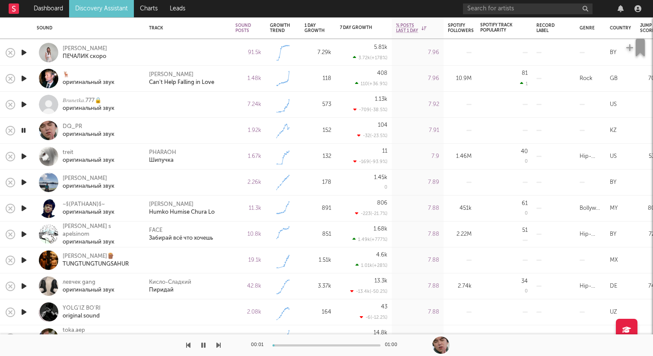
click at [23, 186] on icon "button" at bounding box center [23, 182] width 9 height 11
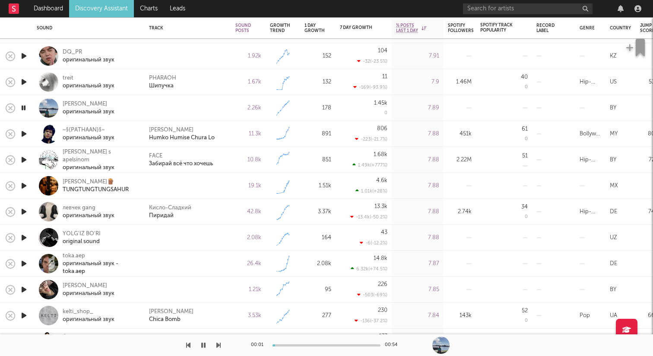
click at [27, 186] on icon "button" at bounding box center [23, 185] width 9 height 11
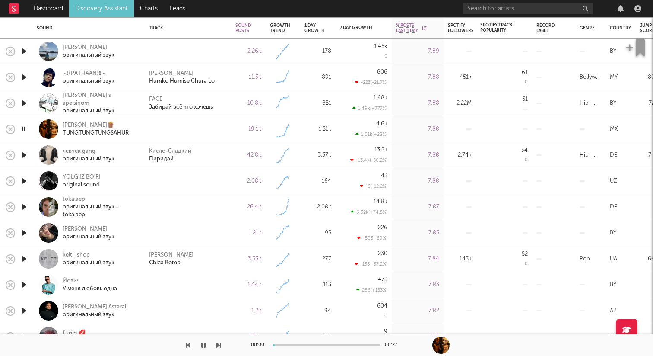
click at [25, 180] on icon "button" at bounding box center [23, 180] width 9 height 11
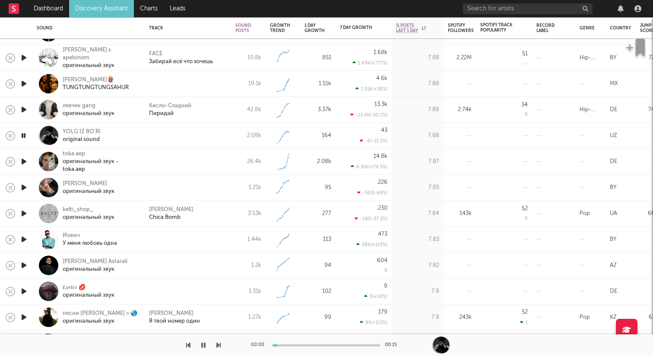
click at [25, 163] on icon "button" at bounding box center [23, 161] width 9 height 11
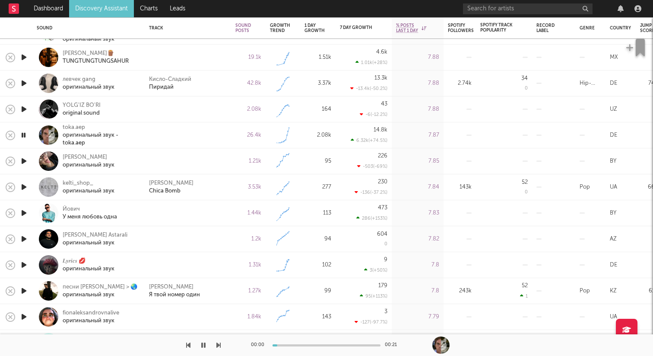
click at [25, 163] on icon "button" at bounding box center [23, 161] width 9 height 11
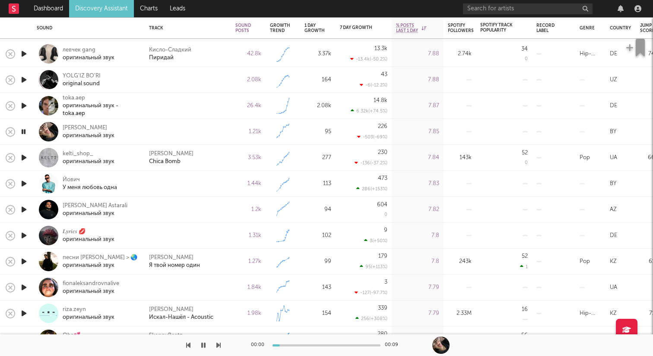
click at [25, 179] on icon "button" at bounding box center [23, 183] width 9 height 11
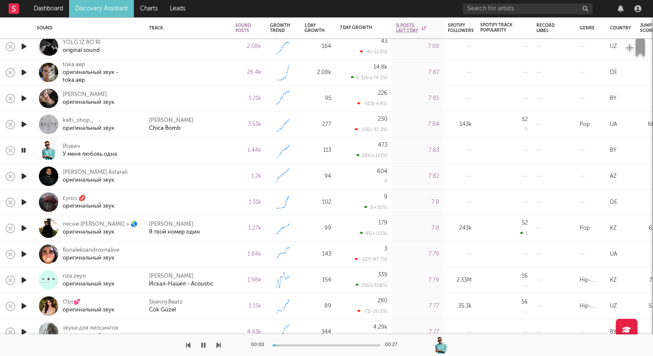
click at [23, 202] on icon "button" at bounding box center [23, 202] width 9 height 11
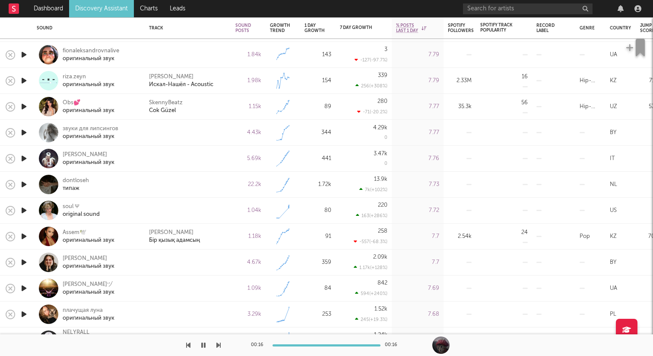
click at [27, 127] on icon "button" at bounding box center [23, 132] width 9 height 11
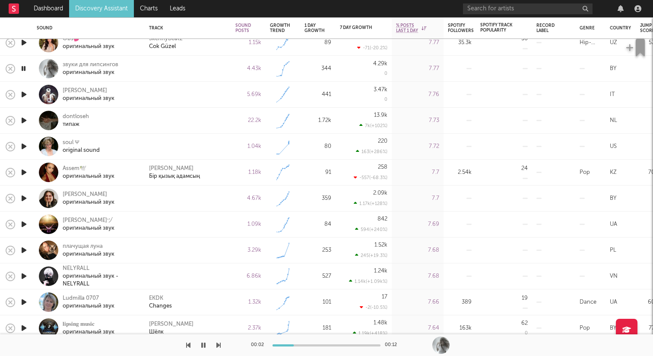
click at [25, 95] on icon "button" at bounding box center [23, 94] width 9 height 11
click at [23, 121] on icon "button" at bounding box center [23, 120] width 9 height 11
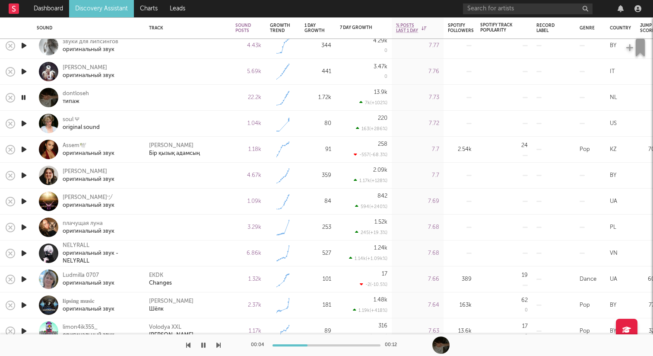
click at [25, 121] on icon "button" at bounding box center [23, 123] width 9 height 11
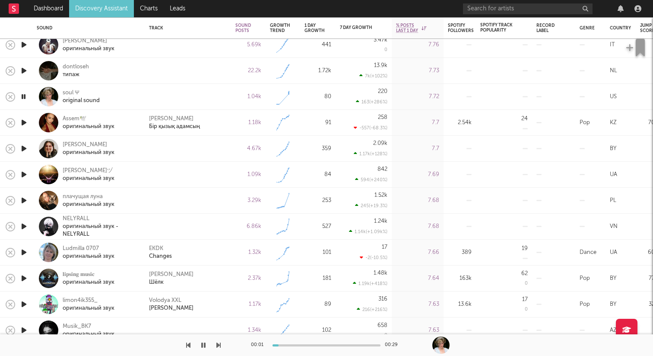
click at [23, 173] on icon "button" at bounding box center [23, 174] width 9 height 11
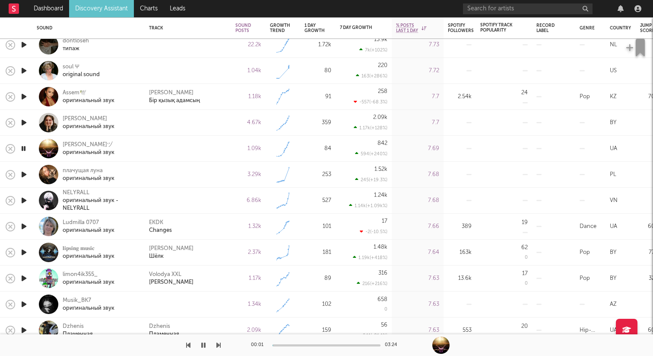
click at [25, 200] on icon "button" at bounding box center [23, 200] width 9 height 11
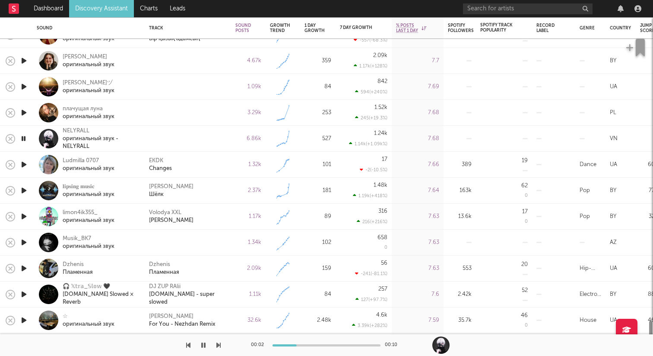
click at [24, 241] on icon "button" at bounding box center [23, 242] width 9 height 11
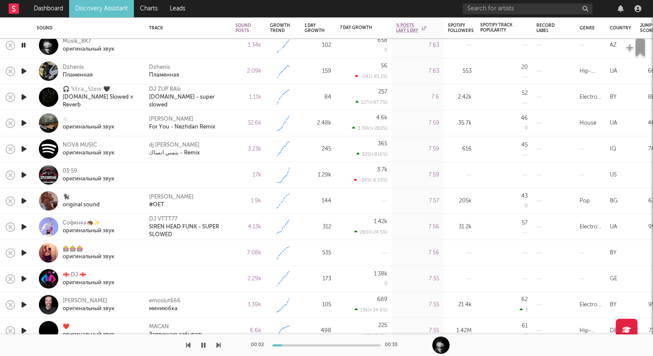
click at [23, 72] on icon "button" at bounding box center [23, 71] width 9 height 11
click at [24, 175] on icon "button" at bounding box center [23, 174] width 9 height 11
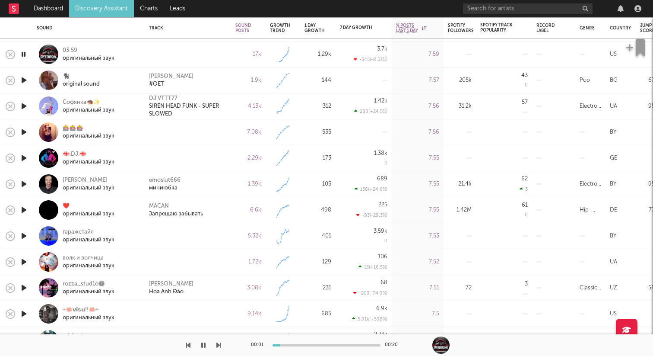
click at [19, 133] on icon "button" at bounding box center [23, 132] width 9 height 11
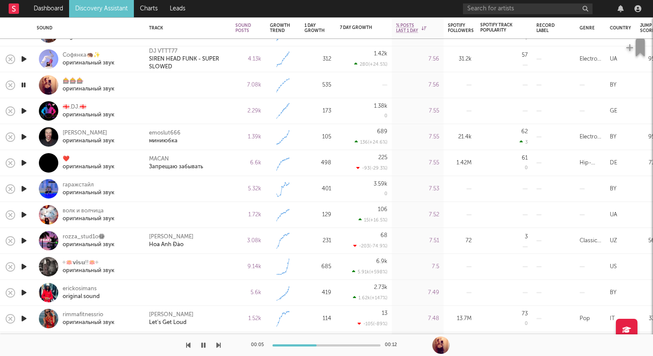
click at [27, 189] on icon "button" at bounding box center [23, 188] width 9 height 11
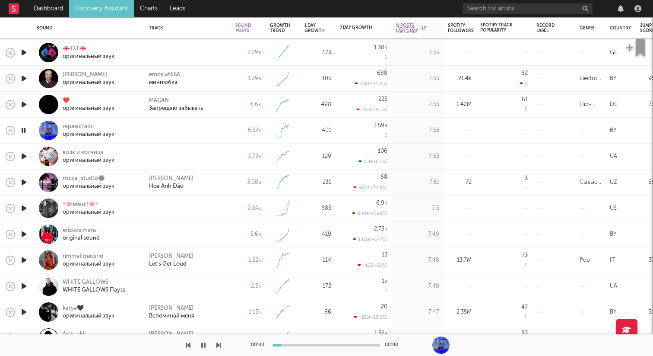
click at [24, 153] on icon "button" at bounding box center [23, 156] width 9 height 11
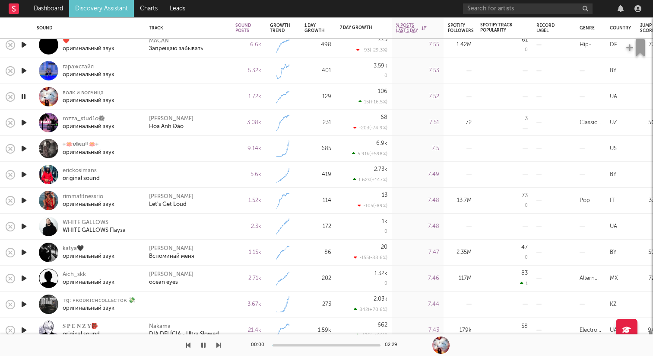
click at [23, 147] on icon "button" at bounding box center [23, 148] width 9 height 11
click at [25, 170] on icon "button" at bounding box center [23, 174] width 9 height 11
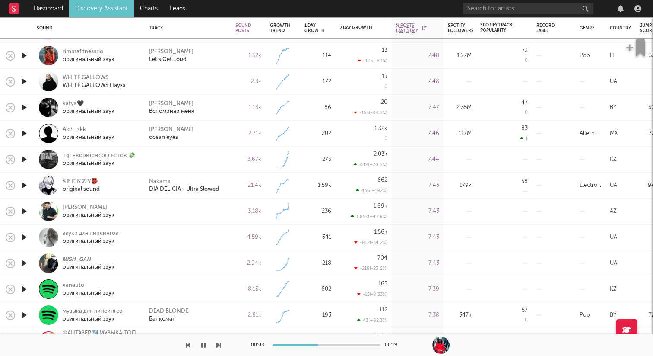
click at [25, 158] on icon "button" at bounding box center [23, 159] width 9 height 11
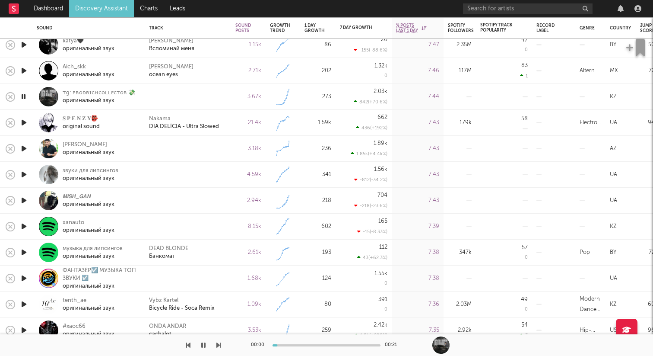
click at [25, 150] on icon "button" at bounding box center [23, 148] width 9 height 11
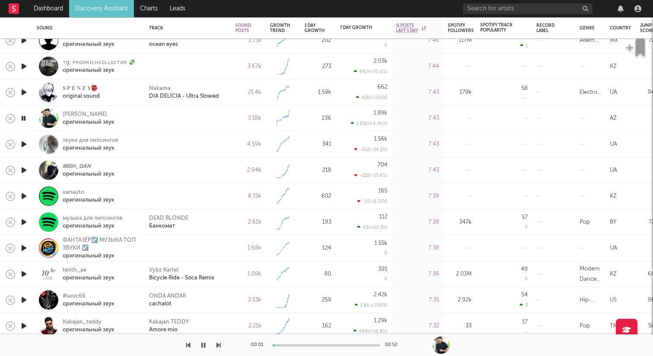
click at [23, 142] on icon "button" at bounding box center [23, 144] width 9 height 11
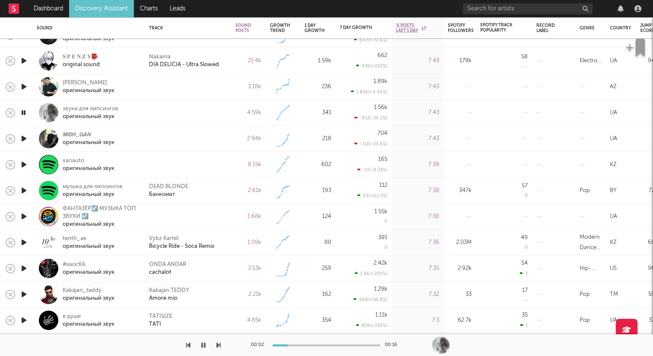
click at [21, 138] on icon "button" at bounding box center [23, 138] width 9 height 11
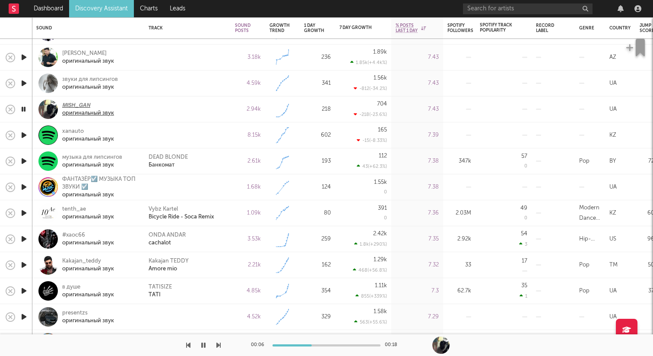
click at [80, 109] on div "𝙈𝙄𝙎𝙃_𝙂𝘼𝙉" at bounding box center [88, 106] width 52 height 8
